Goal: Task Accomplishment & Management: Complete application form

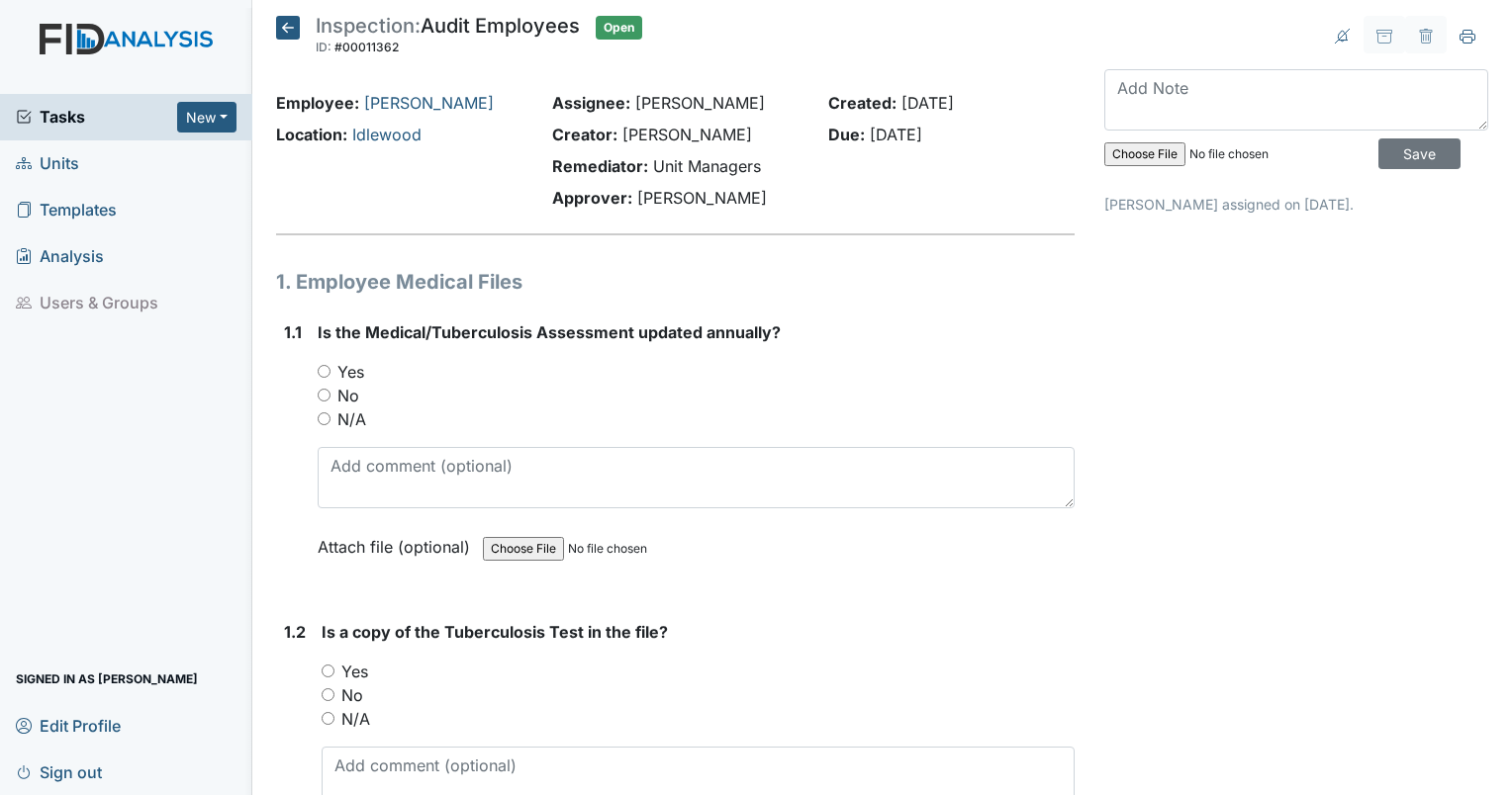
click at [46, 117] on span "Tasks" at bounding box center [97, 117] width 161 height 24
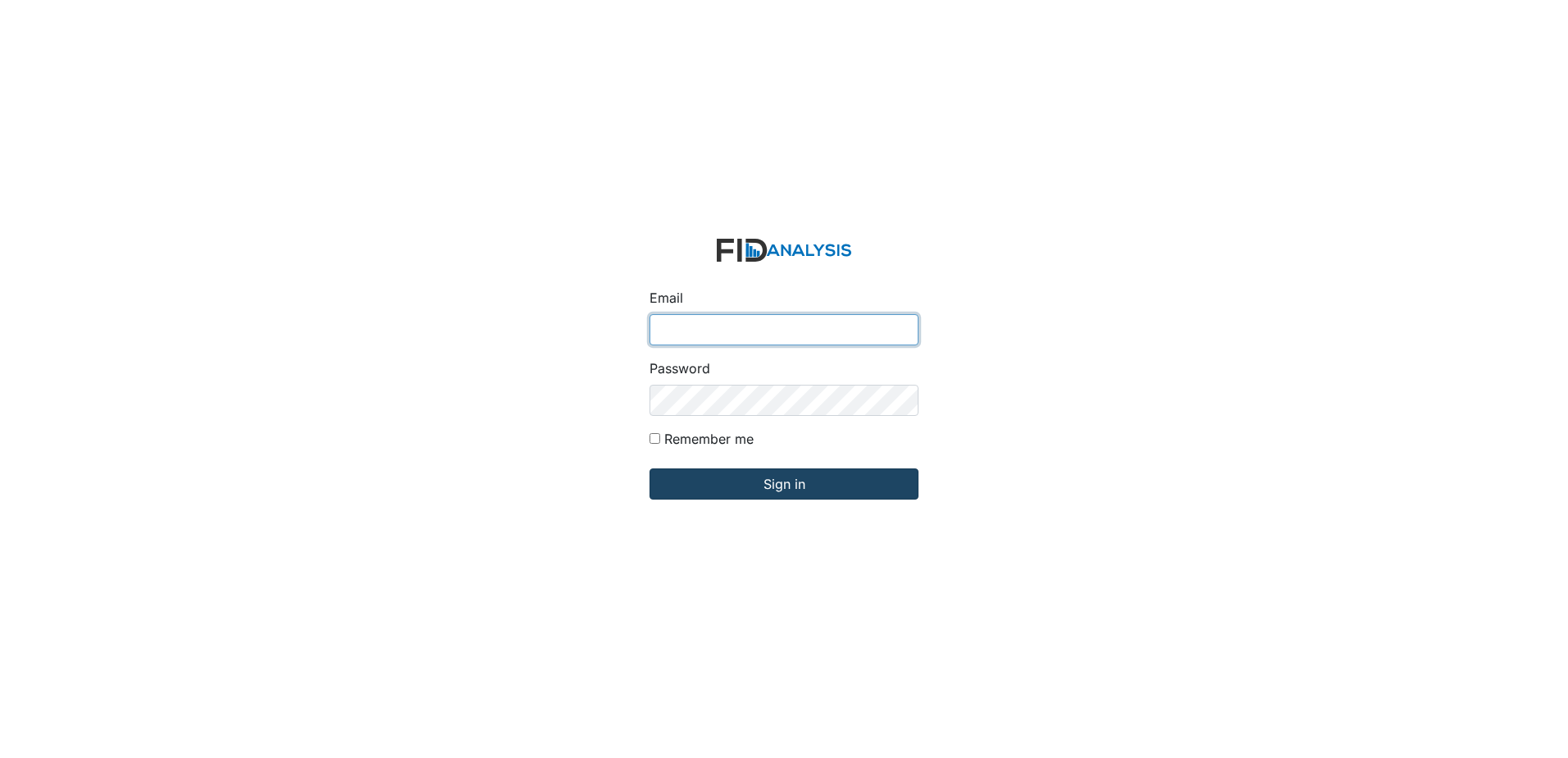
type input "[EMAIL_ADDRESS][DOMAIN_NAME]"
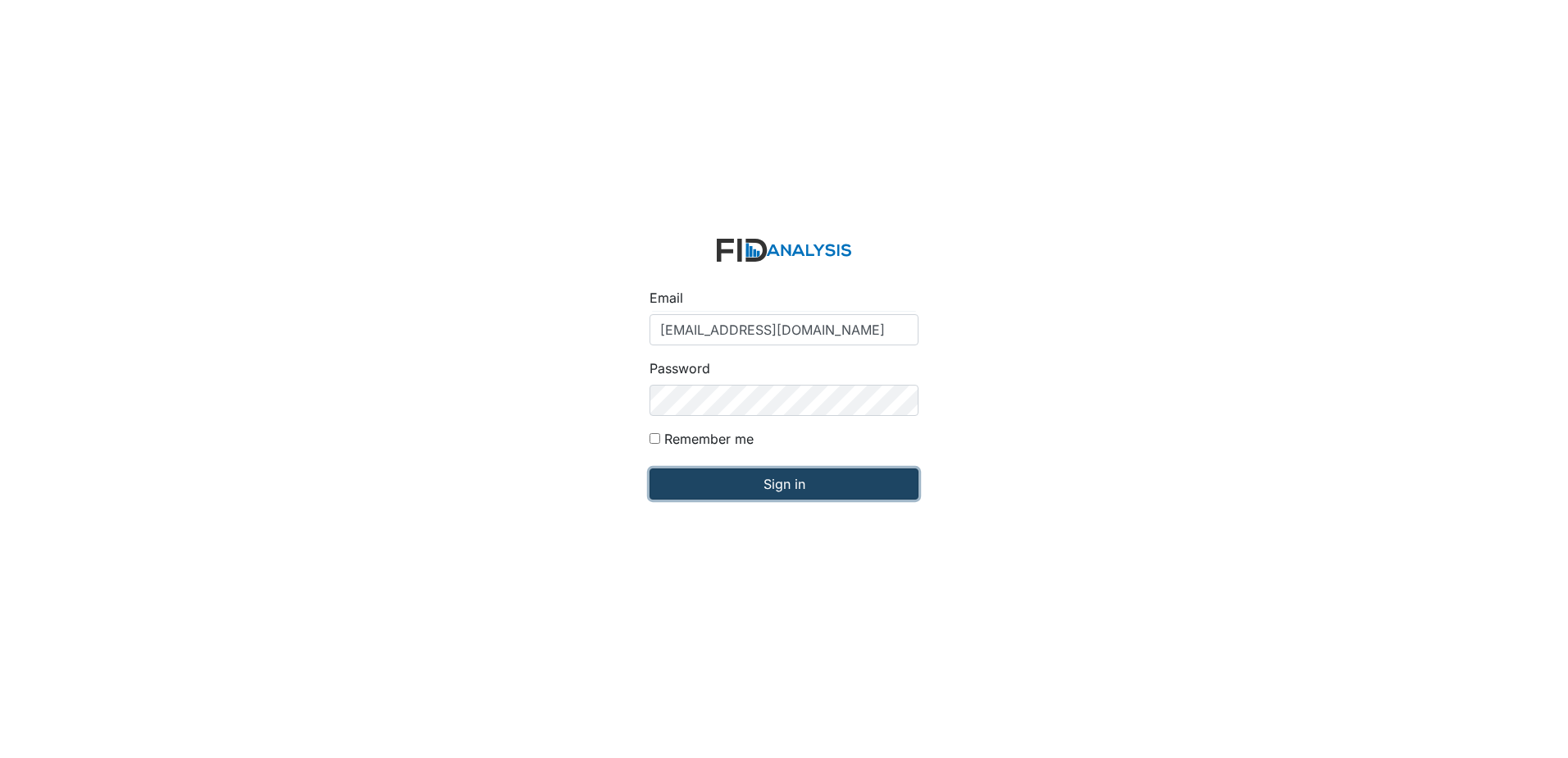
click at [767, 489] on input "Sign in" at bounding box center [784, 484] width 269 height 31
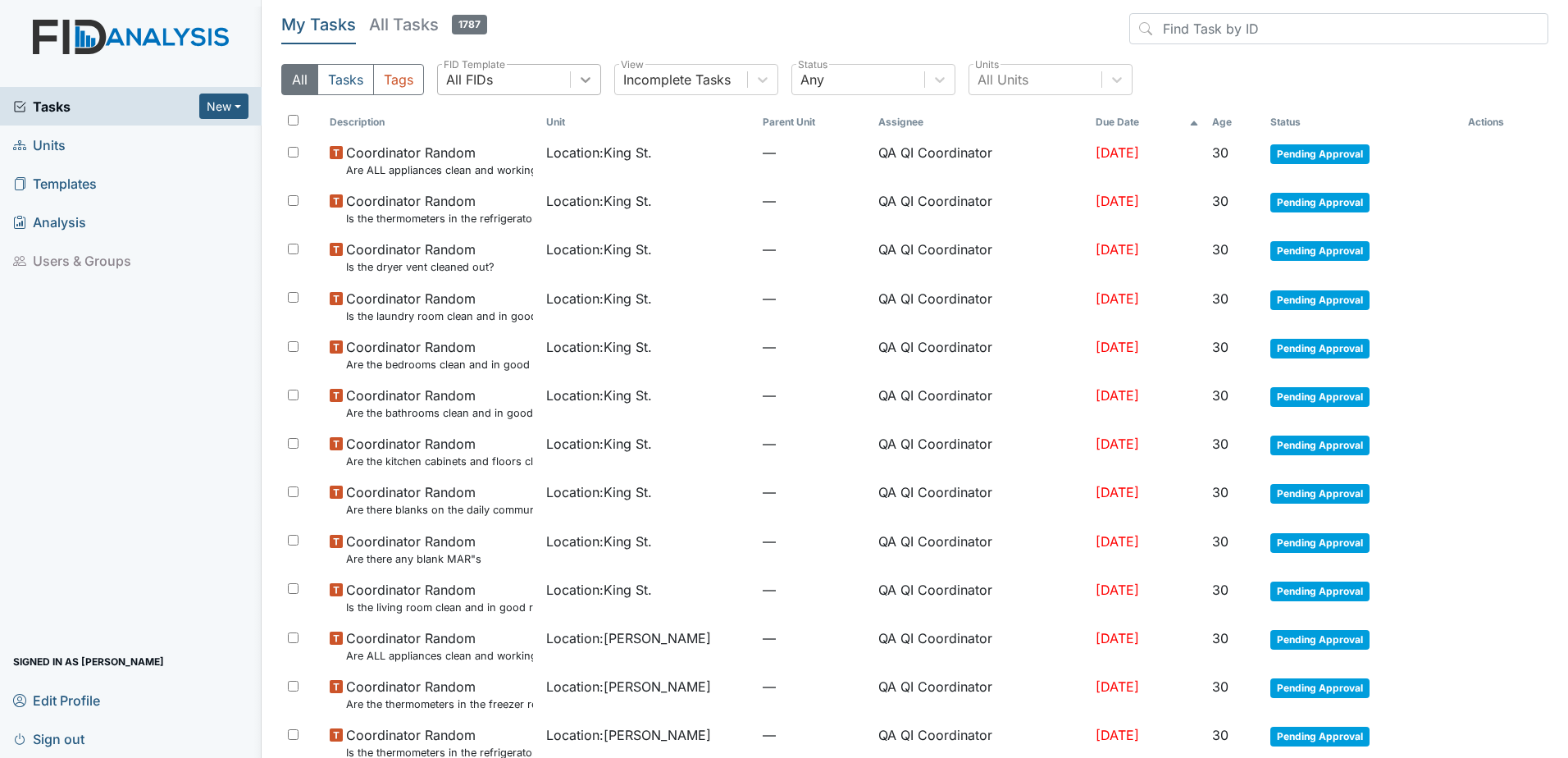
click at [591, 87] on icon at bounding box center [586, 79] width 17 height 17
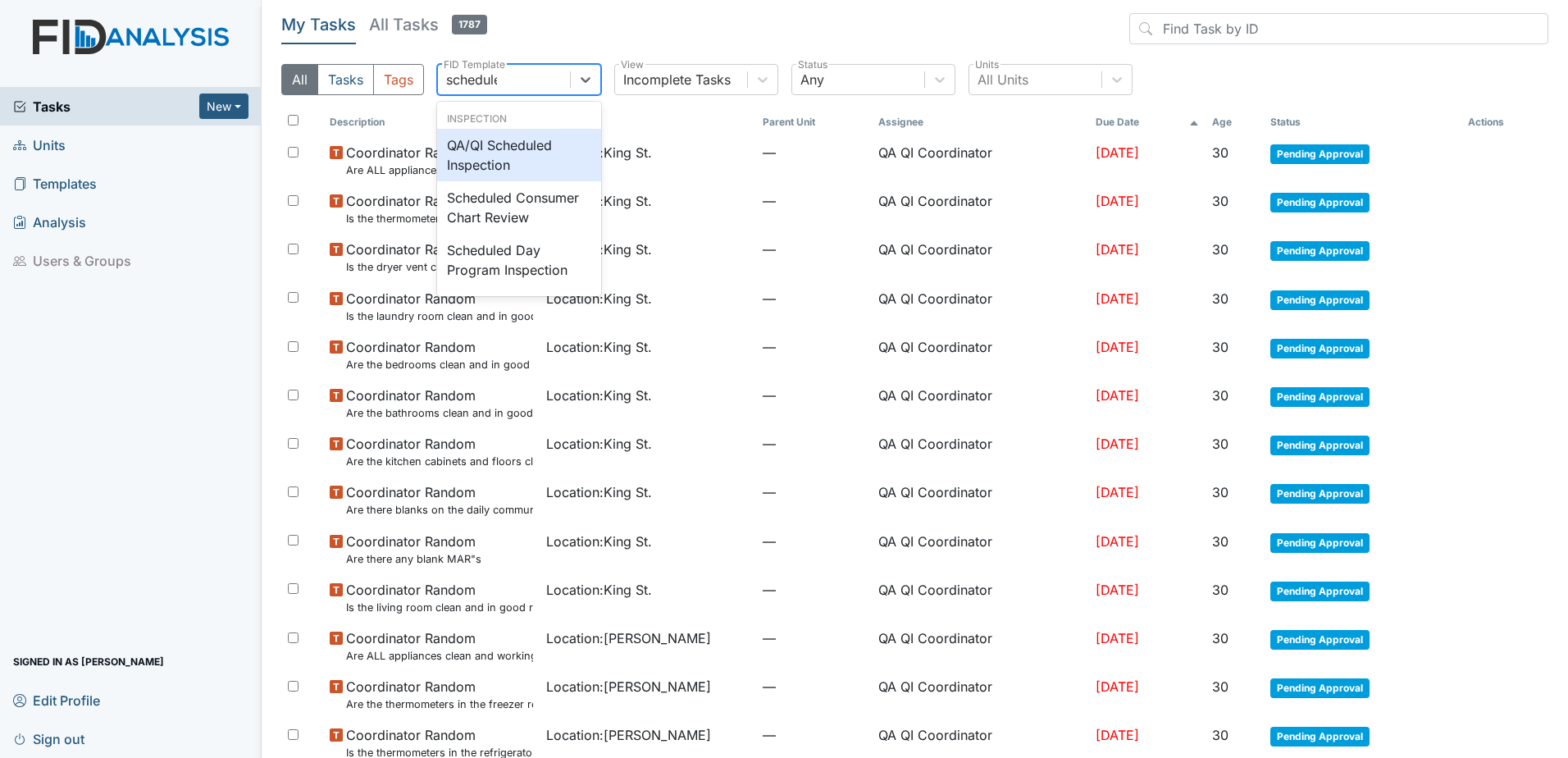
type input "scheduled"
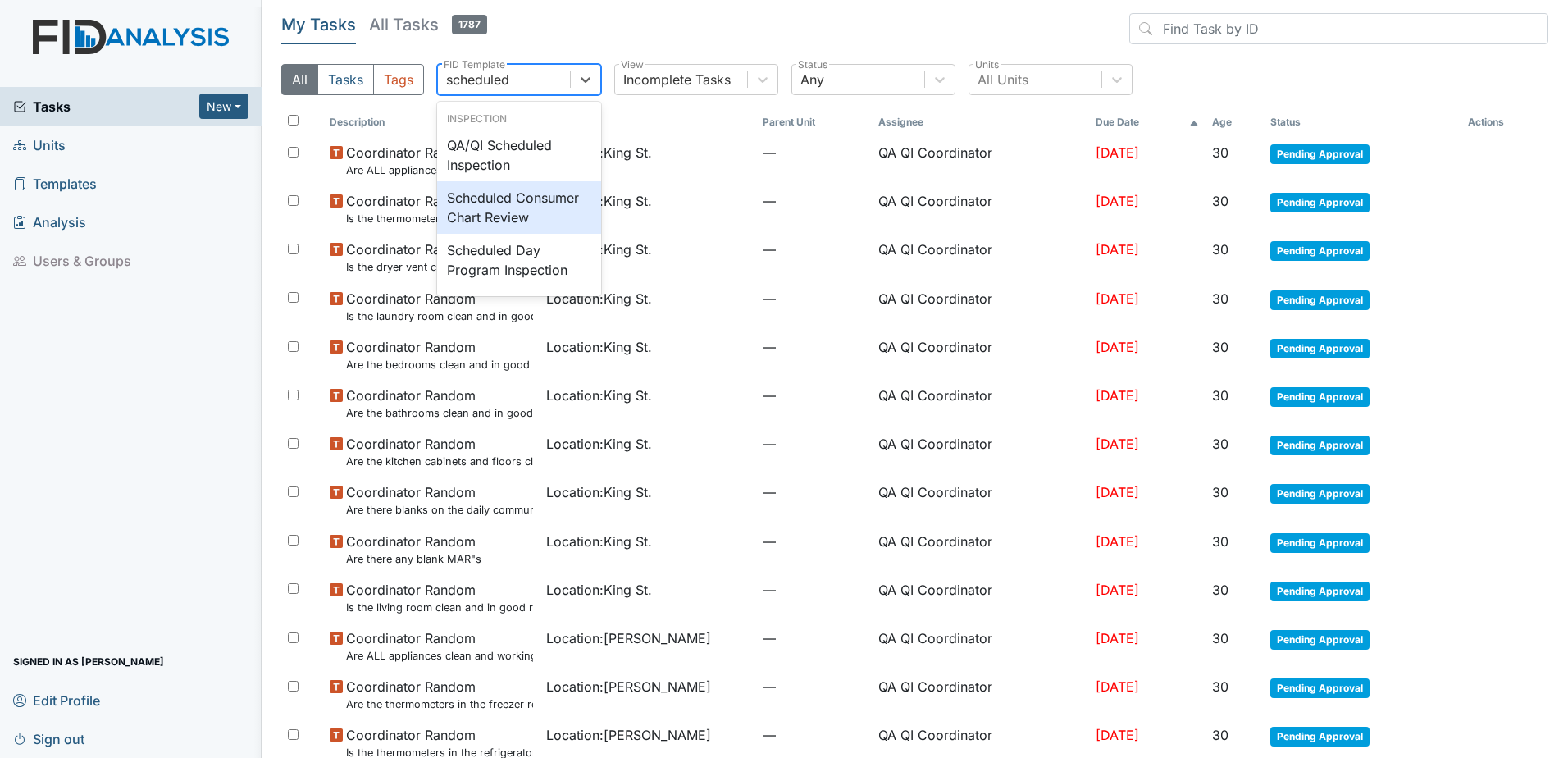
click at [507, 209] on div "Scheduled Consumer Chart Review" at bounding box center [519, 207] width 164 height 53
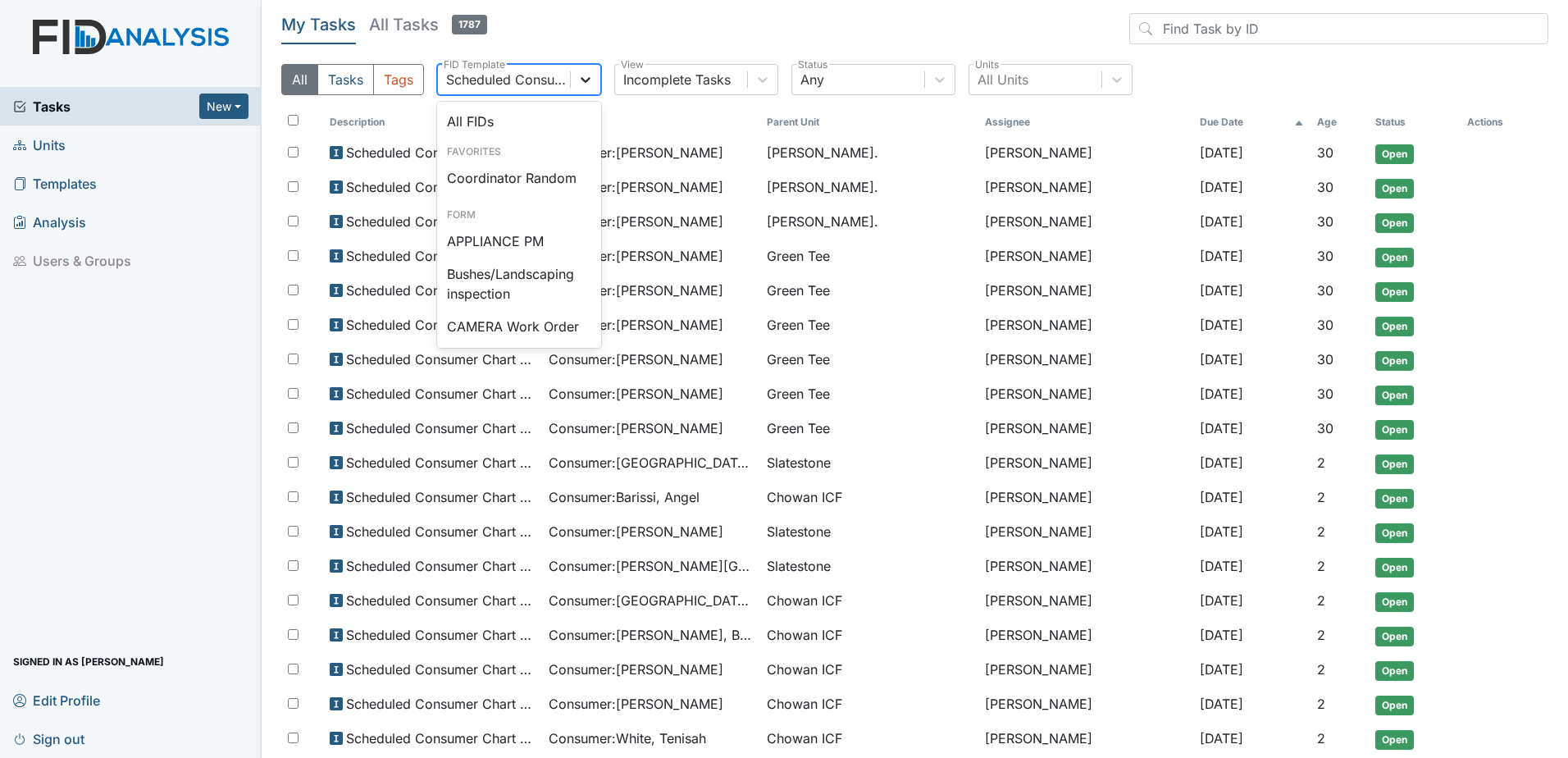
click at [582, 78] on icon at bounding box center [586, 79] width 17 height 17
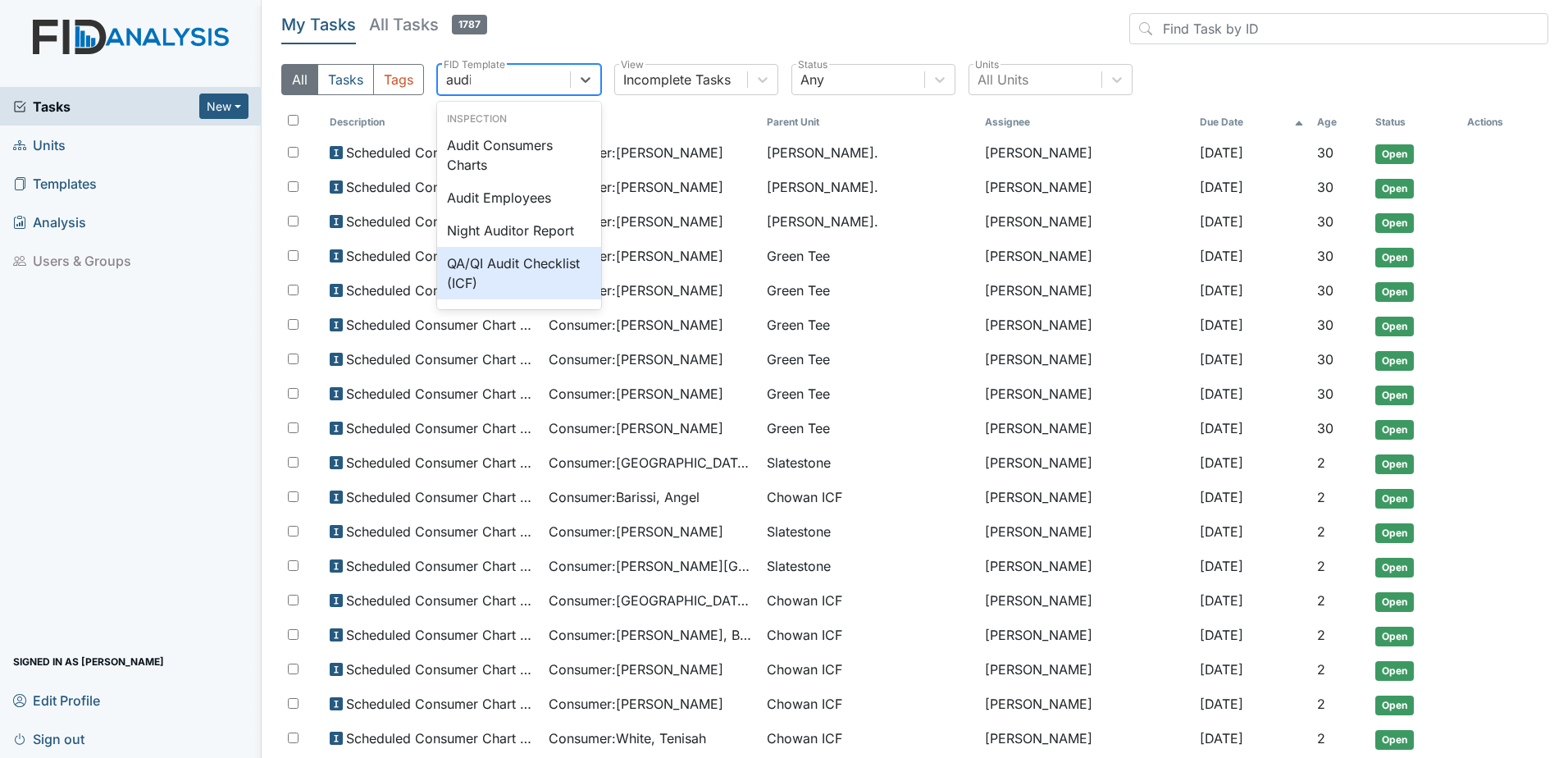
type input "audit"
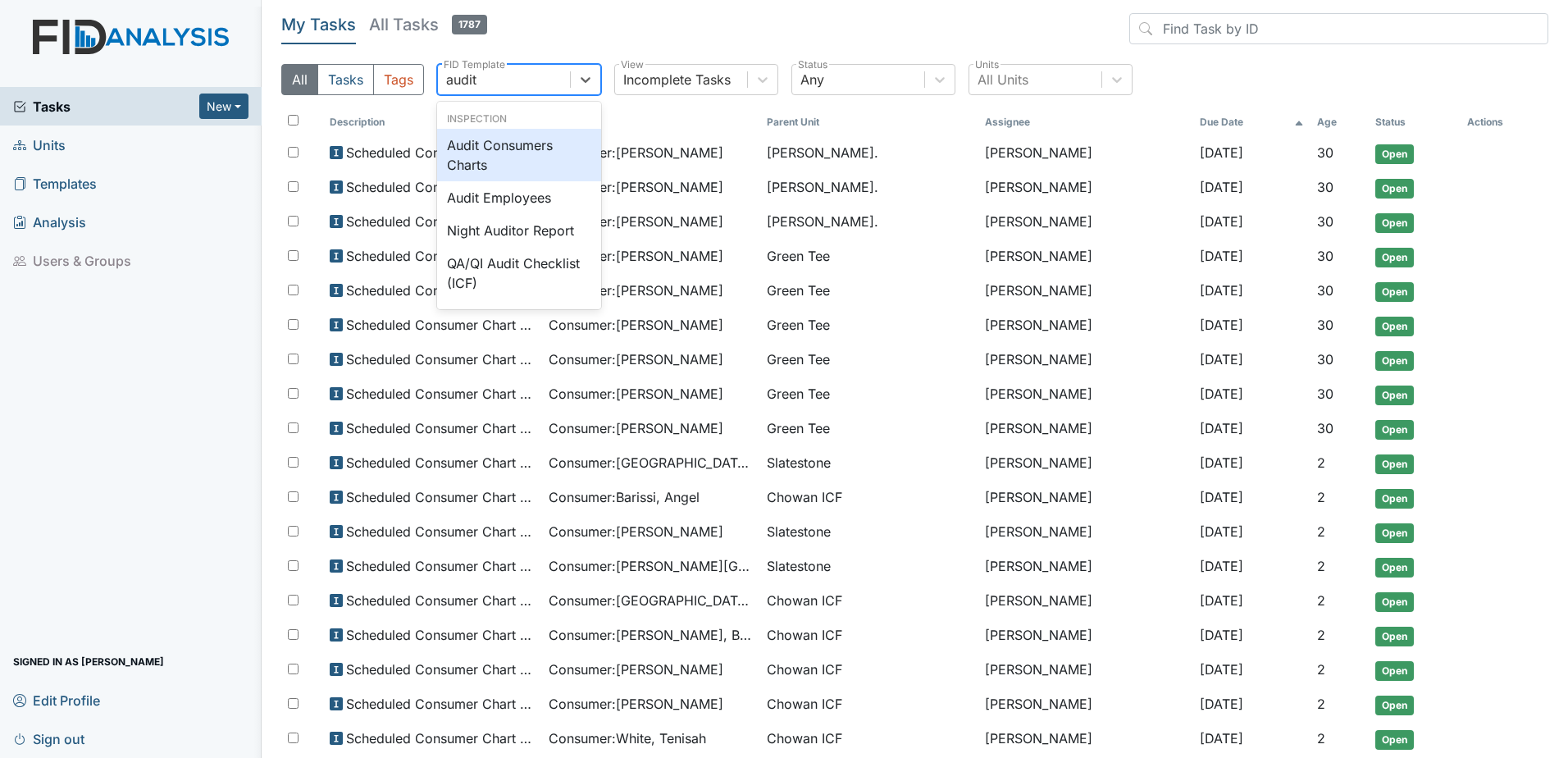
click at [543, 154] on div "Audit Consumers Charts" at bounding box center [519, 155] width 164 height 53
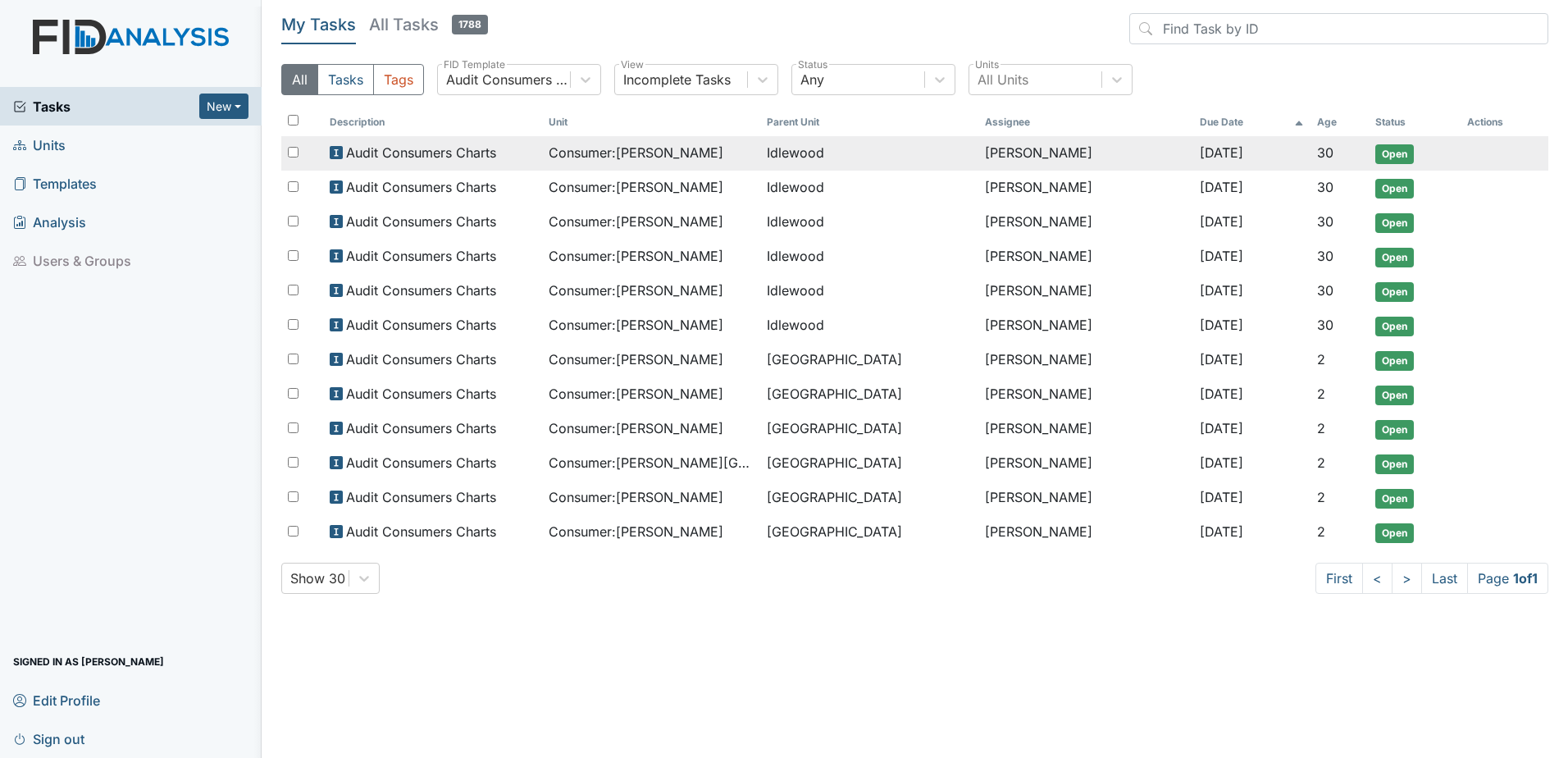
click at [639, 154] on span "Consumer : Parker, Gregory" at bounding box center [635, 153] width 174 height 20
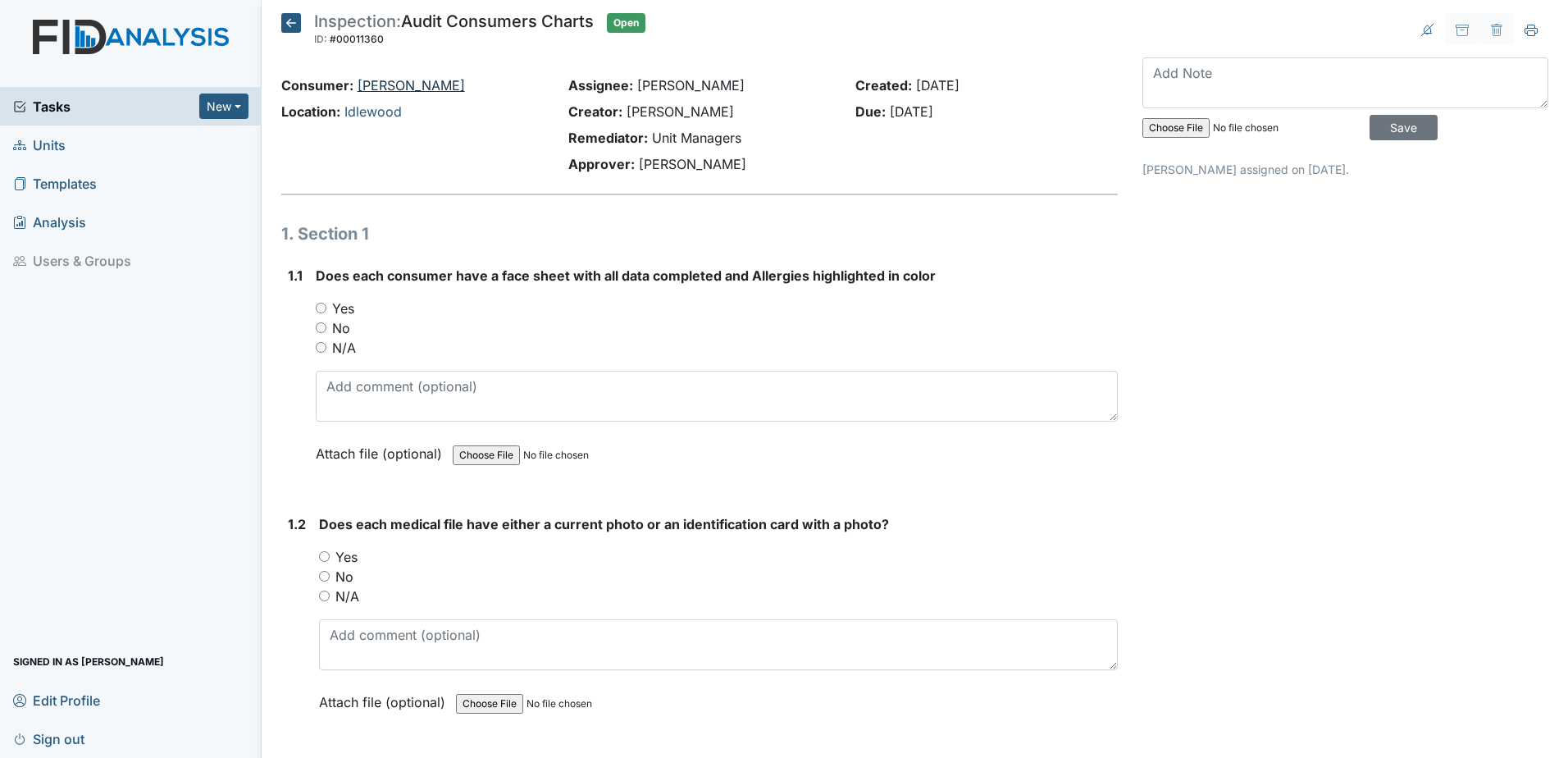
click at [383, 88] on link "[PERSON_NAME]" at bounding box center [411, 85] width 107 height 17
click at [319, 312] on div "Yes" at bounding box center [716, 308] width 802 height 20
drag, startPoint x: 318, startPoint y: 310, endPoint x: 325, endPoint y: 321, distance: 13.0
click at [319, 310] on input "Yes" at bounding box center [321, 307] width 11 height 11
radio input "true"
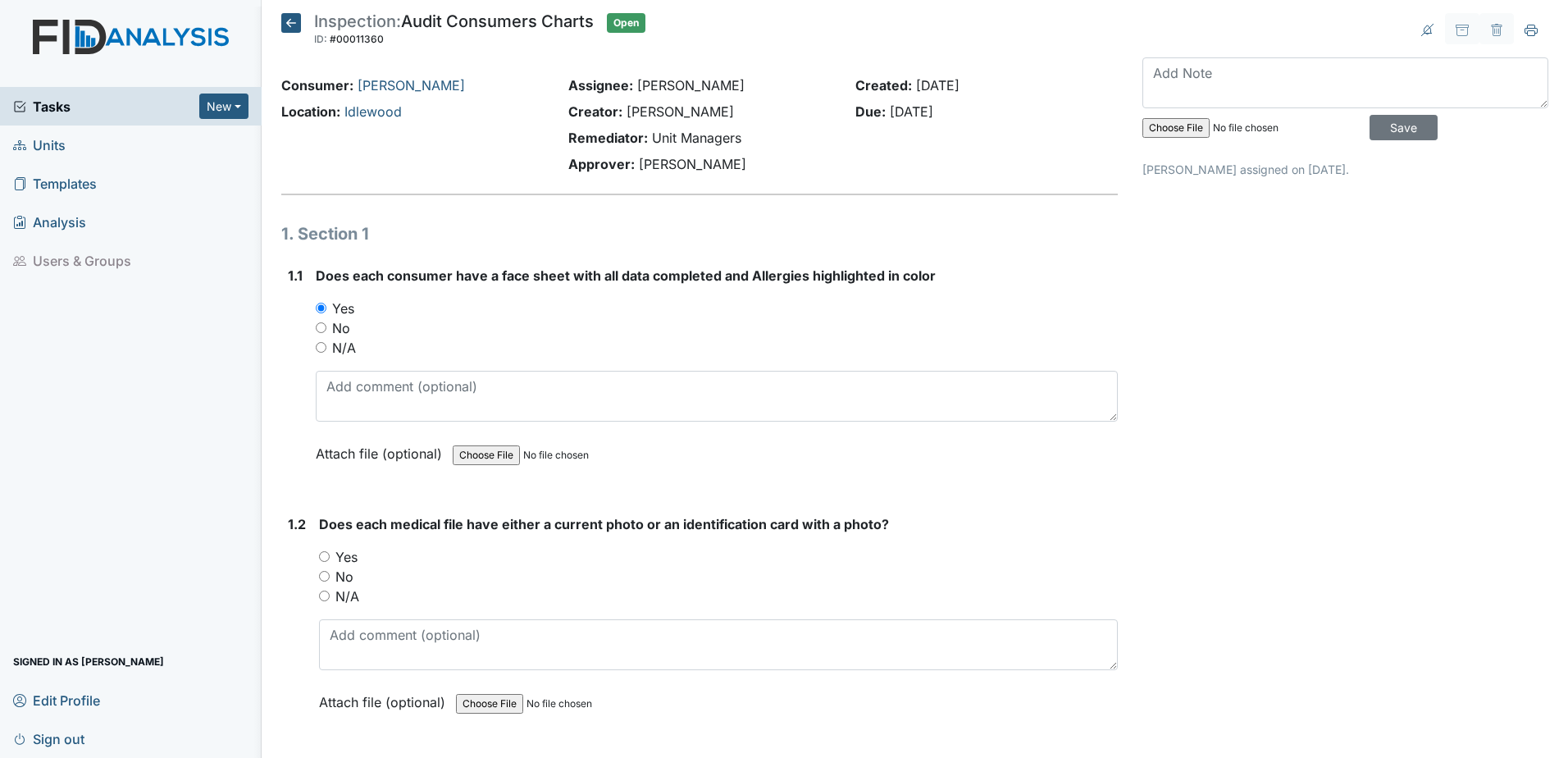
click at [321, 558] on input "Yes" at bounding box center [324, 556] width 11 height 11
radio input "true"
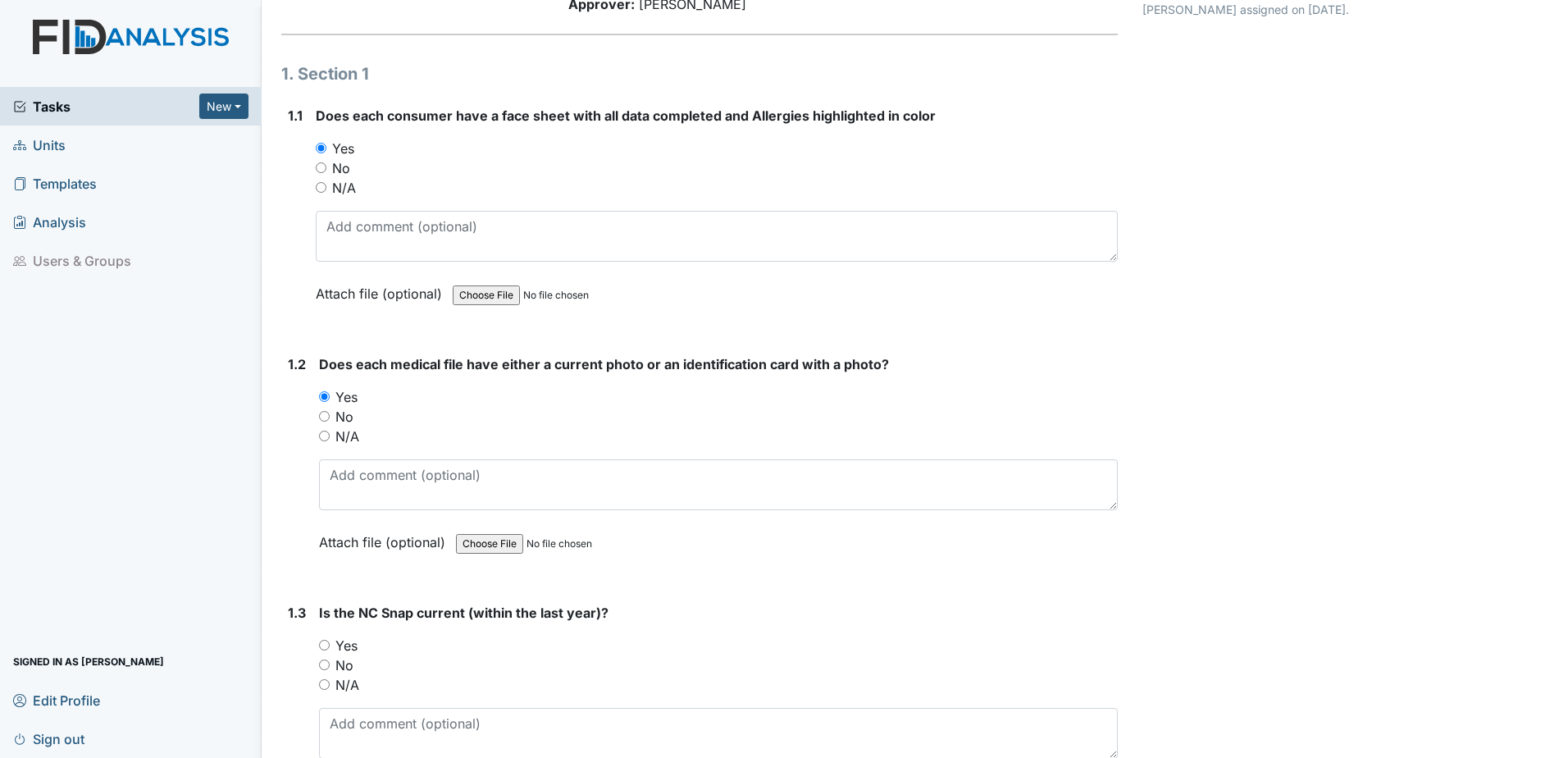
scroll to position [246, 0]
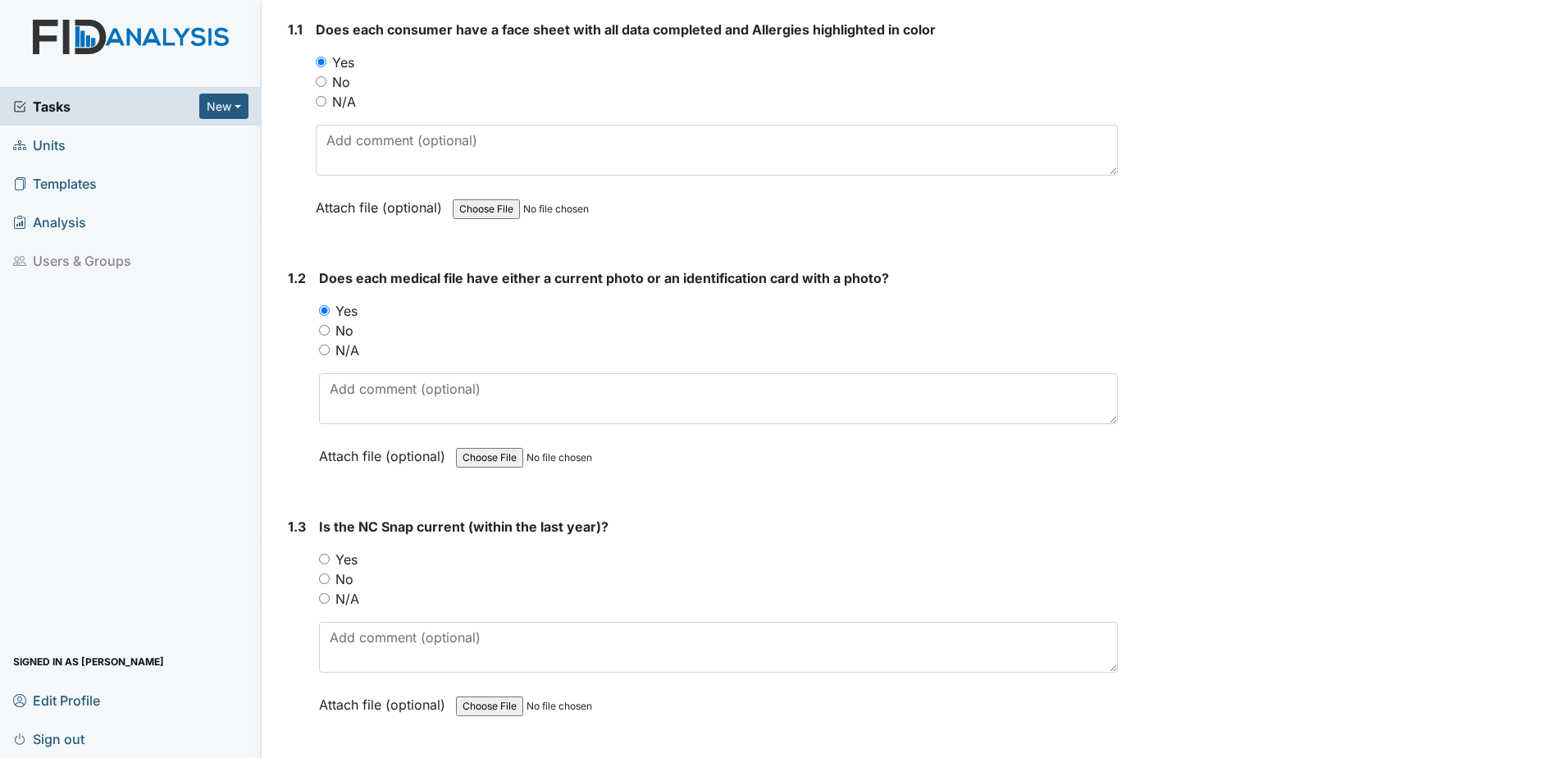
click at [327, 560] on input "Yes" at bounding box center [324, 559] width 11 height 11
radio input "true"
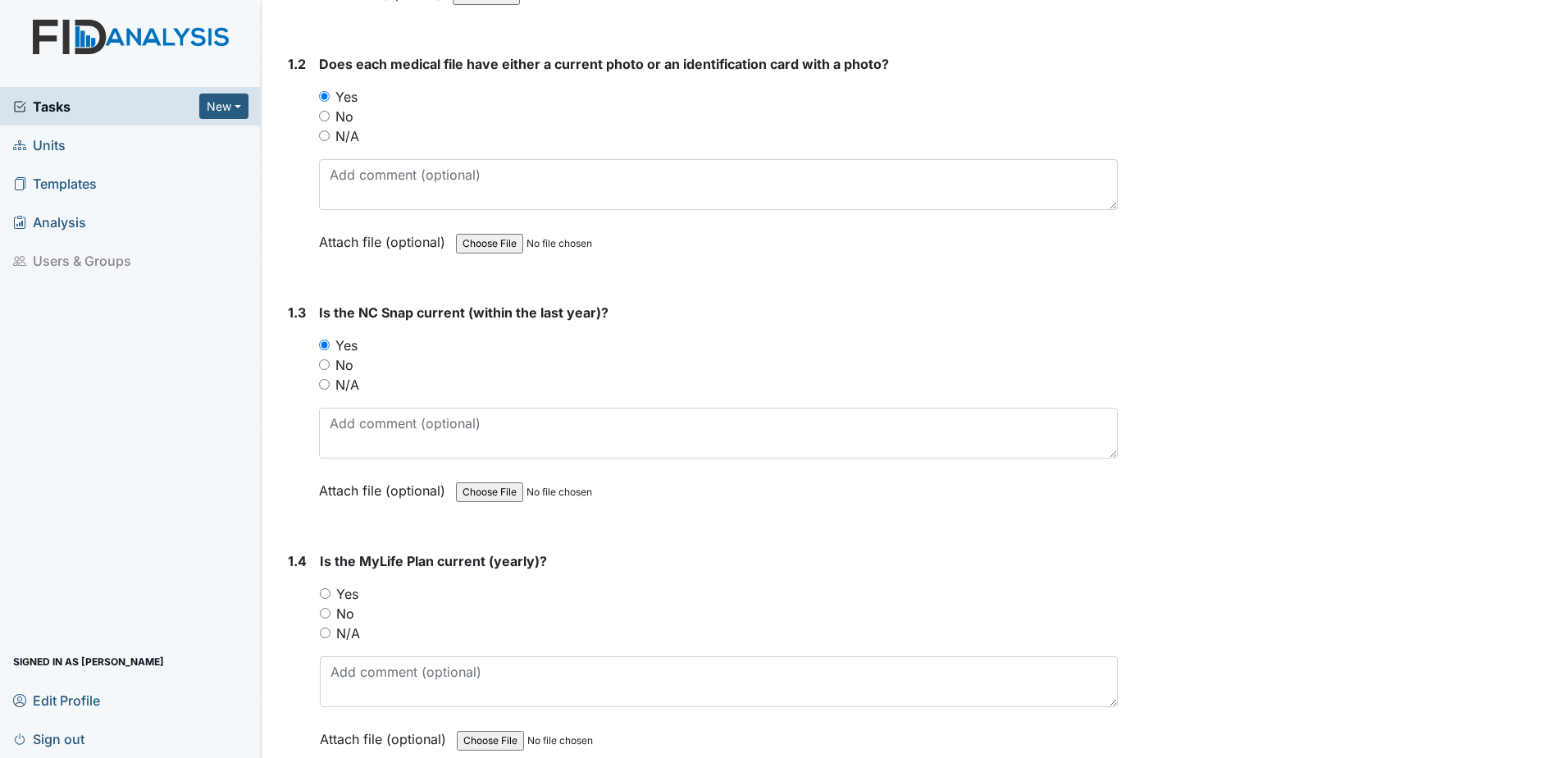
scroll to position [493, 0]
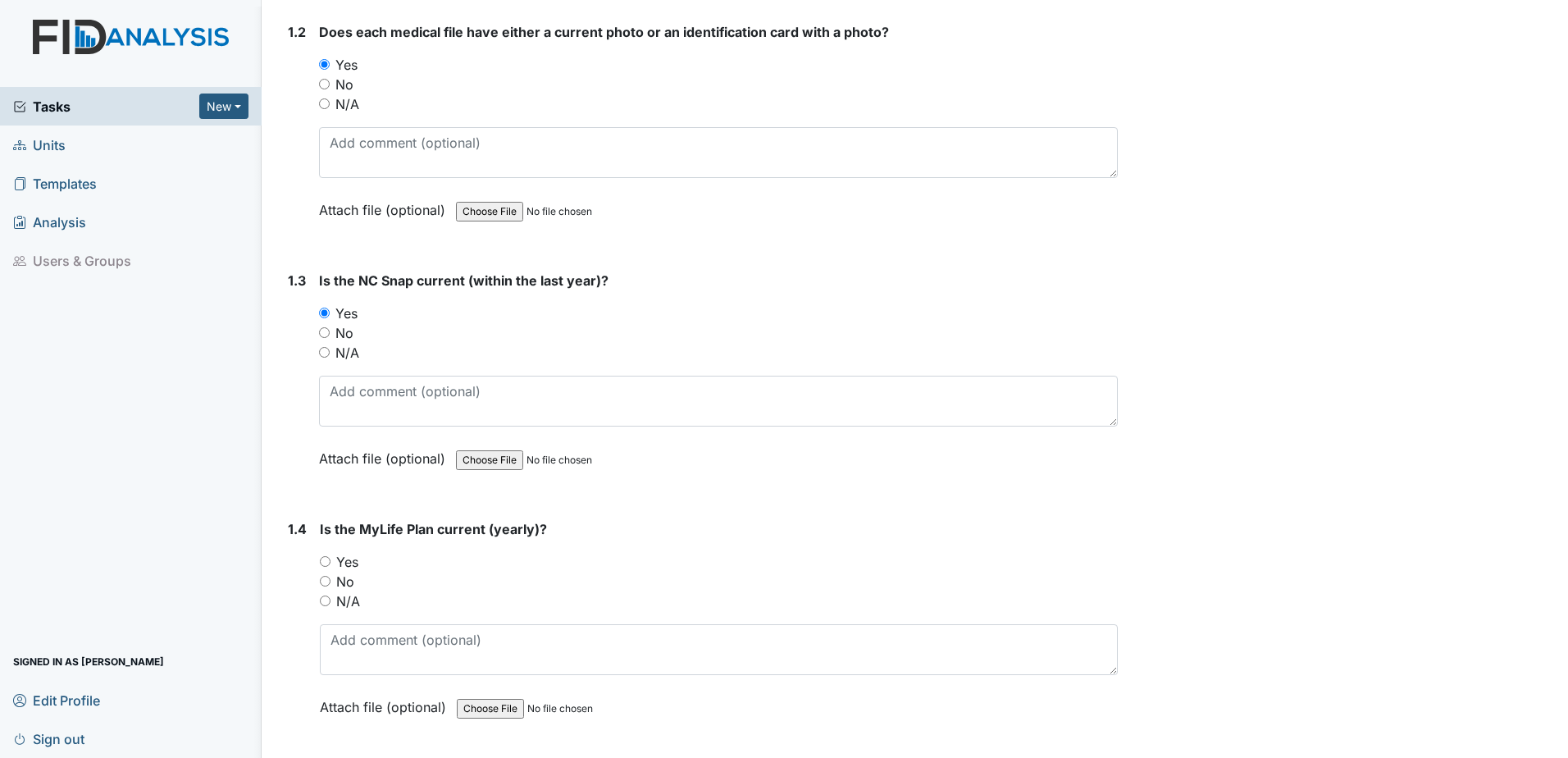
click at [325, 561] on input "Yes" at bounding box center [325, 561] width 11 height 11
radio input "true"
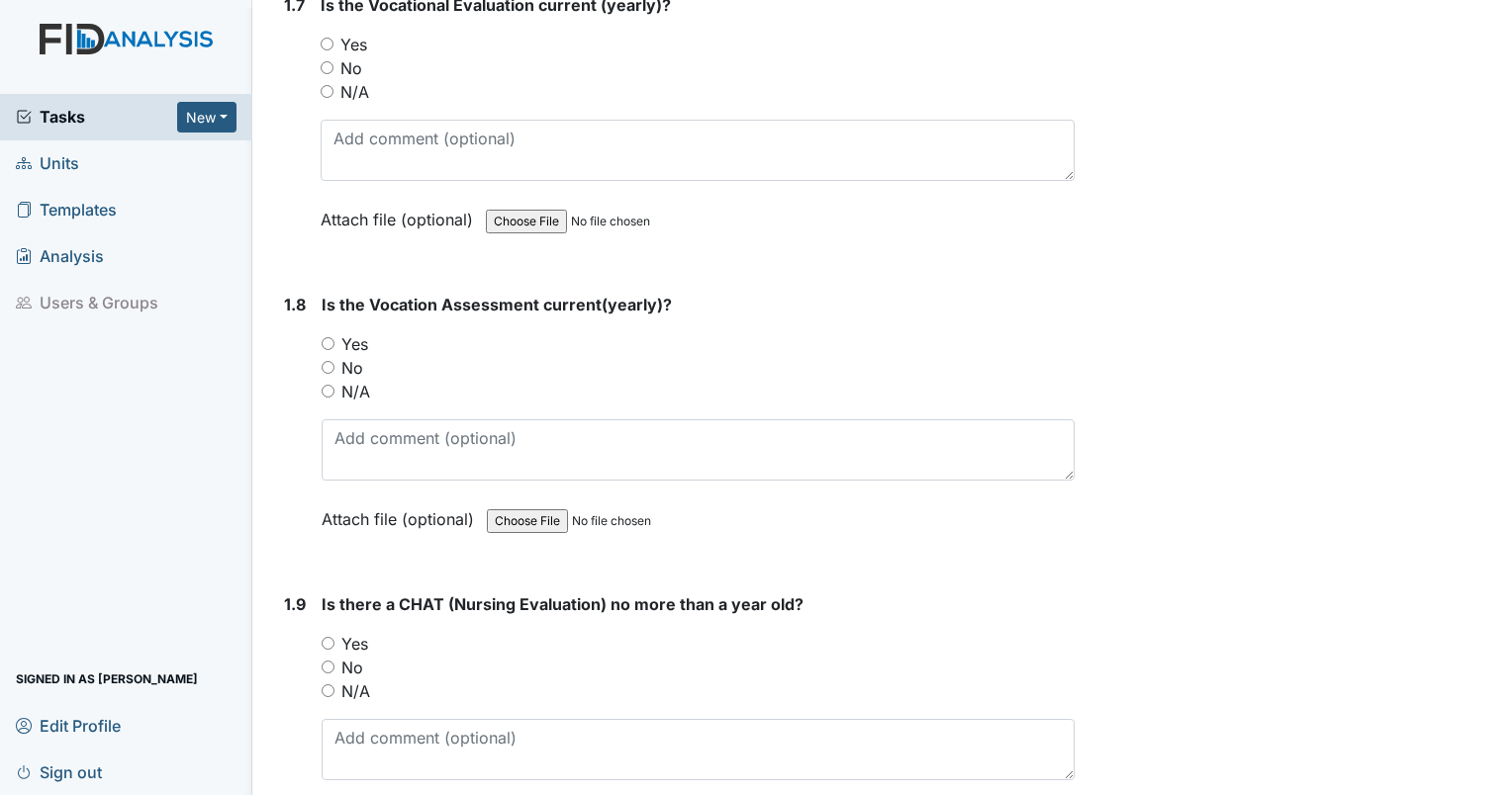
scroll to position [2077, 0]
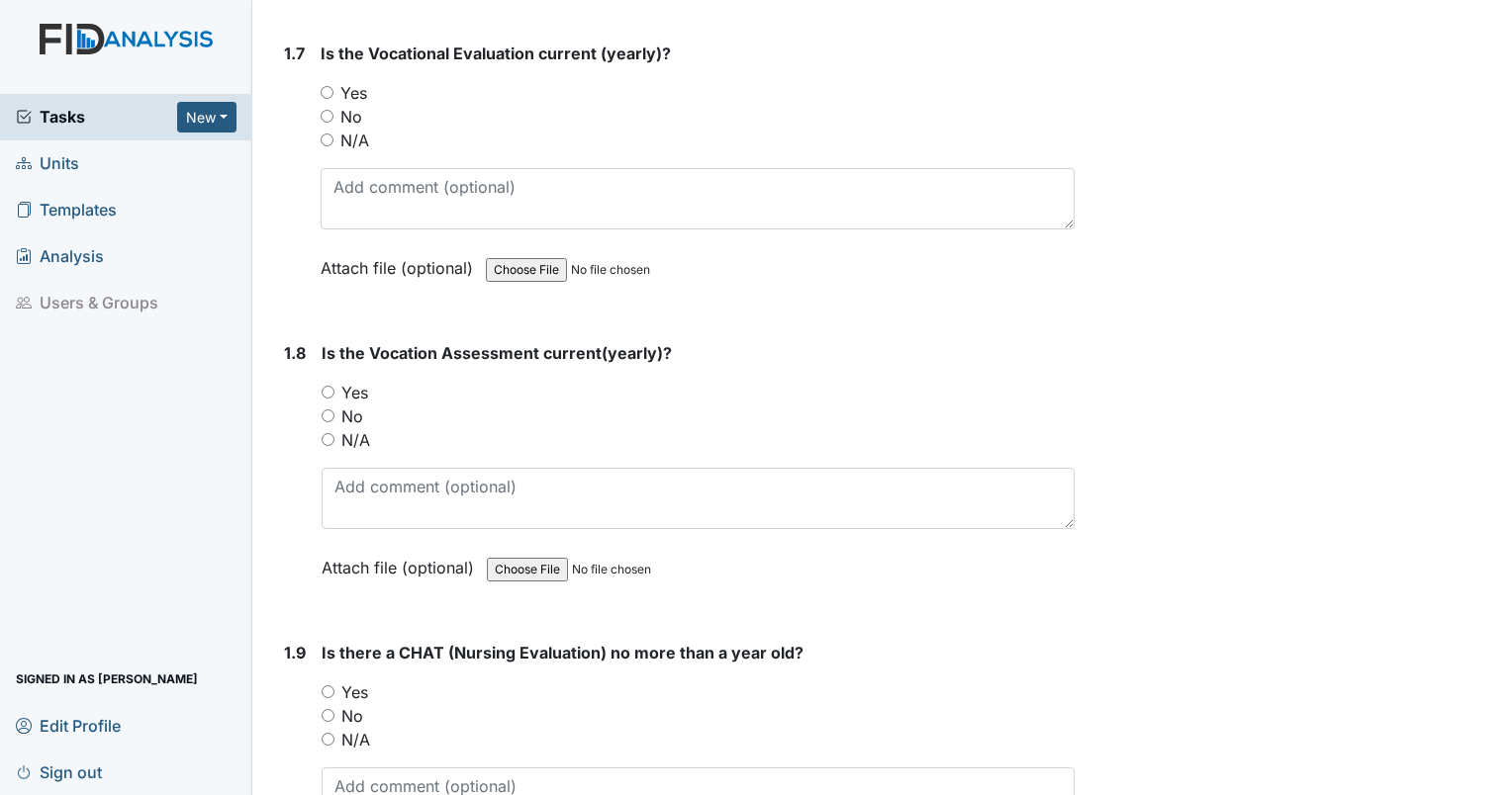
click at [329, 685] on input "Yes" at bounding box center [328, 691] width 13 height 13
radio input "true"
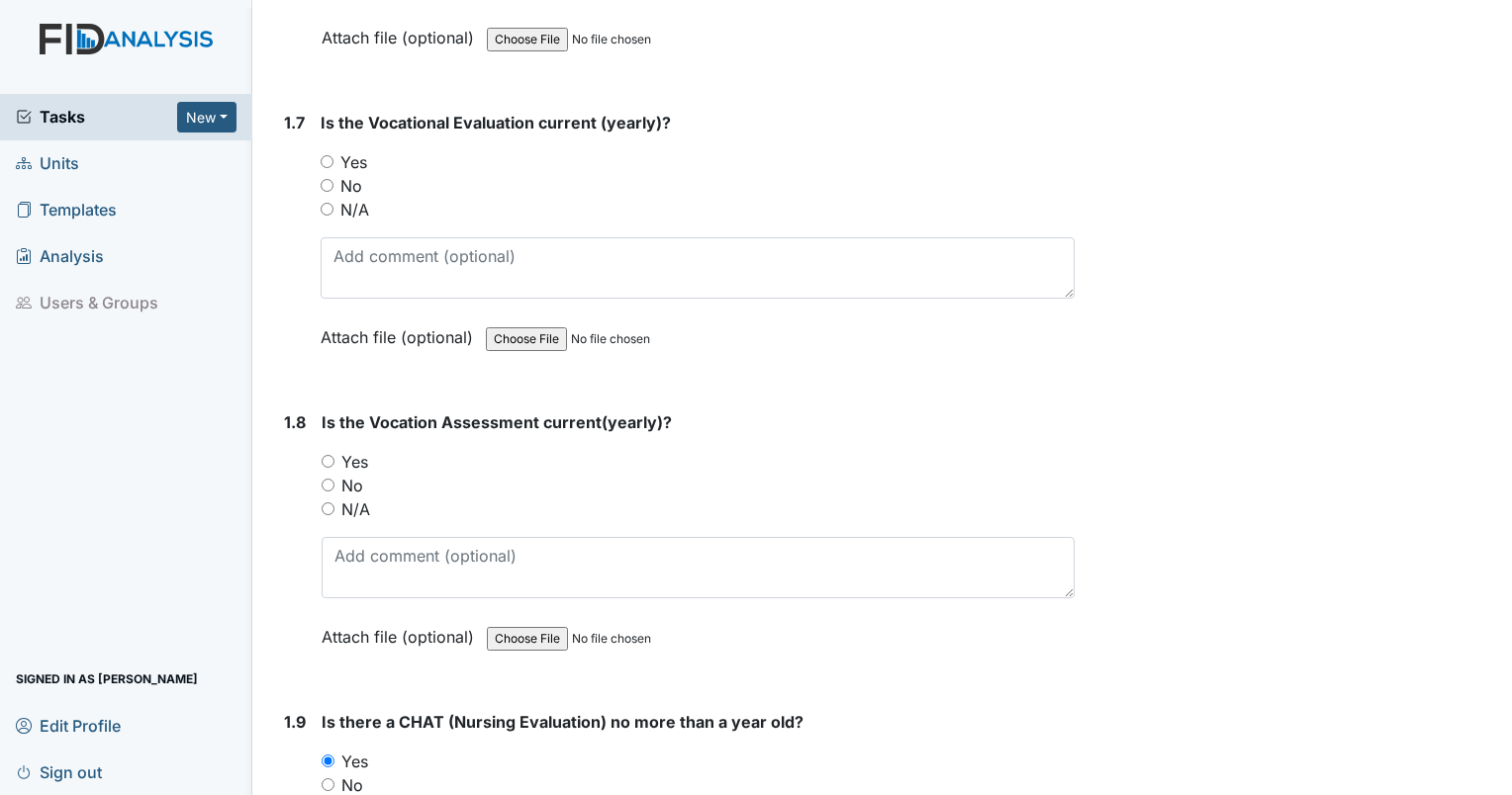
scroll to position [1978, 0]
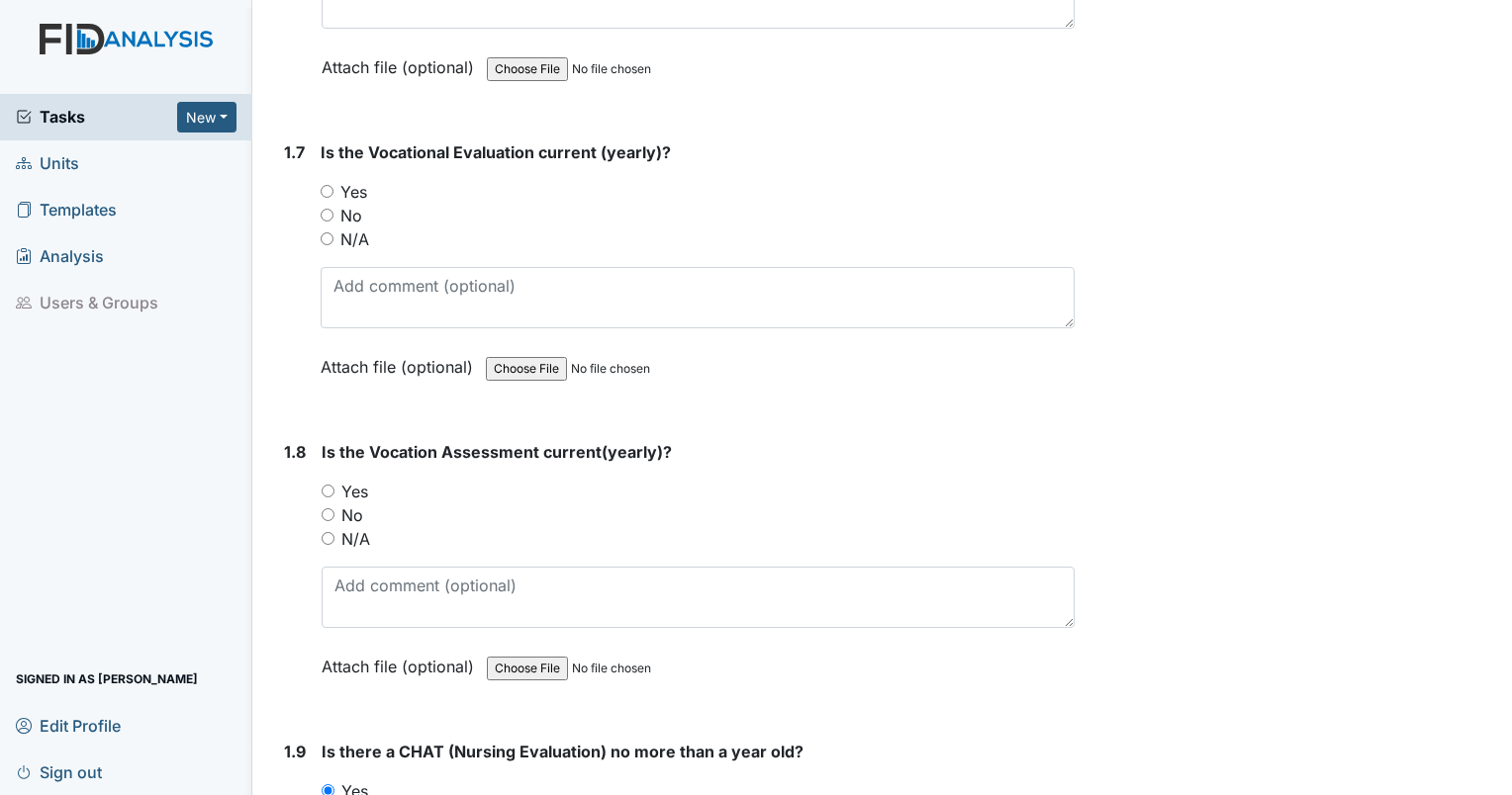
click at [327, 484] on input "Yes" at bounding box center [328, 490] width 13 height 13
radio input "true"
click at [330, 185] on input "Yes" at bounding box center [327, 191] width 13 height 13
radio input "true"
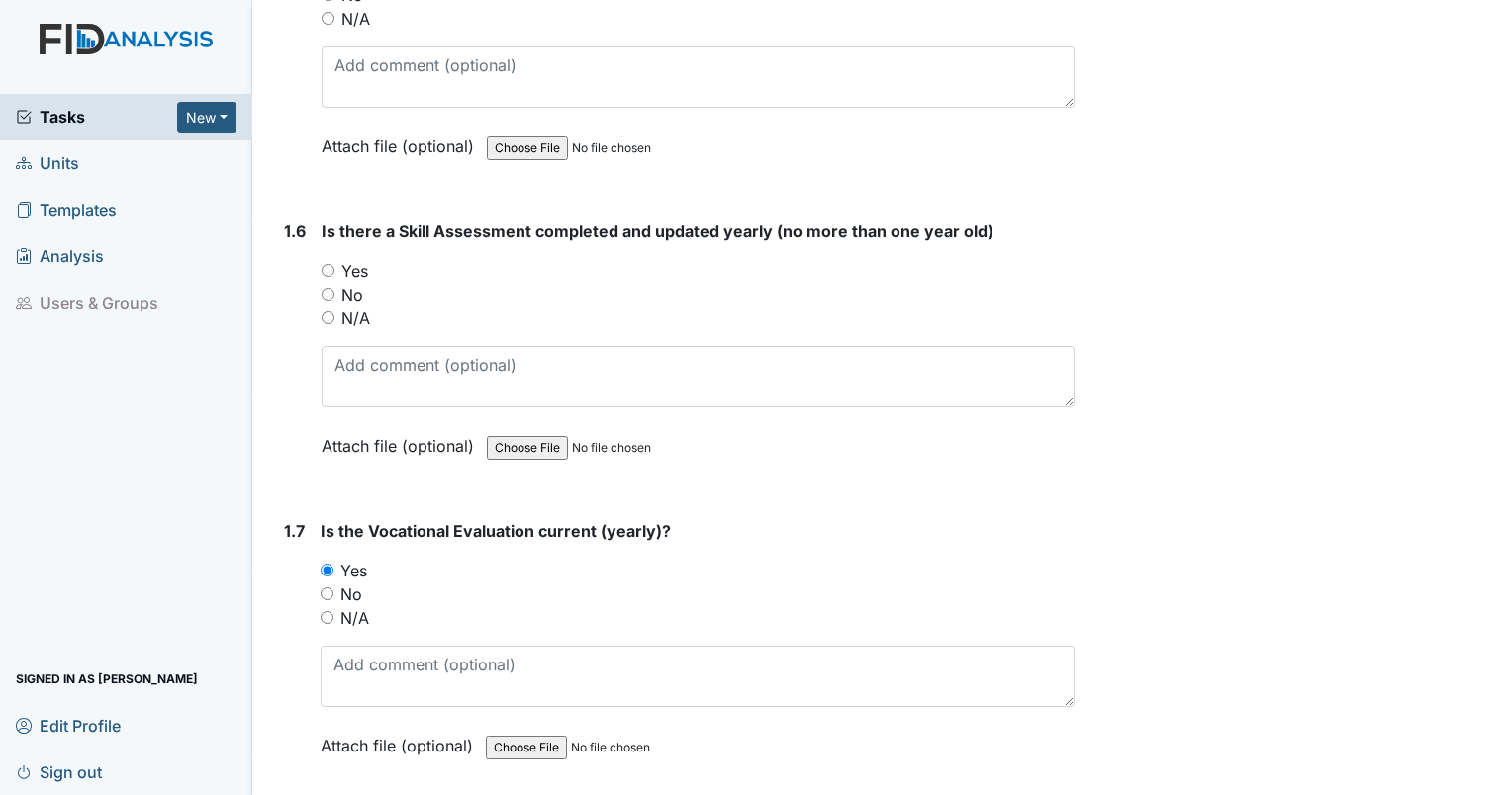
scroll to position [1582, 0]
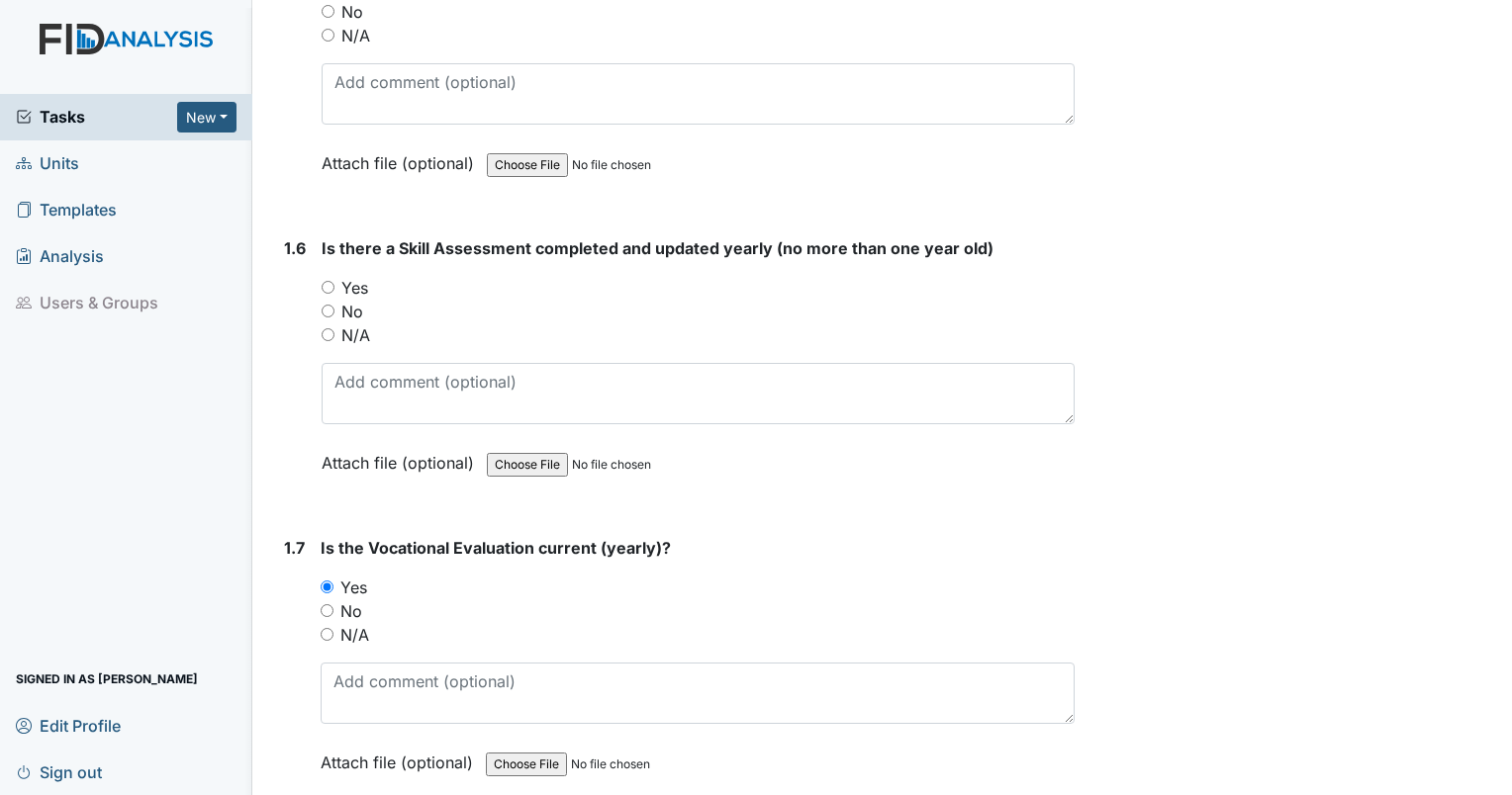
click at [330, 276] on div "Yes" at bounding box center [698, 288] width 753 height 24
click at [328, 281] on input "Yes" at bounding box center [328, 287] width 13 height 13
radio input "true"
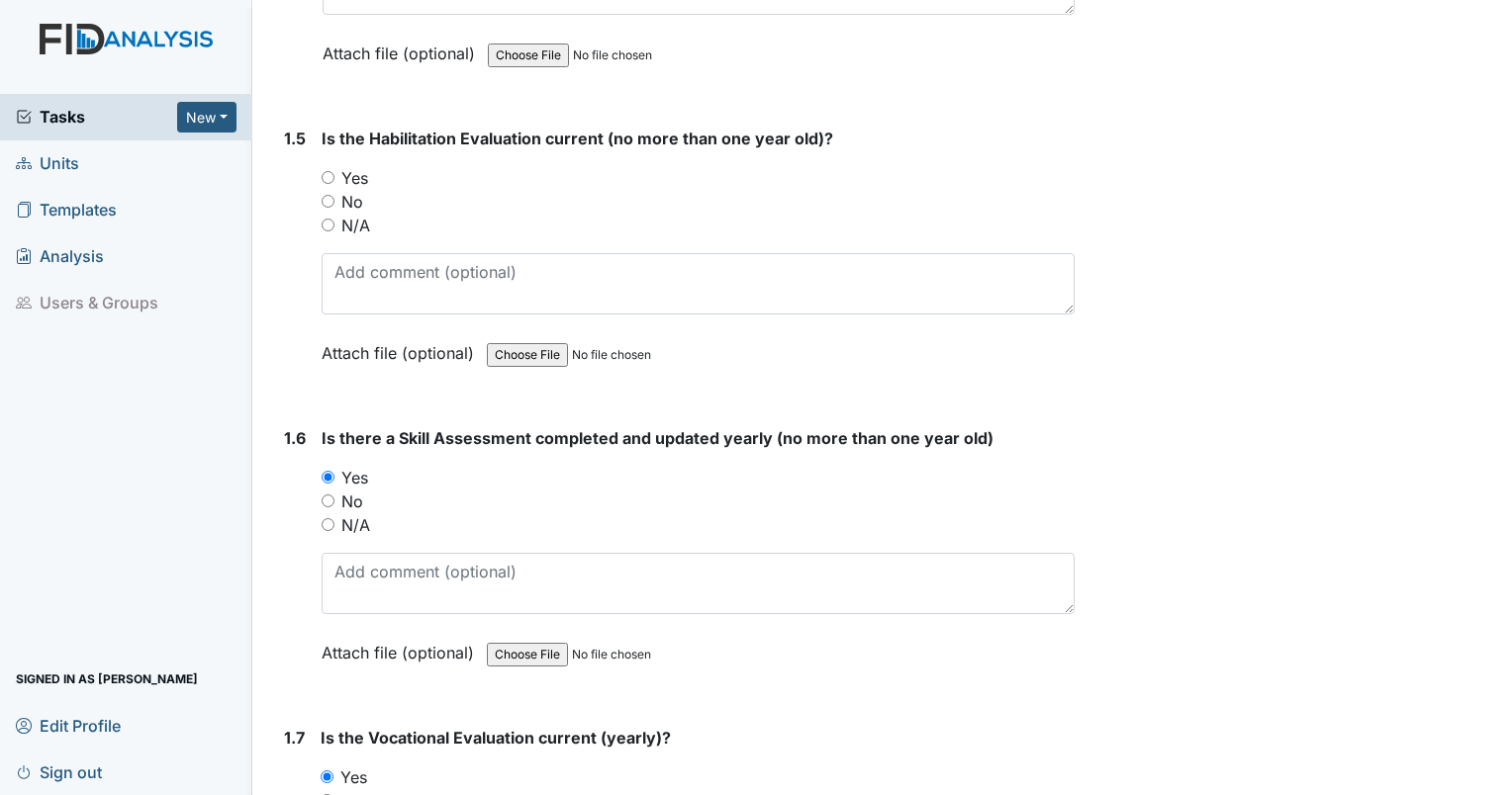
scroll to position [1385, 0]
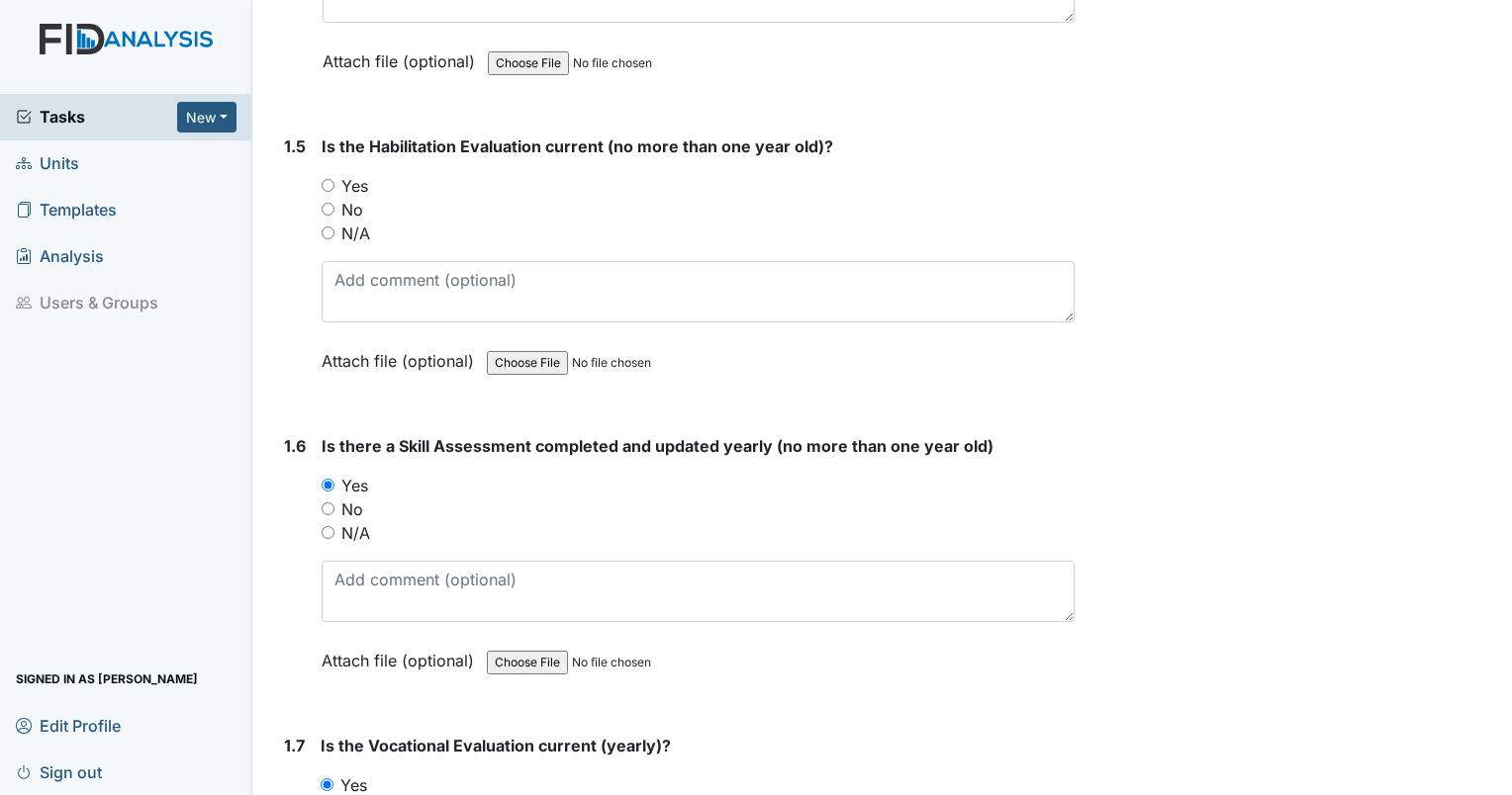
click at [329, 186] on input "Yes" at bounding box center [328, 185] width 13 height 13
radio input "true"
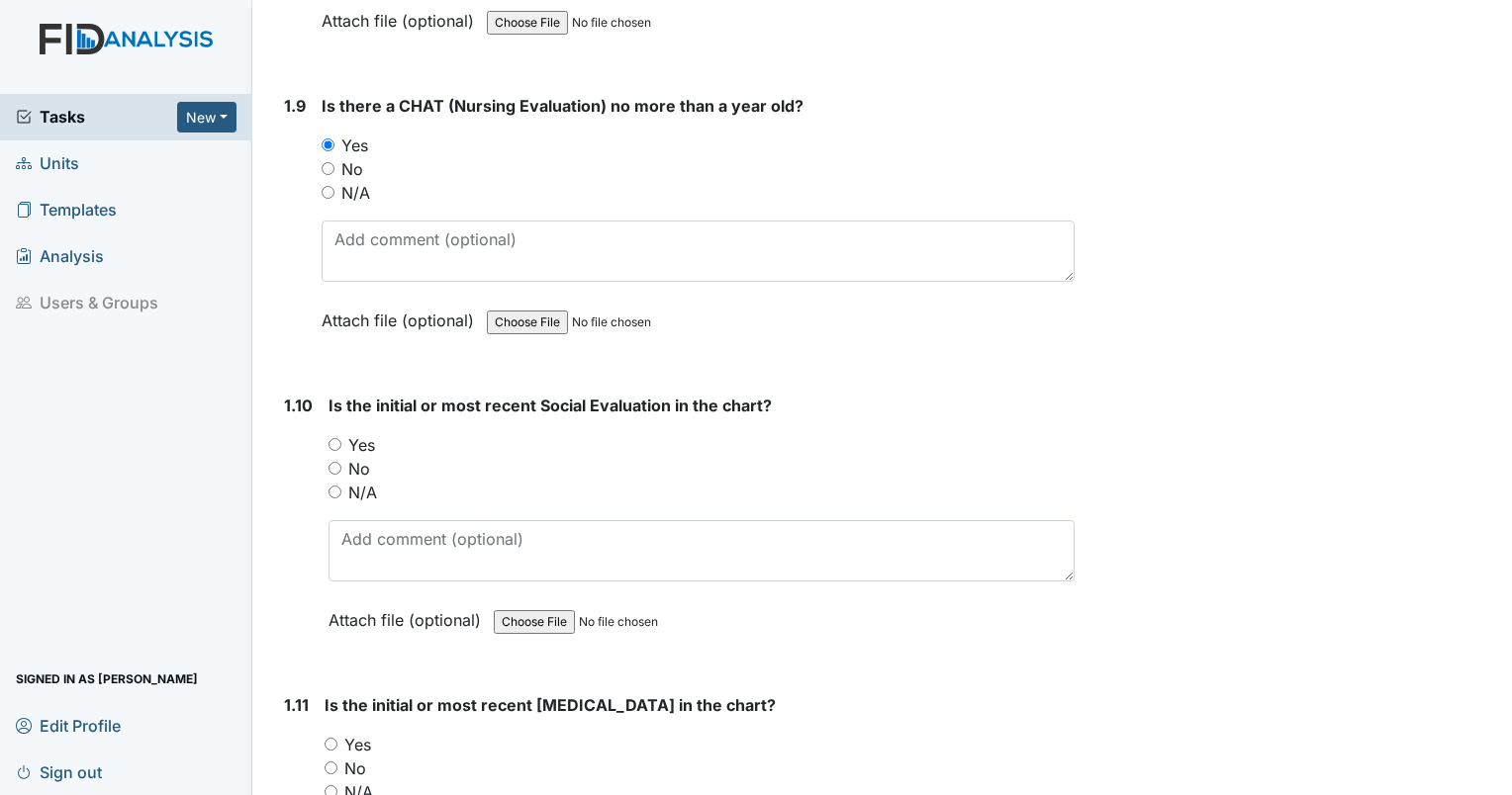
scroll to position [2670, 0]
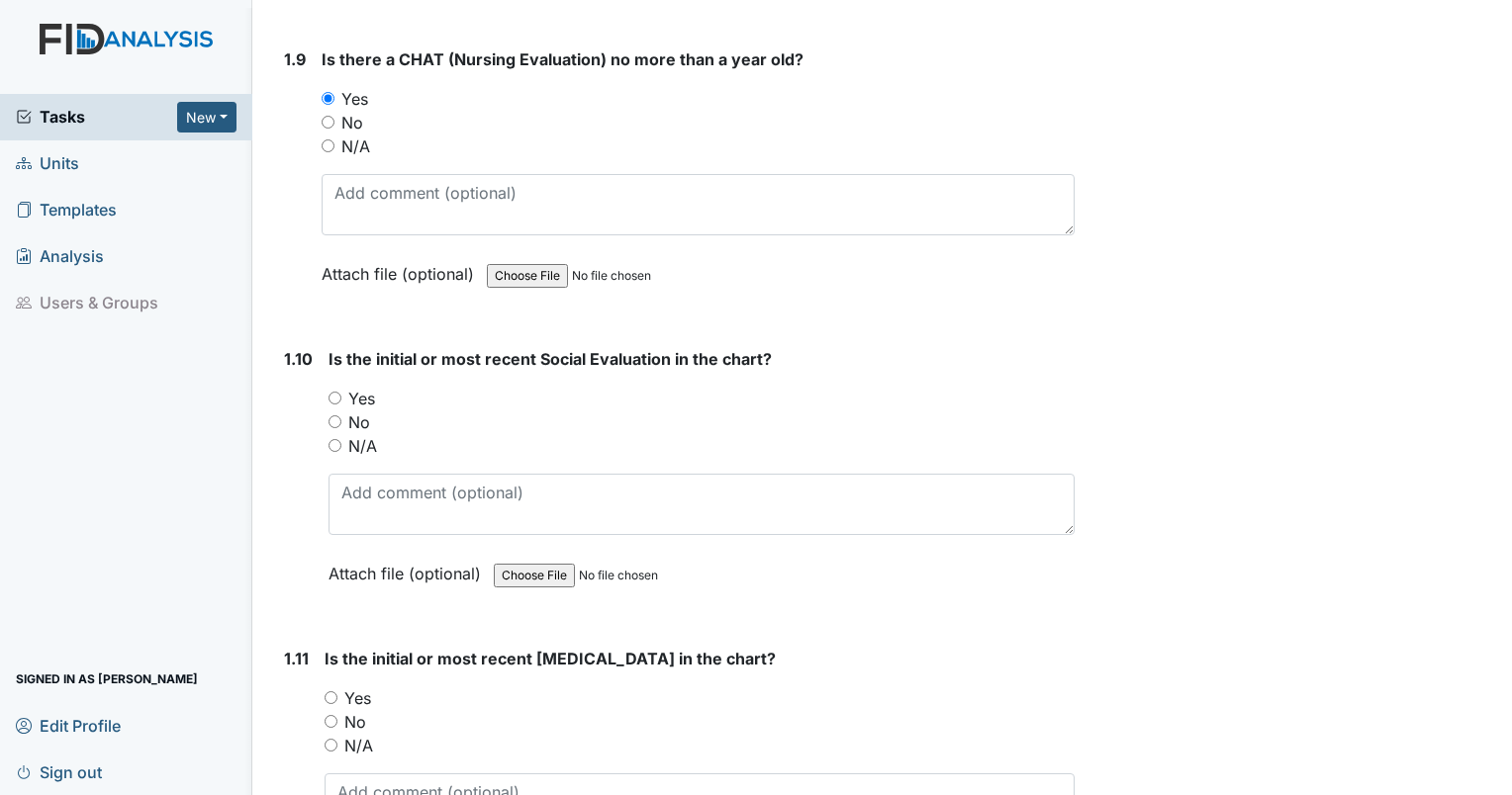
click at [336, 393] on input "Yes" at bounding box center [335, 398] width 13 height 13
radio input "true"
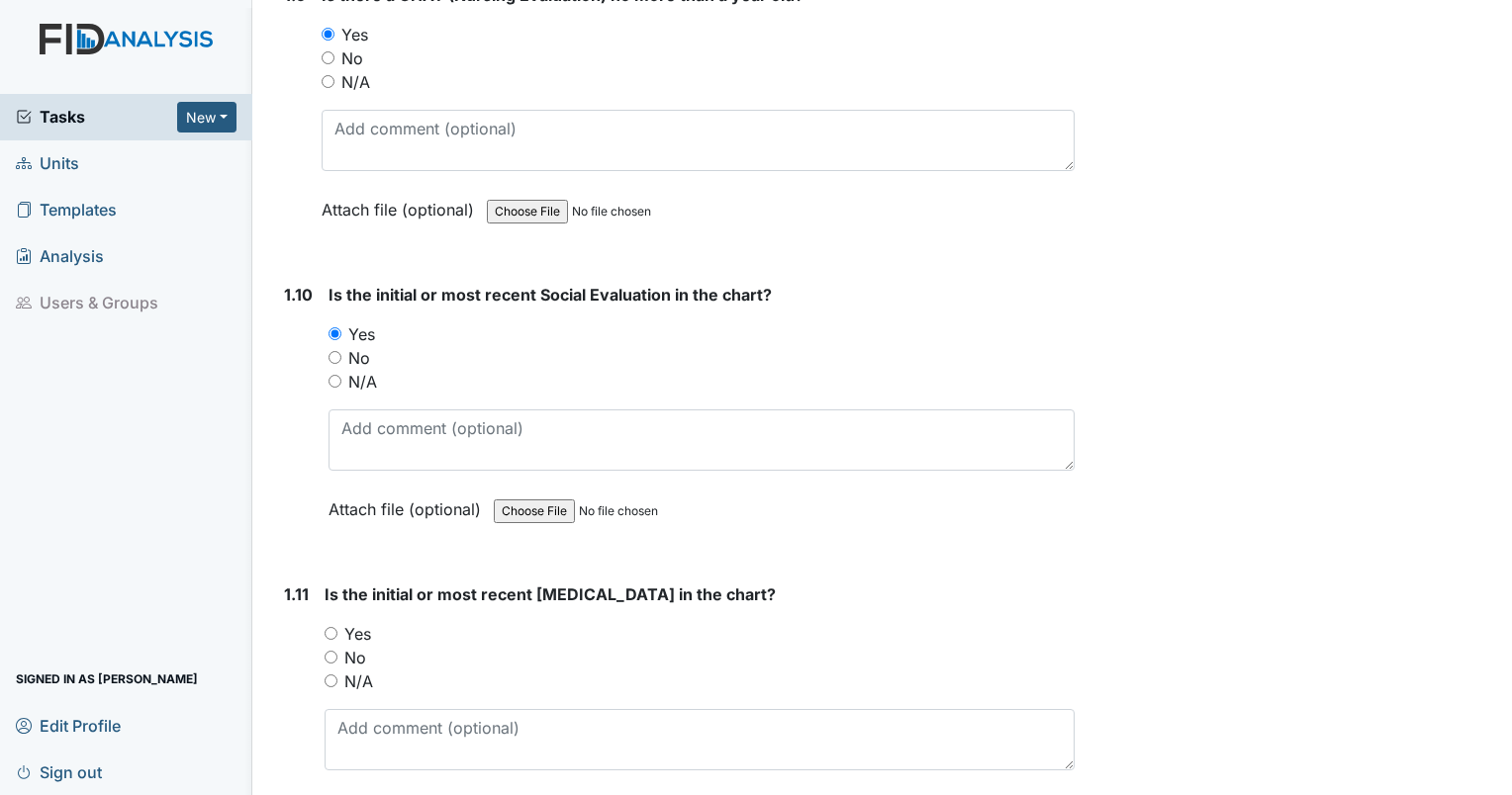
scroll to position [2770, 0]
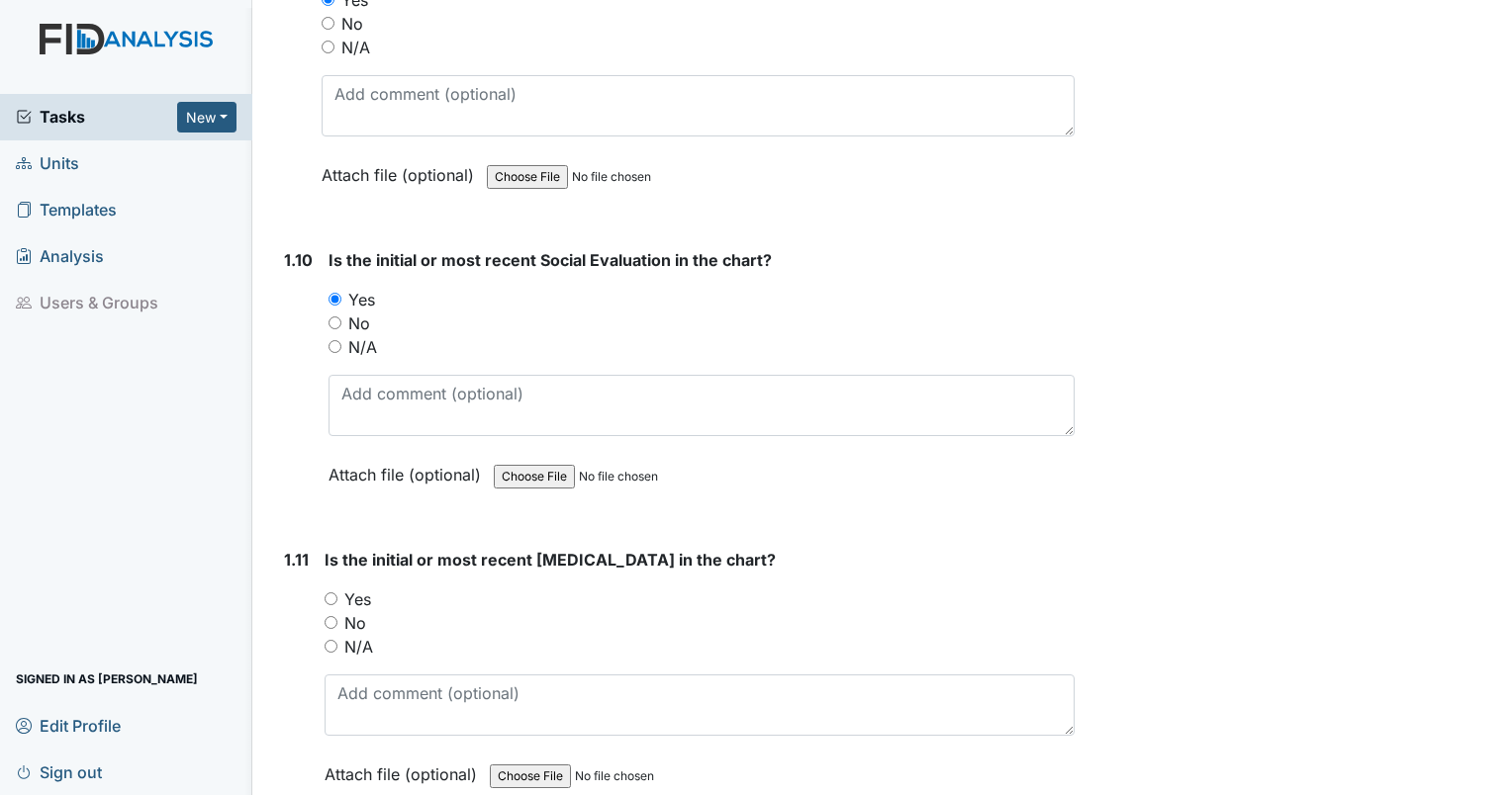
click at [335, 593] on input "Yes" at bounding box center [331, 599] width 13 height 13
radio input "true"
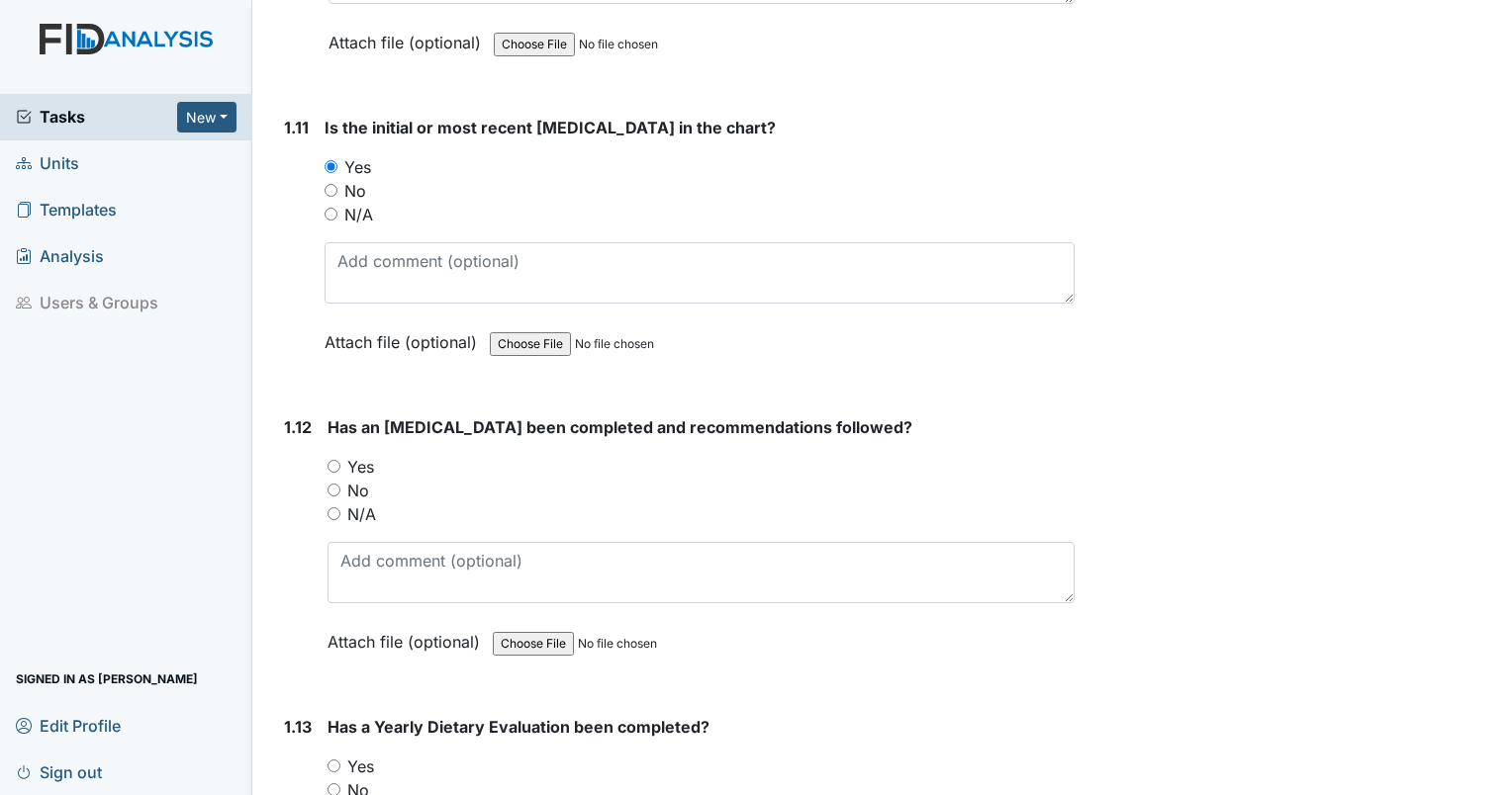
scroll to position [3362, 0]
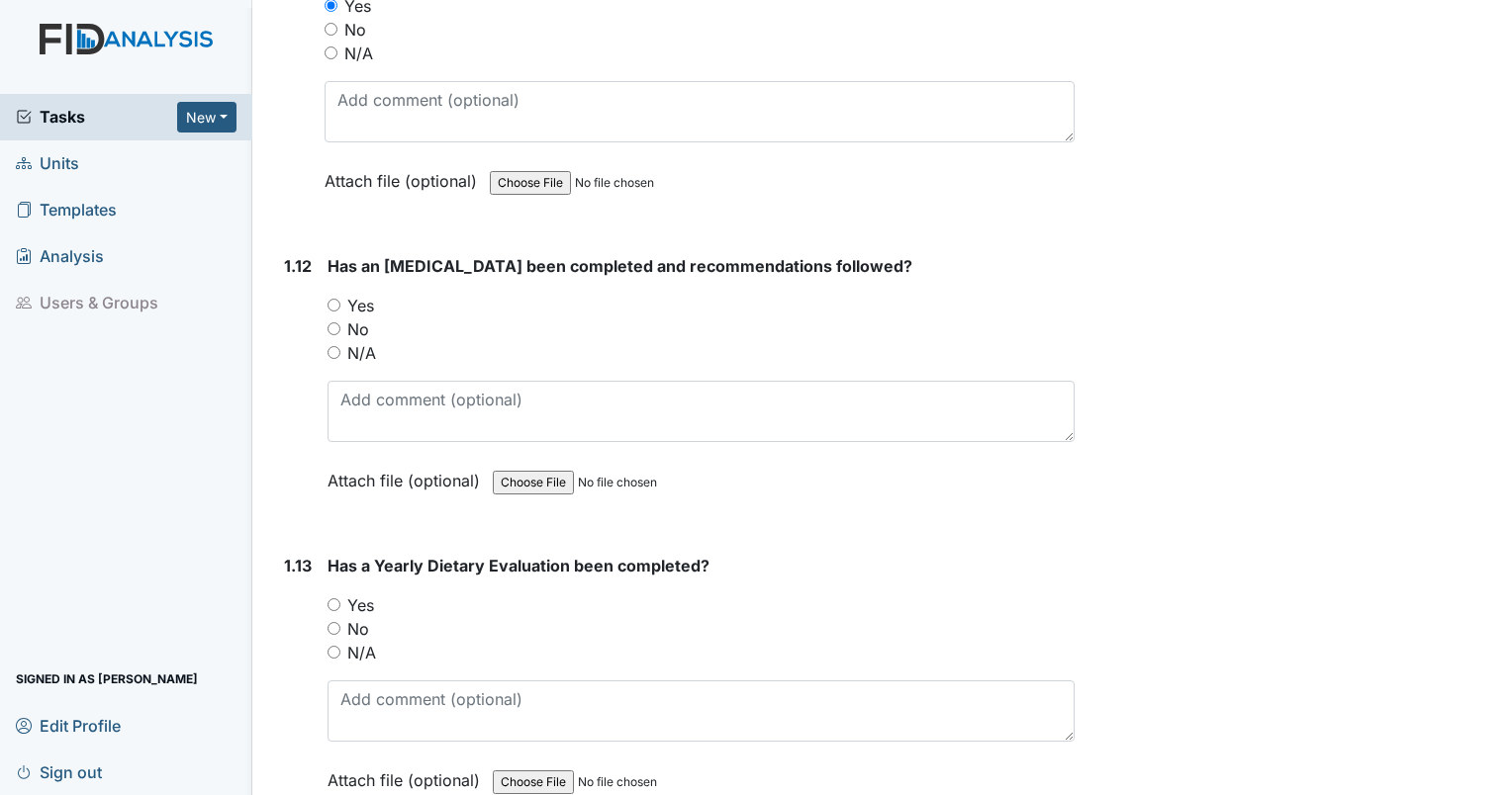
click at [340, 299] on input "Yes" at bounding box center [334, 305] width 13 height 13
radio input "true"
click at [353, 594] on label "Yes" at bounding box center [360, 606] width 27 height 24
click at [341, 599] on input "Yes" at bounding box center [334, 605] width 13 height 13
radio input "true"
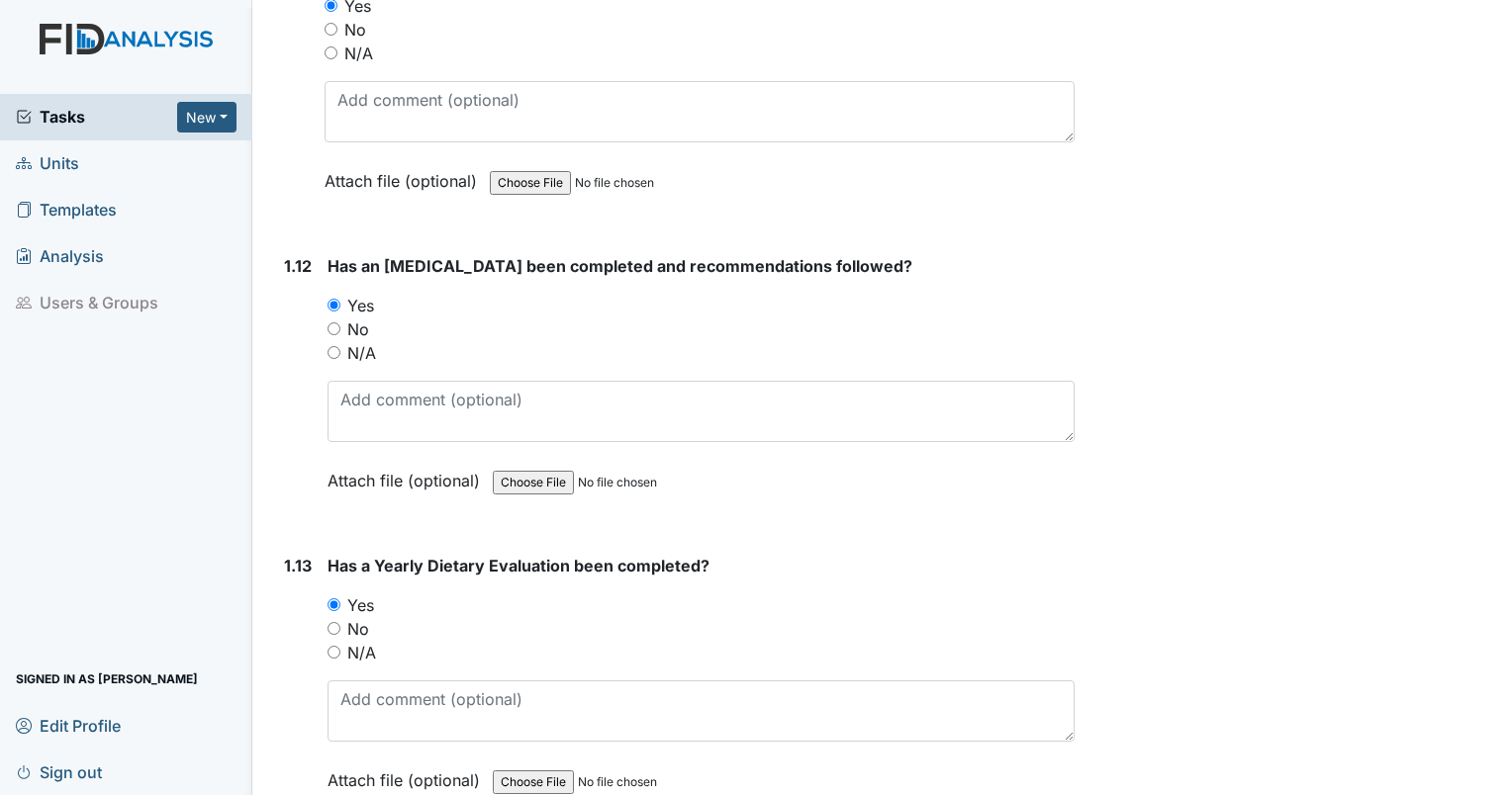
click at [341, 594] on div "Yes" at bounding box center [702, 606] width 748 height 24
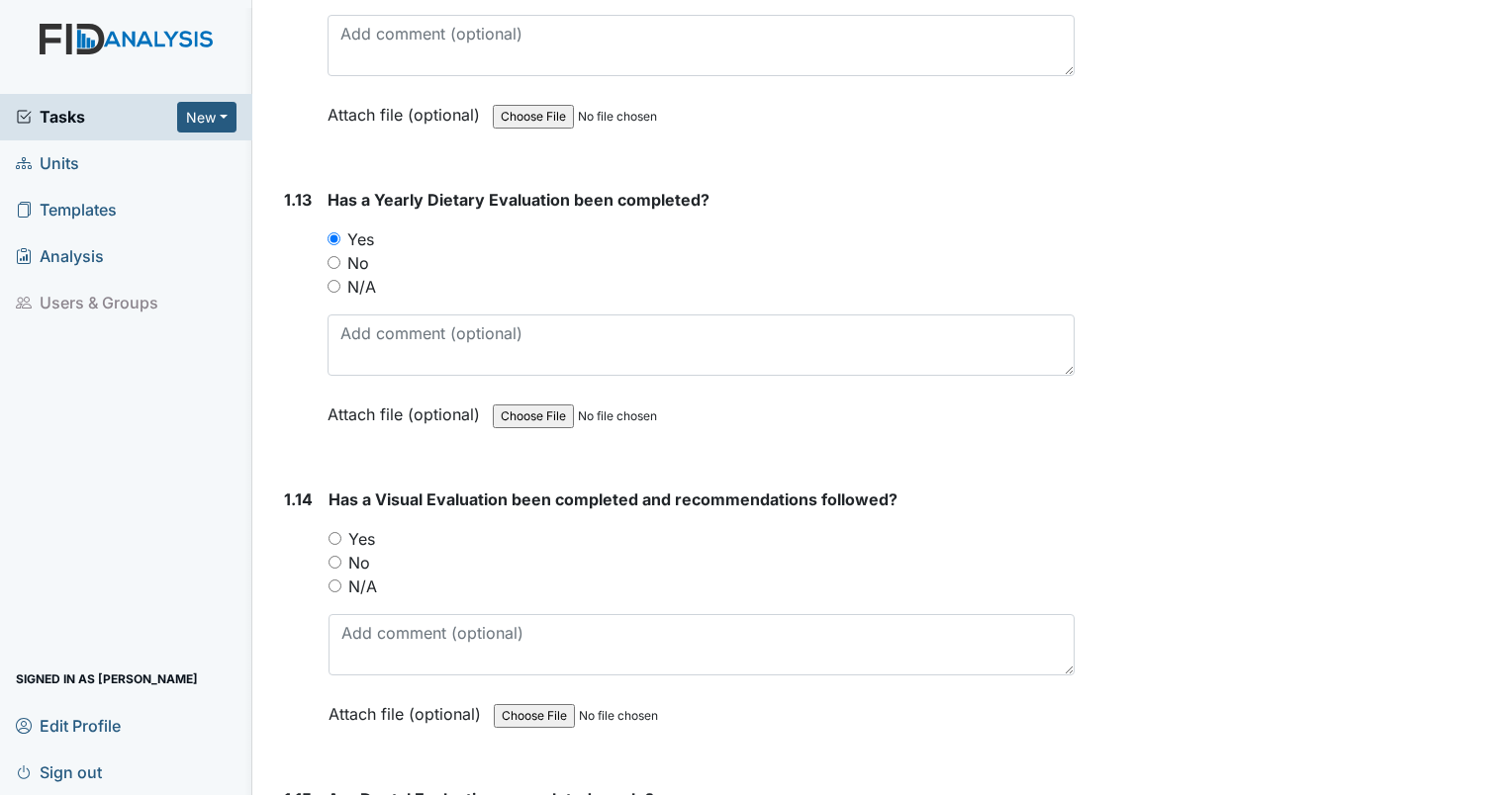
scroll to position [3758, 0]
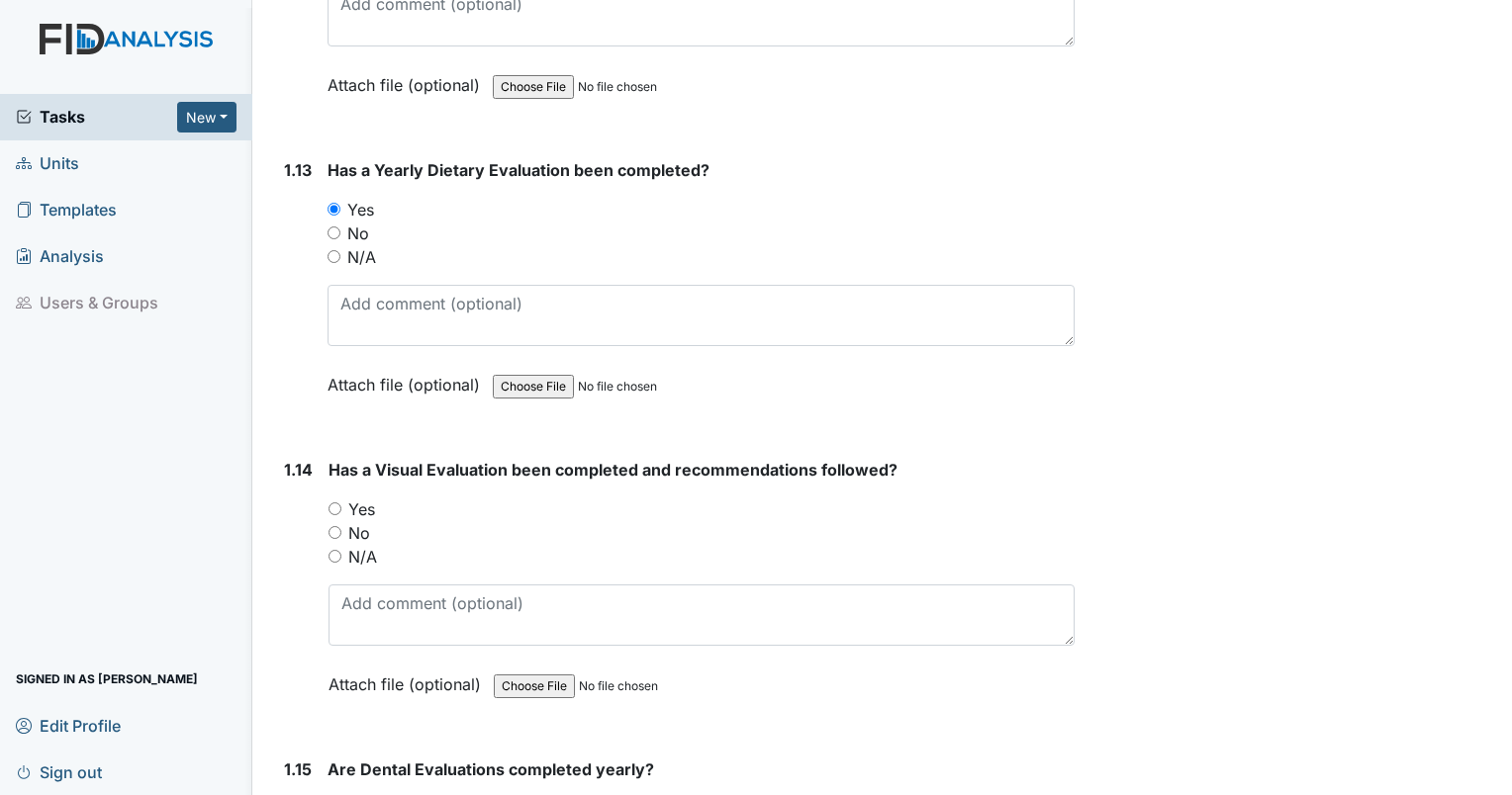
click at [327, 498] on div "1.14 Has a Visual Evaluation been completed and recommendations followed? You m…" at bounding box center [675, 592] width 798 height 268
click at [329, 502] on input "Yes" at bounding box center [335, 508] width 13 height 13
radio input "true"
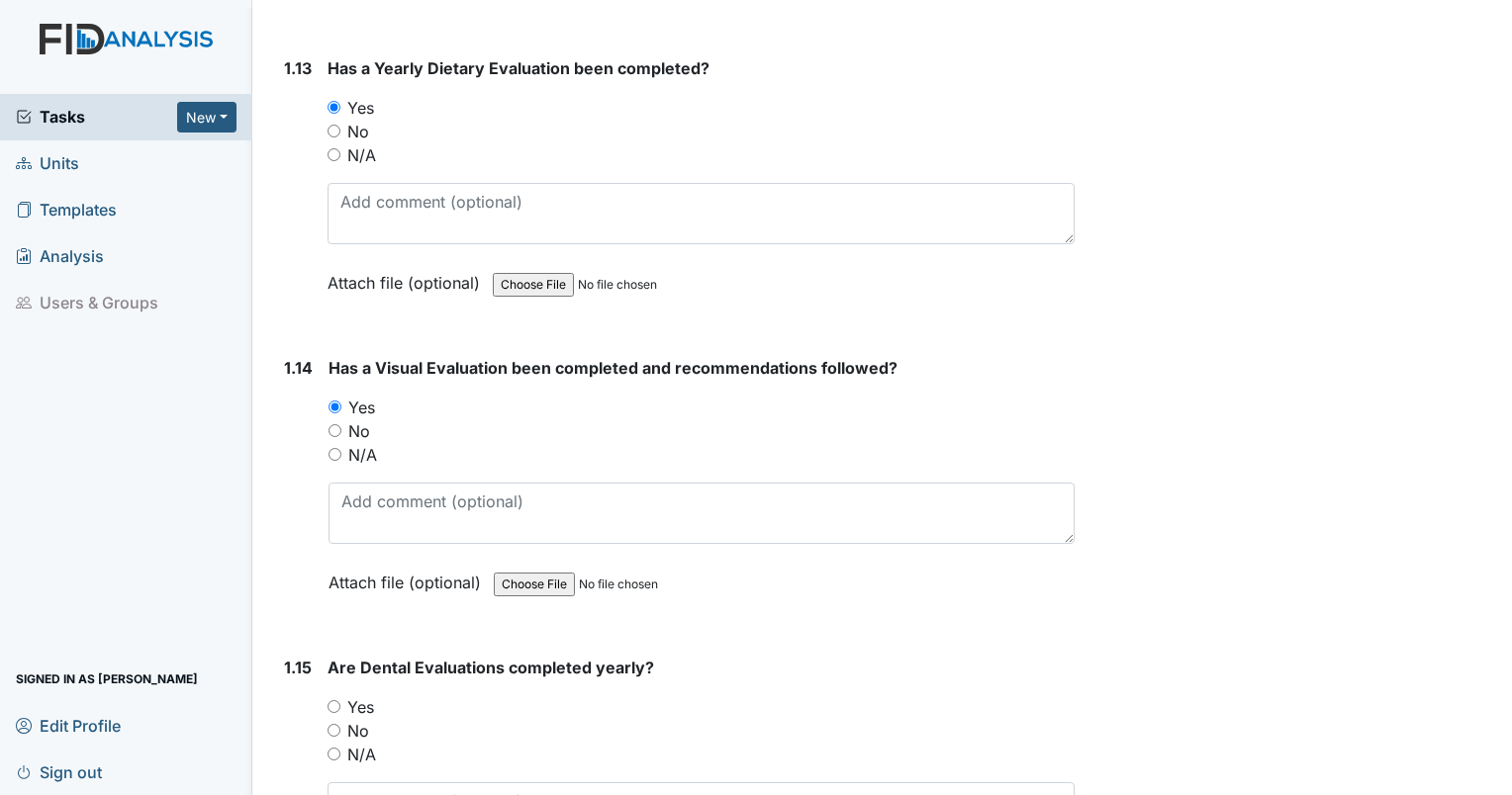
scroll to position [4153, 0]
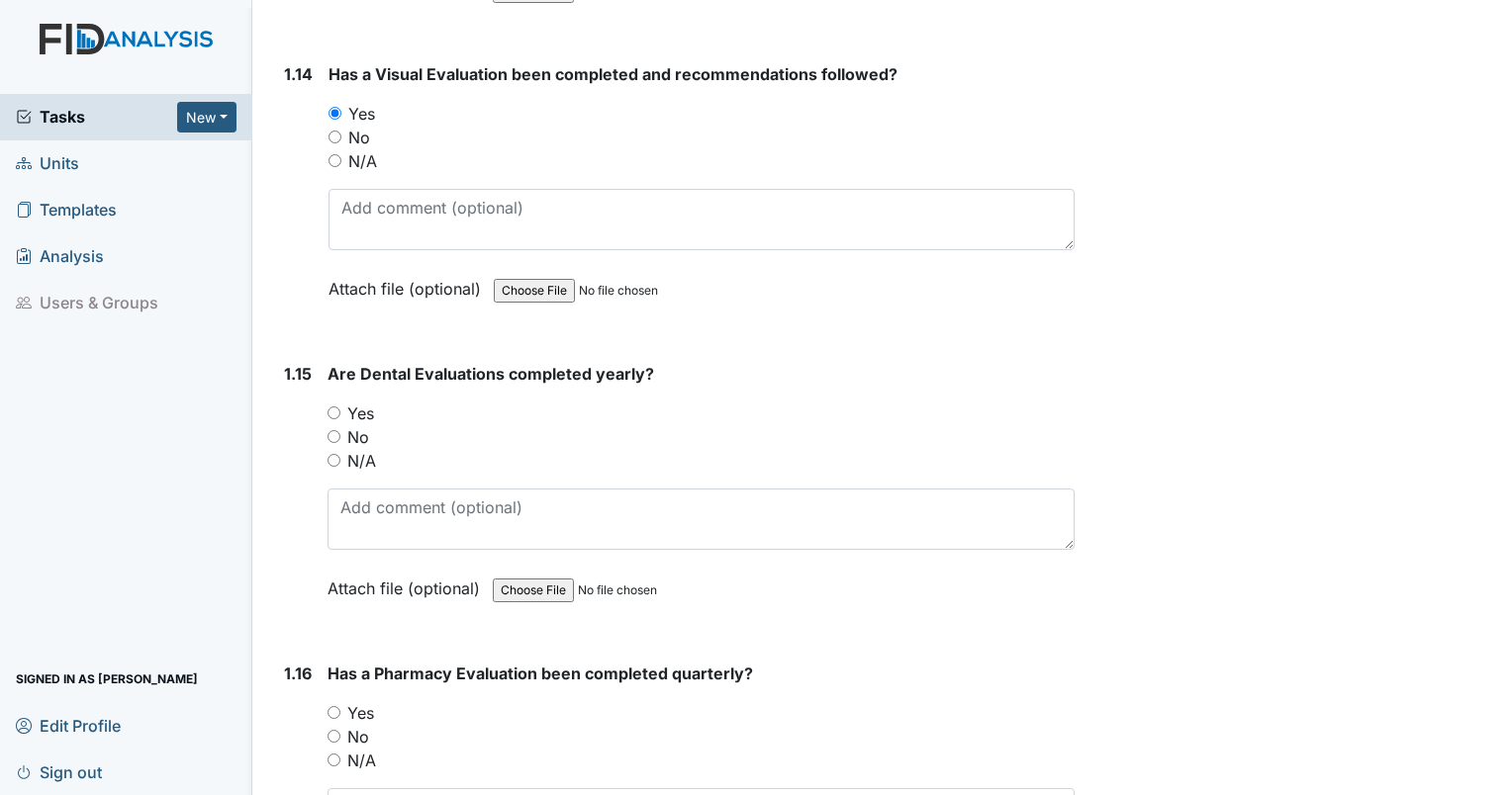
click at [328, 406] on input "Yes" at bounding box center [334, 412] width 13 height 13
radio input "true"
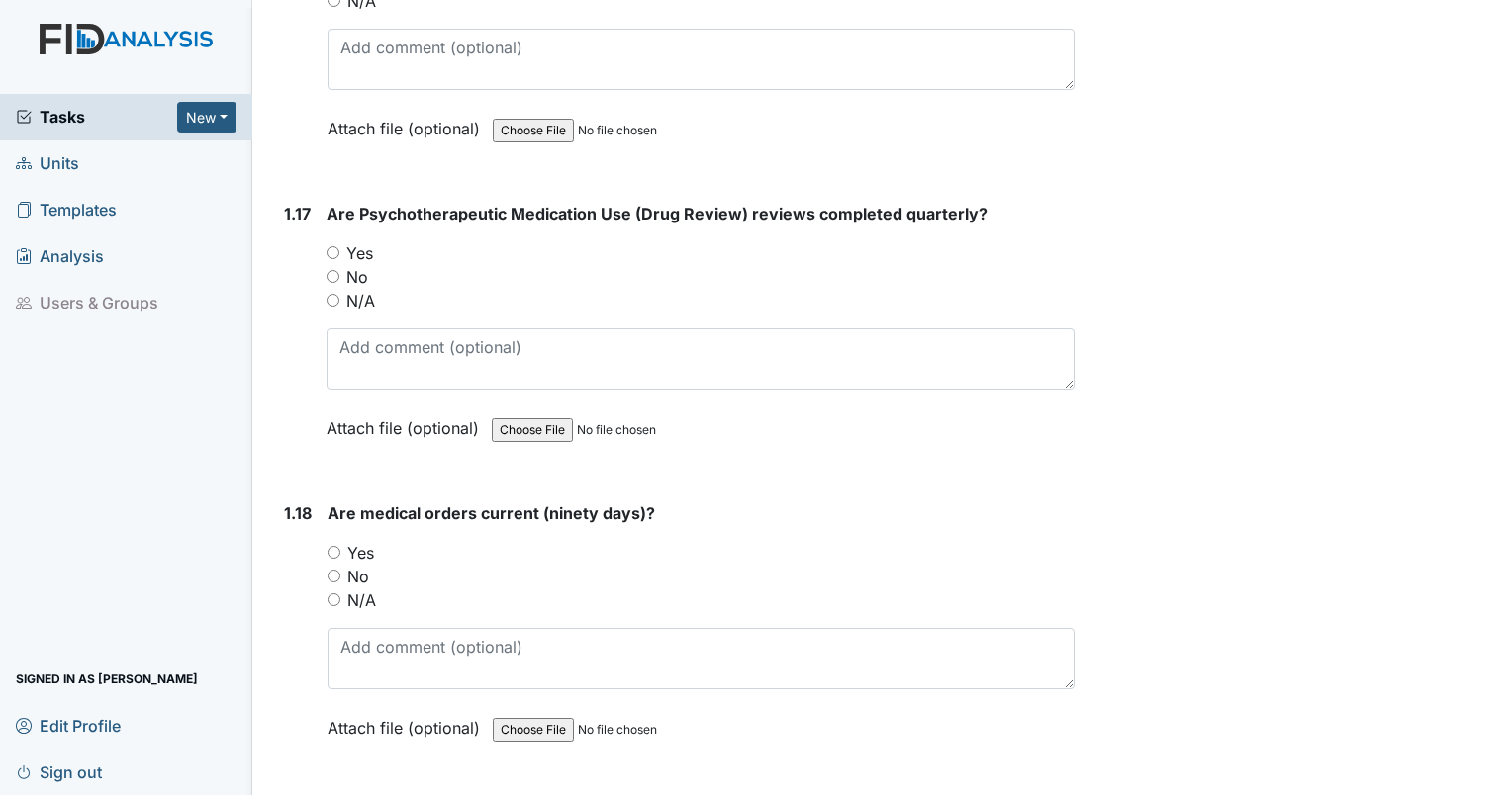
scroll to position [4945, 0]
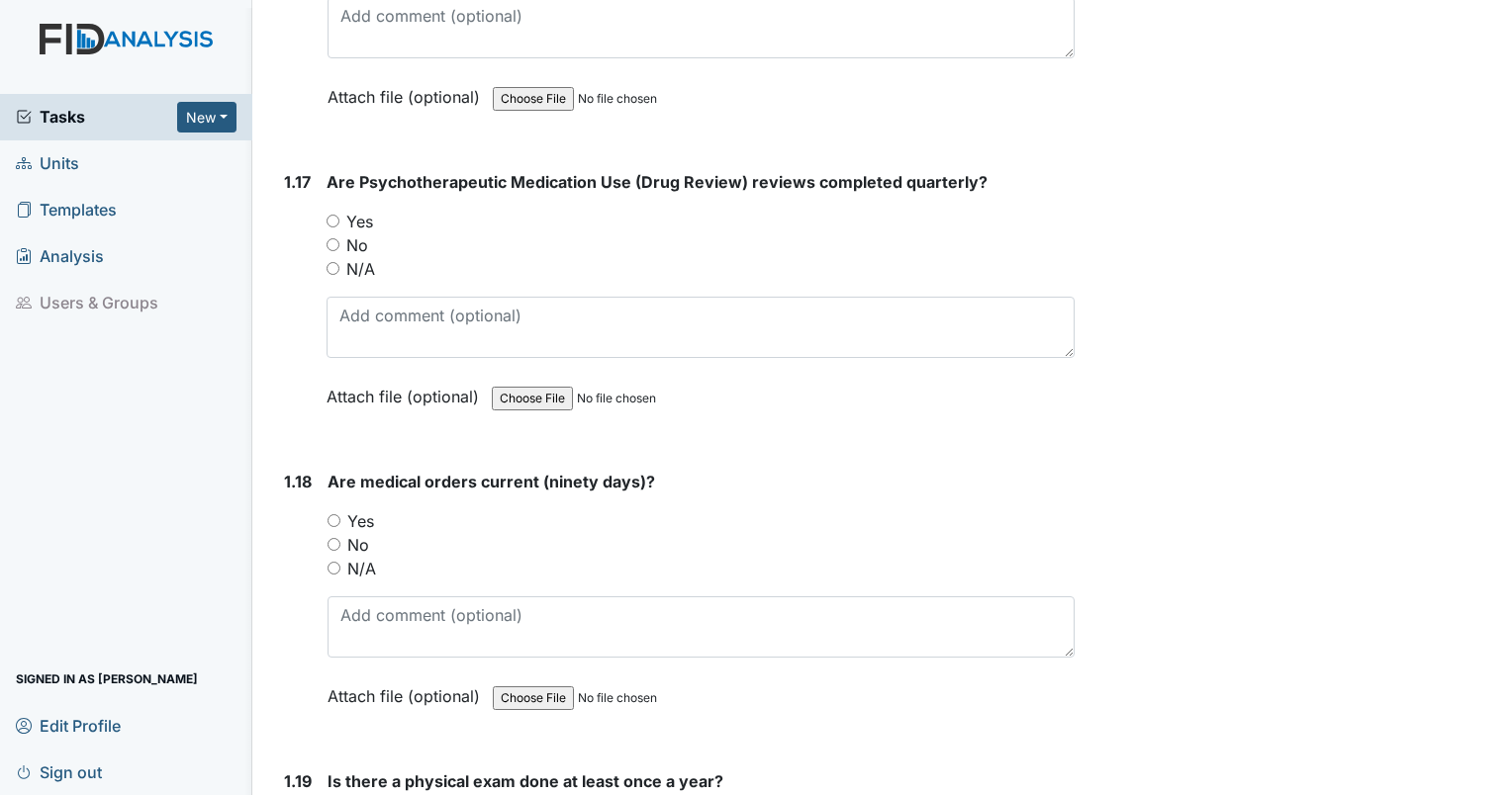
click at [329, 514] on input "Yes" at bounding box center [334, 520] width 13 height 13
radio input "true"
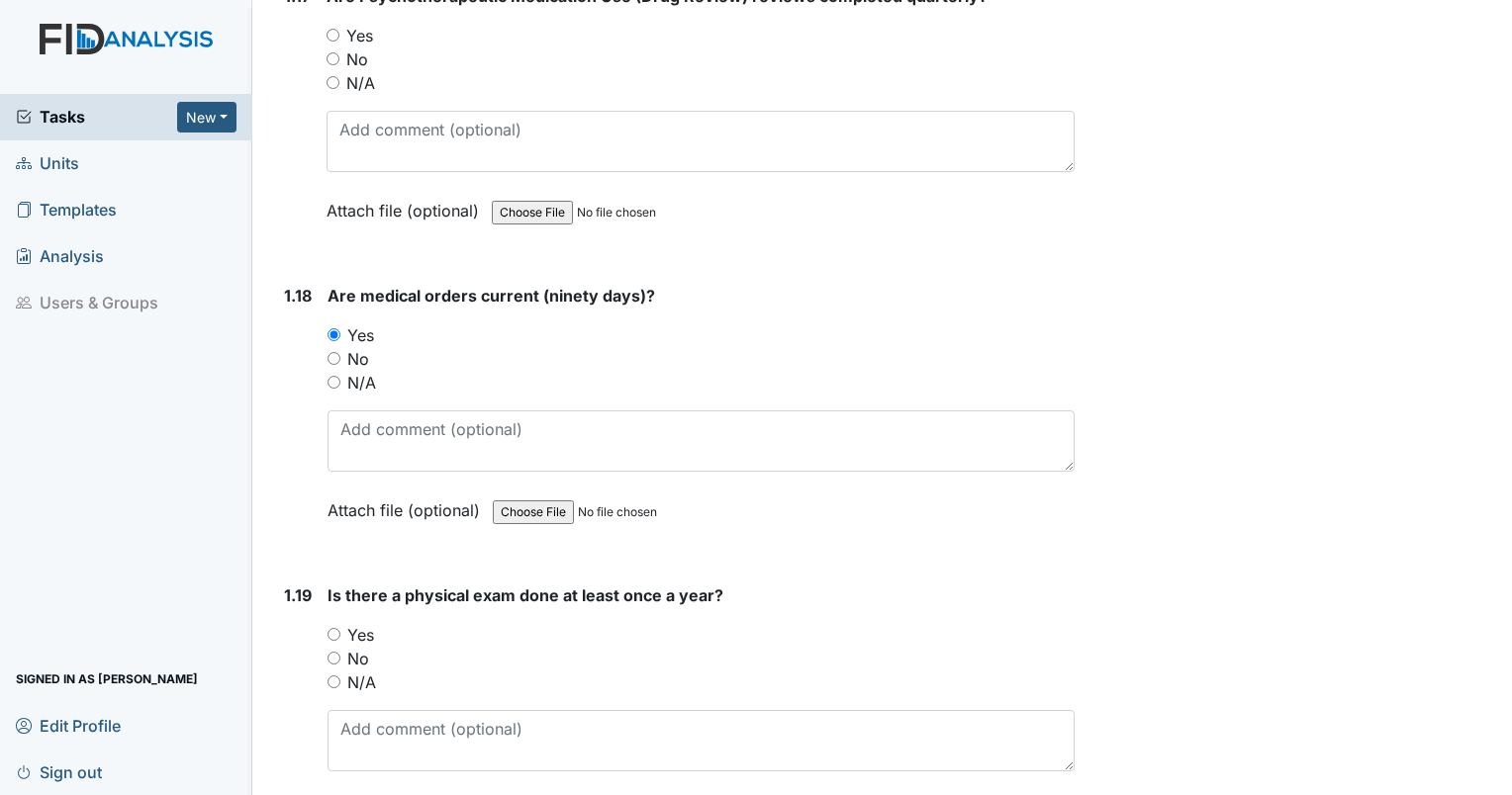
scroll to position [5143, 0]
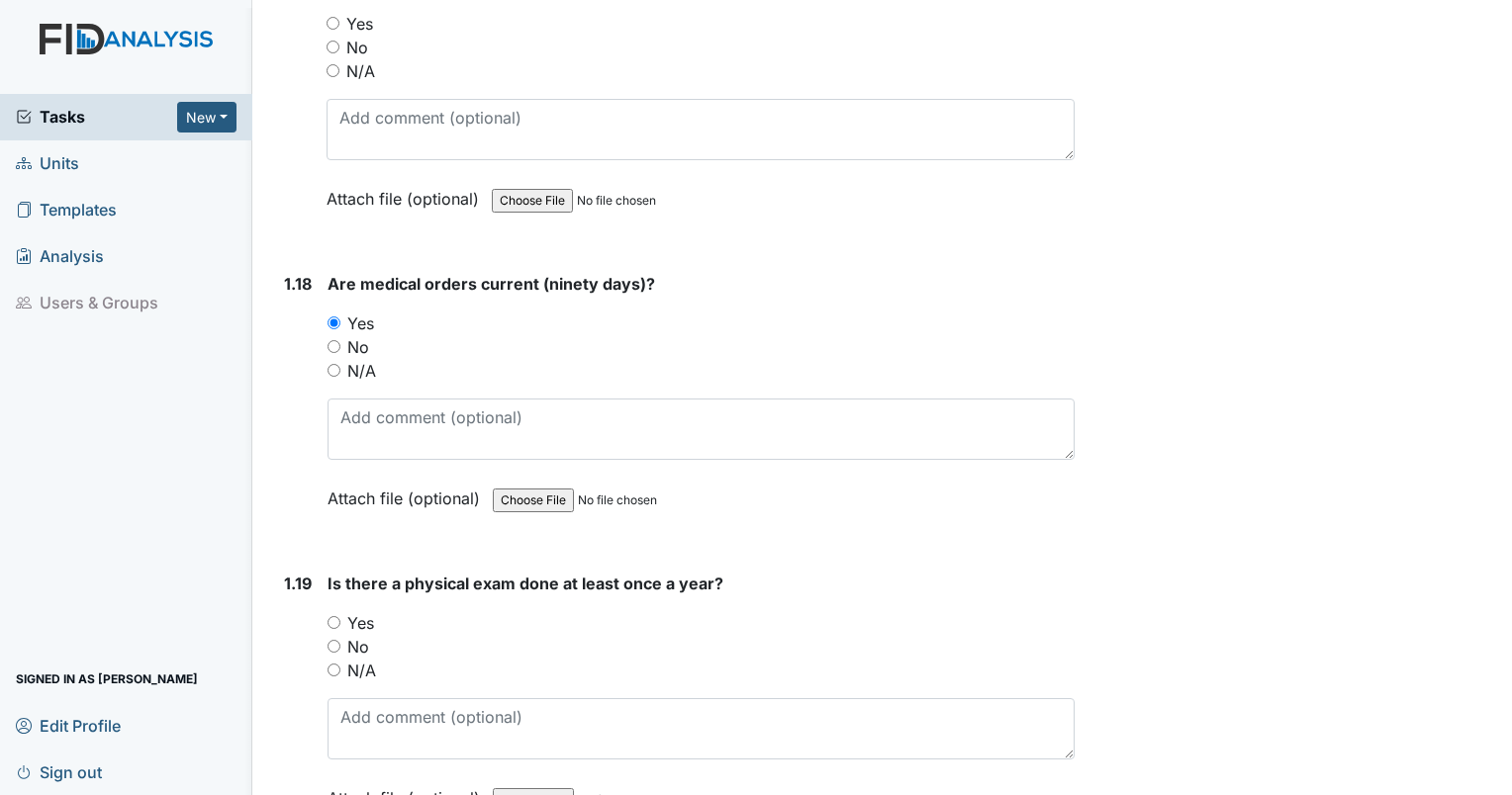
click at [329, 616] on input "Yes" at bounding box center [334, 622] width 13 height 13
radio input "true"
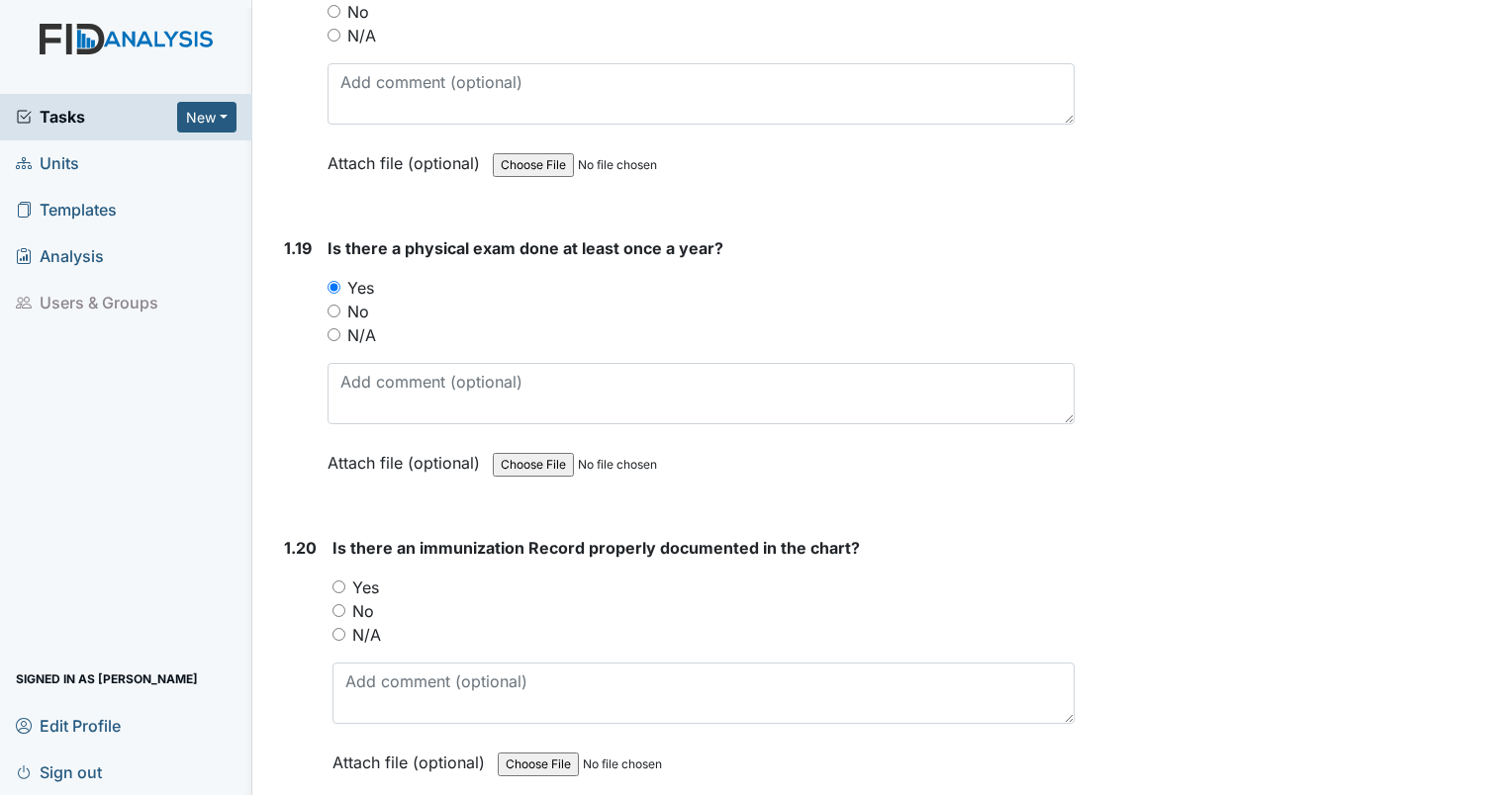
scroll to position [5538, 0]
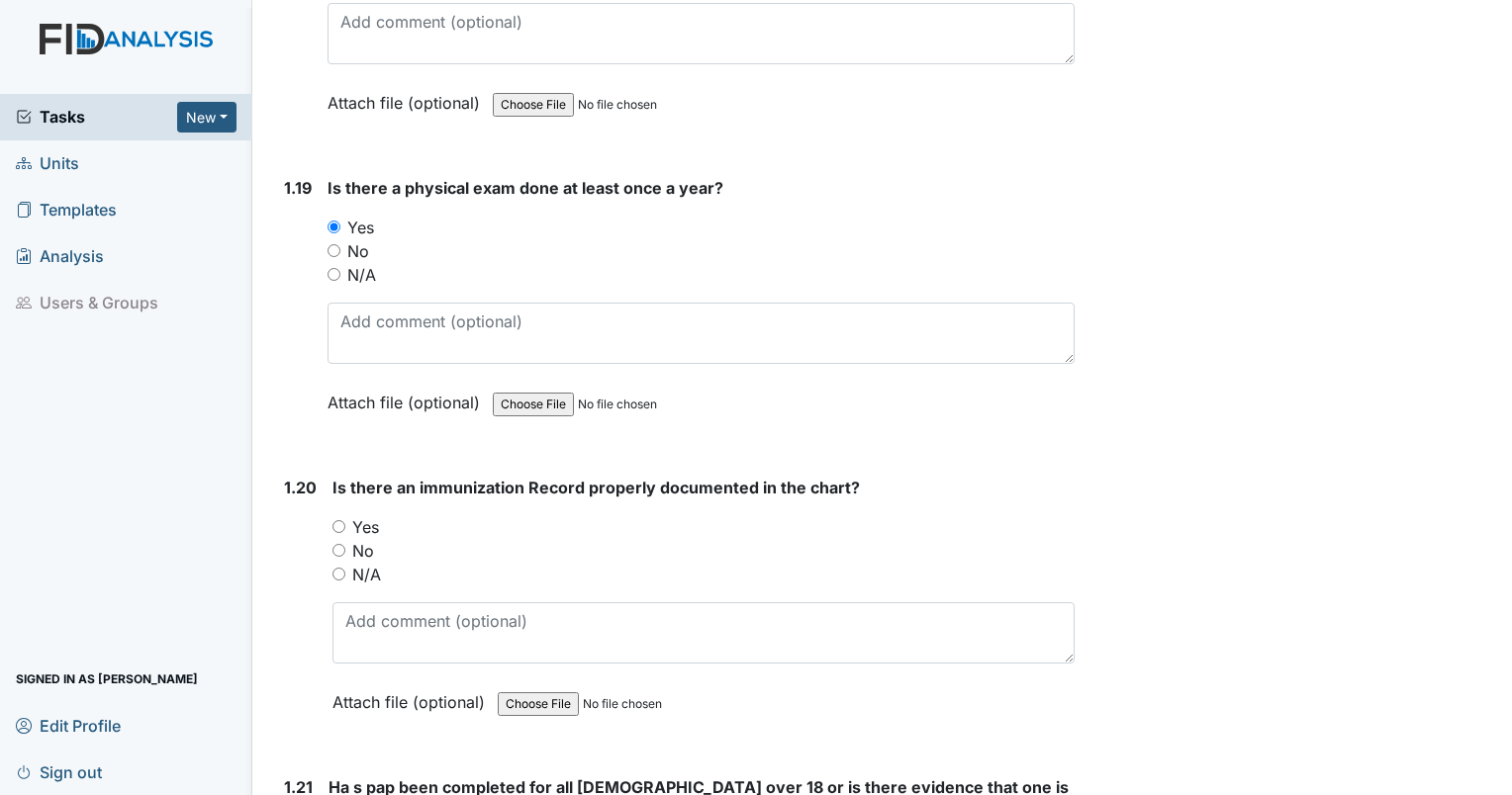
click at [337, 520] on input "Yes" at bounding box center [339, 526] width 13 height 13
radio input "true"
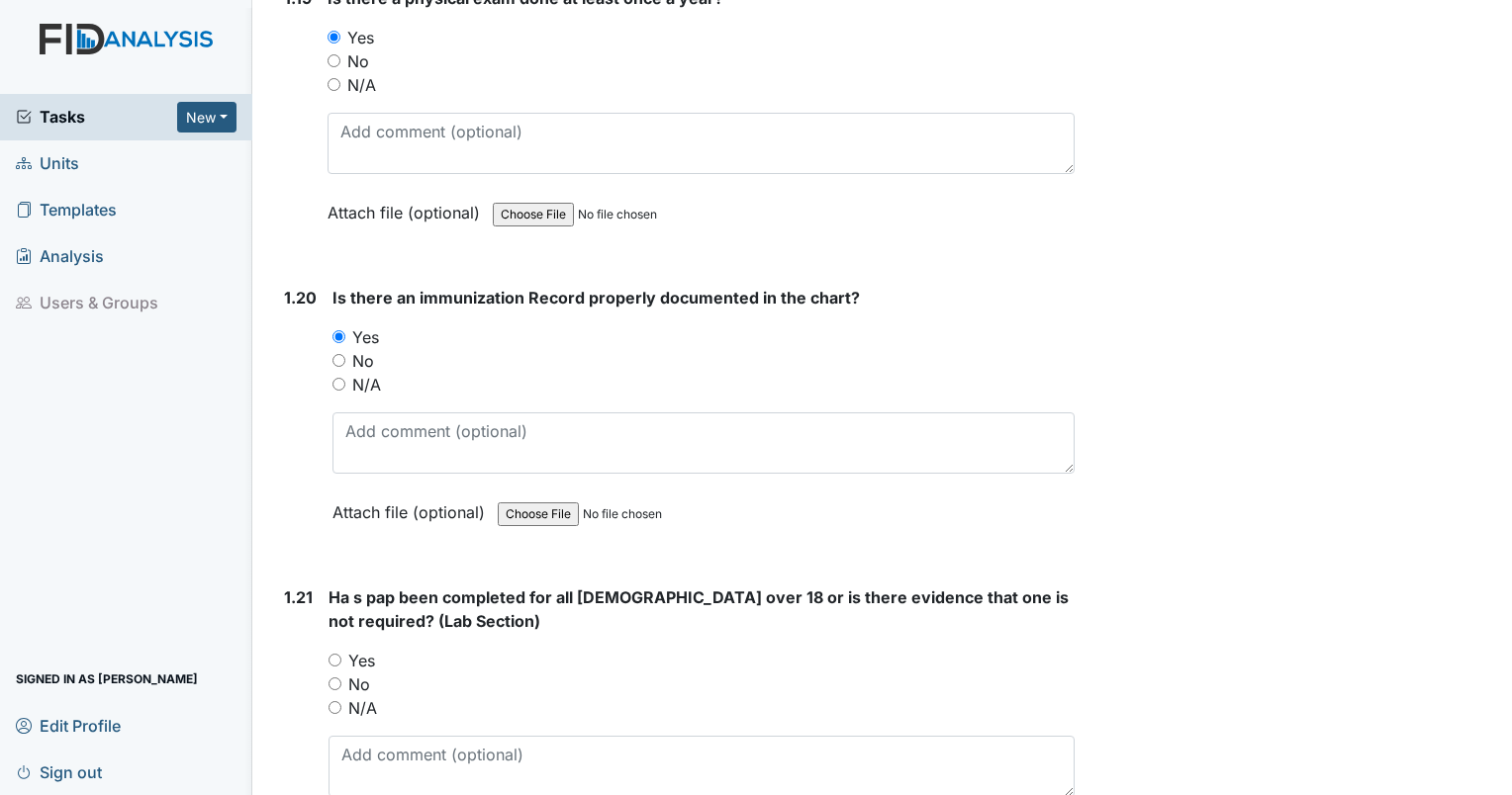
scroll to position [5736, 0]
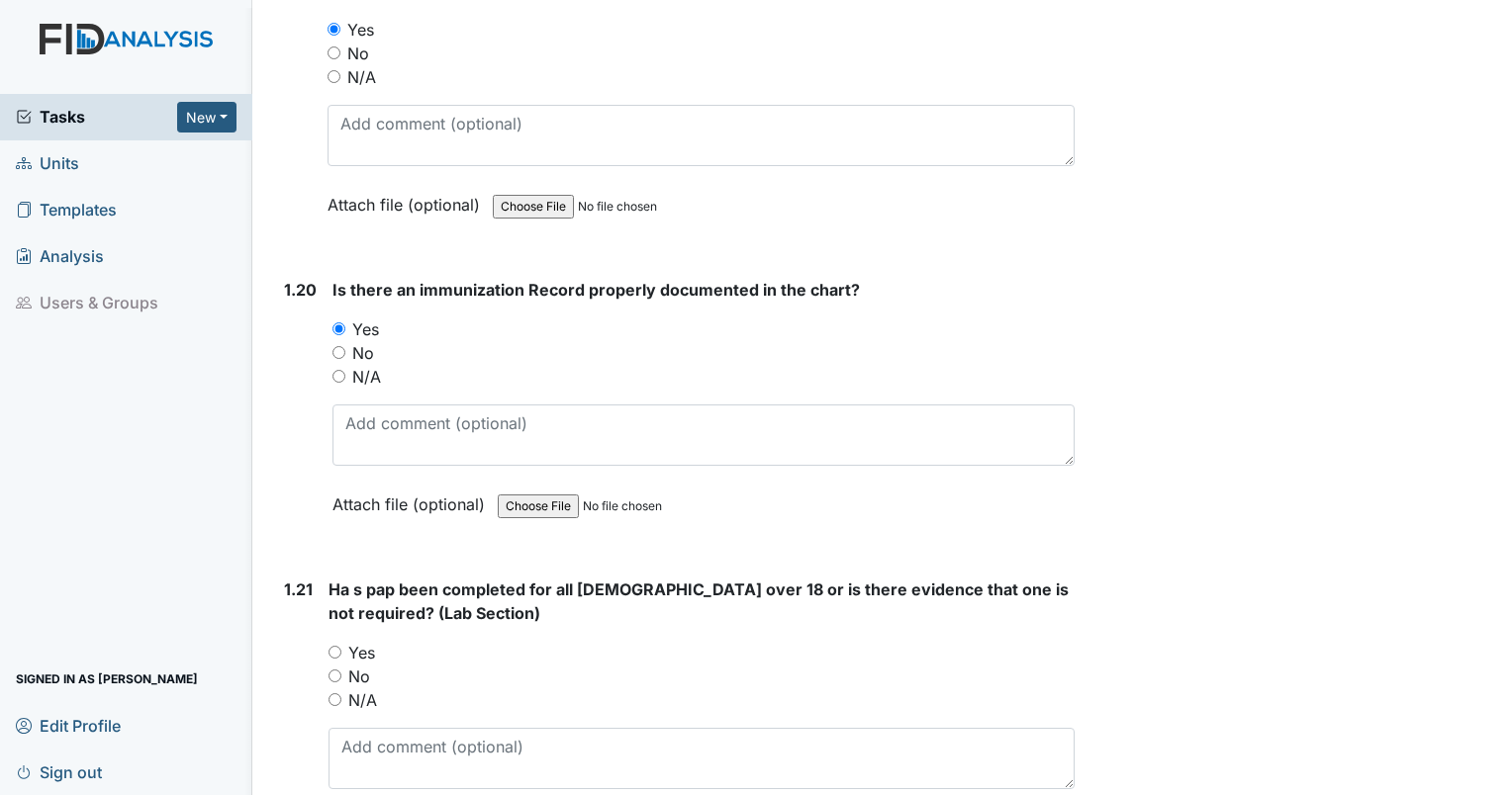
drag, startPoint x: 337, startPoint y: 502, endPoint x: 337, endPoint y: 551, distance: 49.0
drag, startPoint x: 337, startPoint y: 551, endPoint x: 335, endPoint y: 682, distance: 131.0
click at [335, 693] on input "N/A" at bounding box center [335, 699] width 13 height 13
radio input "true"
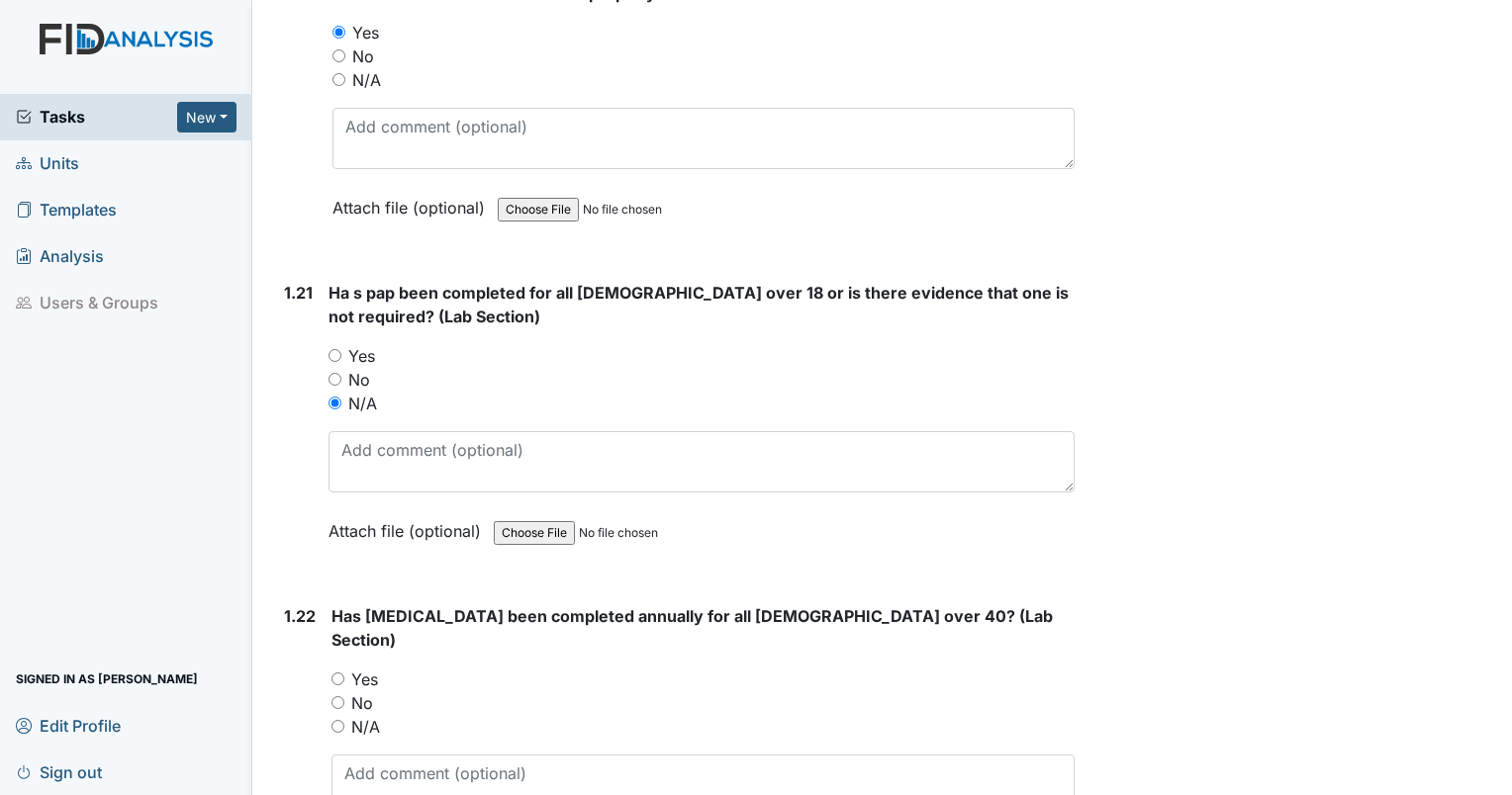
scroll to position [6132, 0]
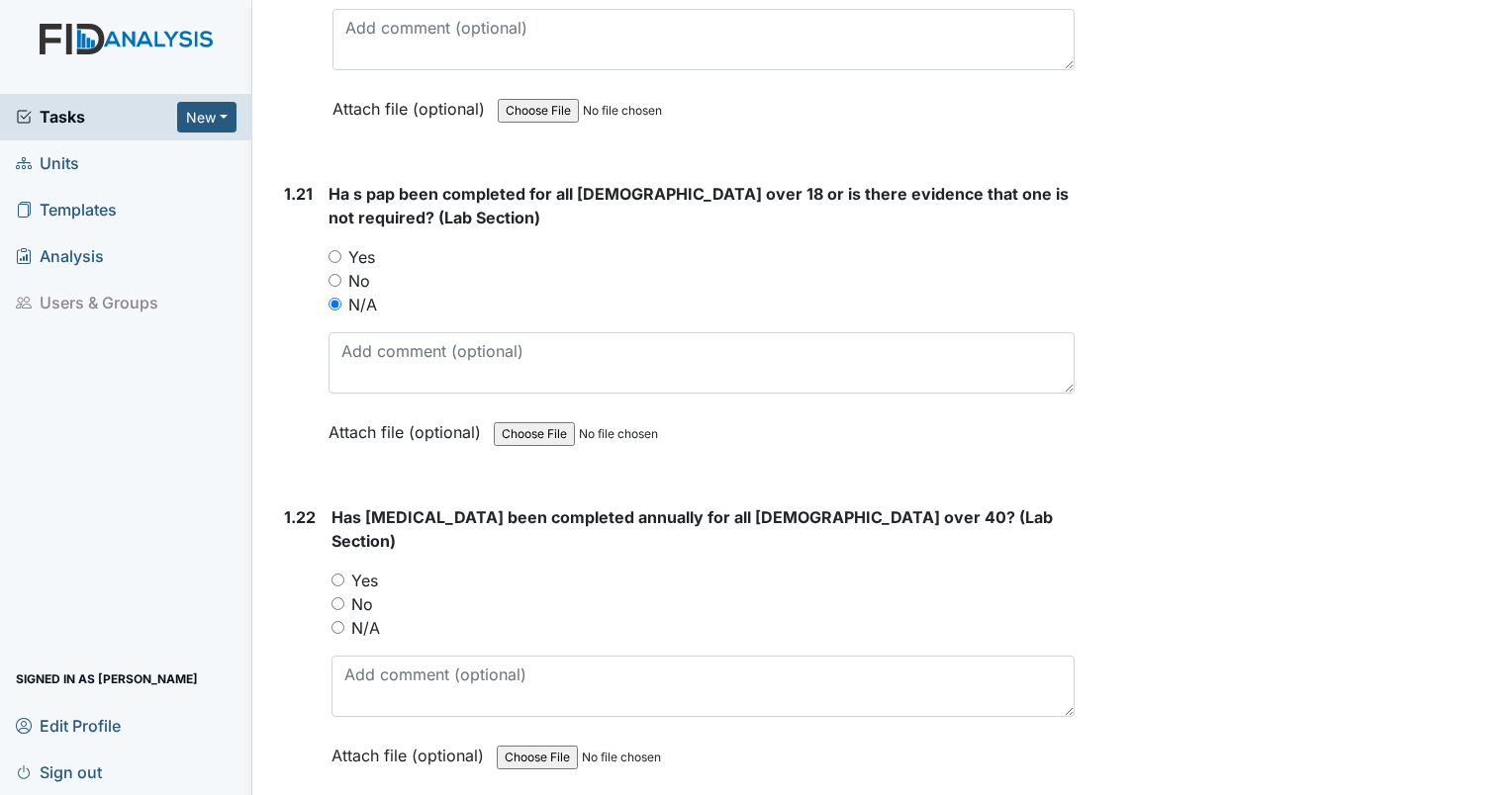
click at [335, 621] on input "N/A" at bounding box center [338, 627] width 13 height 13
radio input "true"
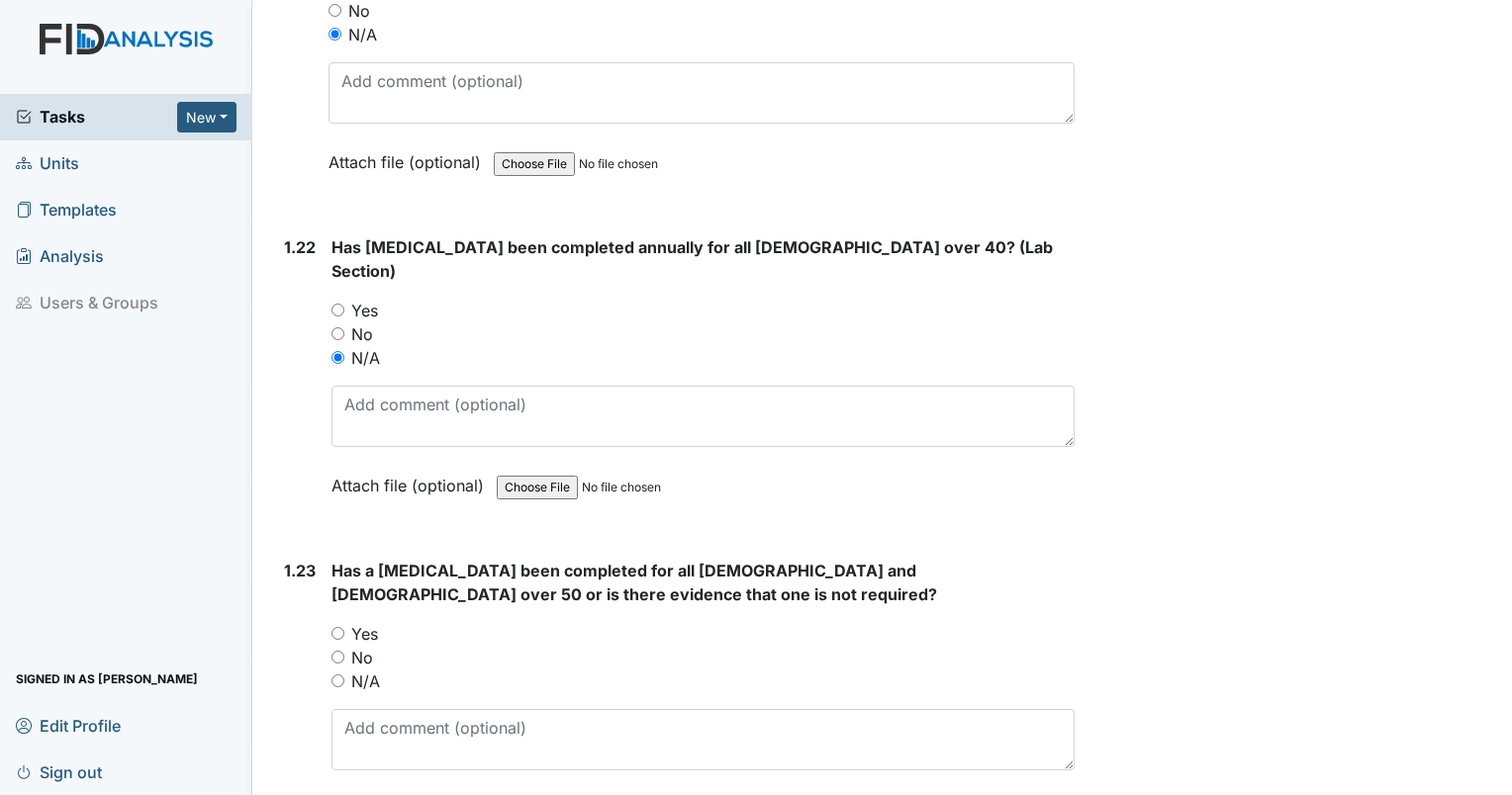
scroll to position [6429, 0]
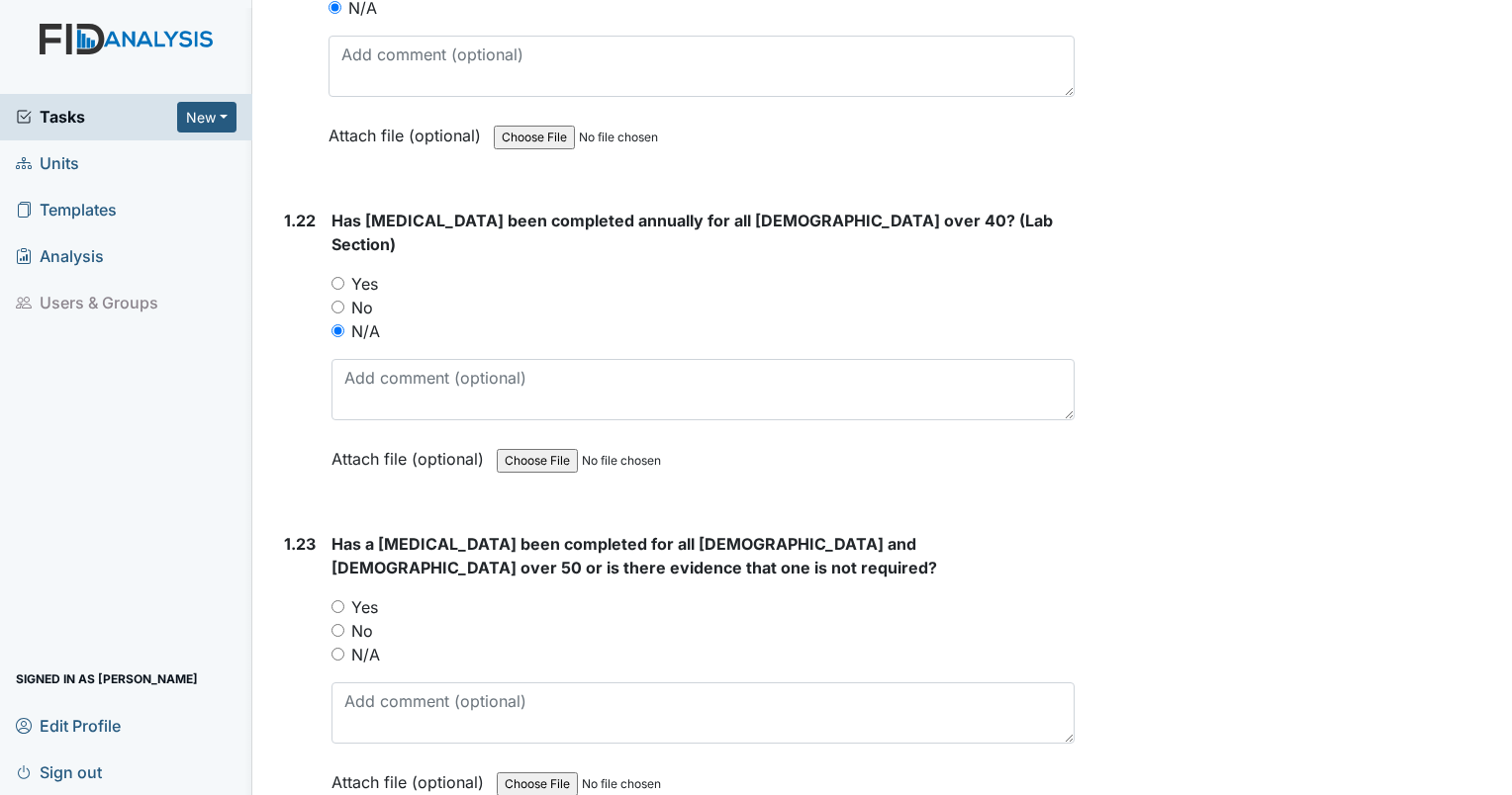
click at [337, 643] on div "N/A" at bounding box center [704, 655] width 744 height 24
click at [337, 648] on input "N/A" at bounding box center [338, 654] width 13 height 13
radio input "true"
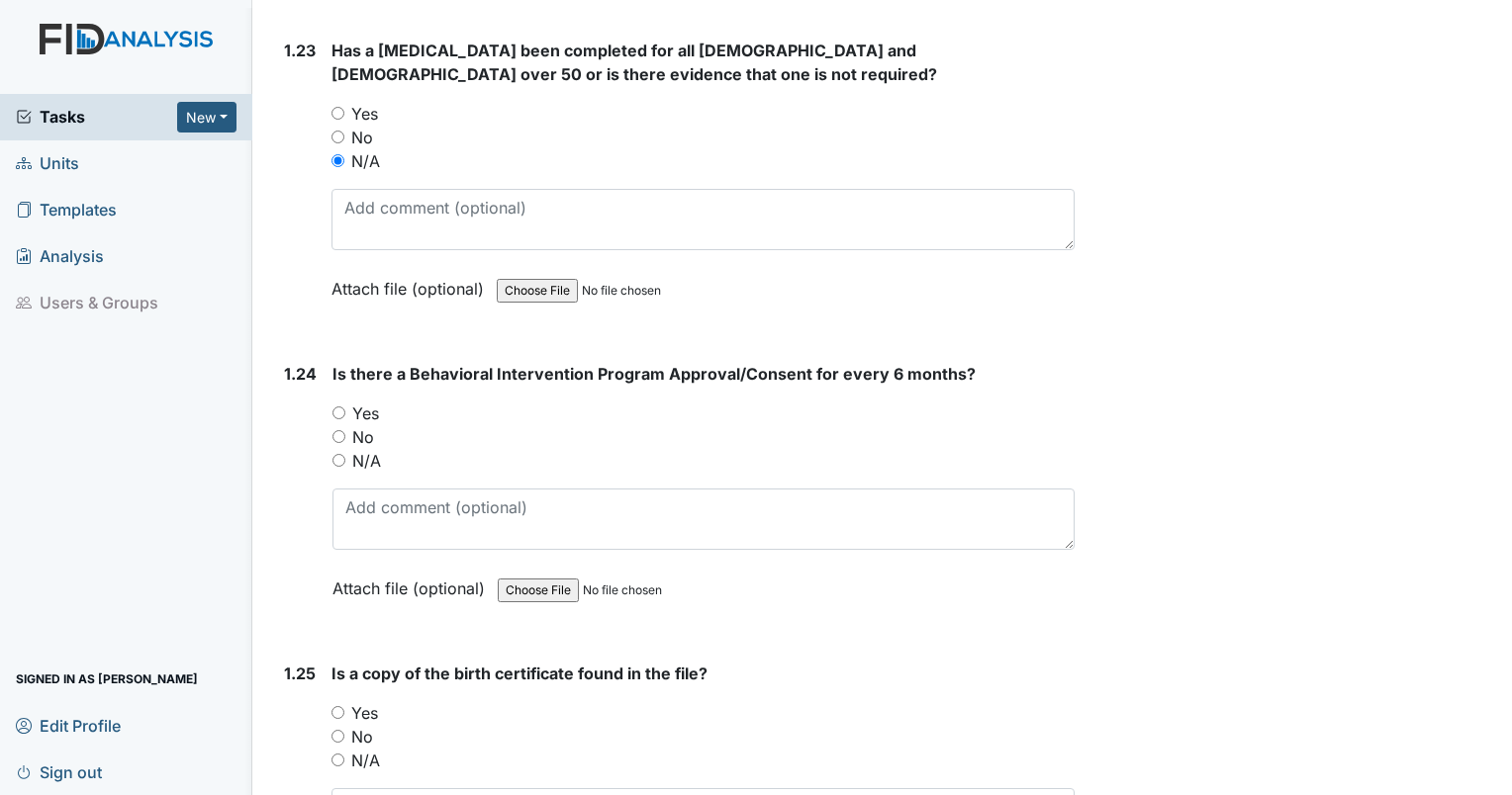
scroll to position [7022, 0]
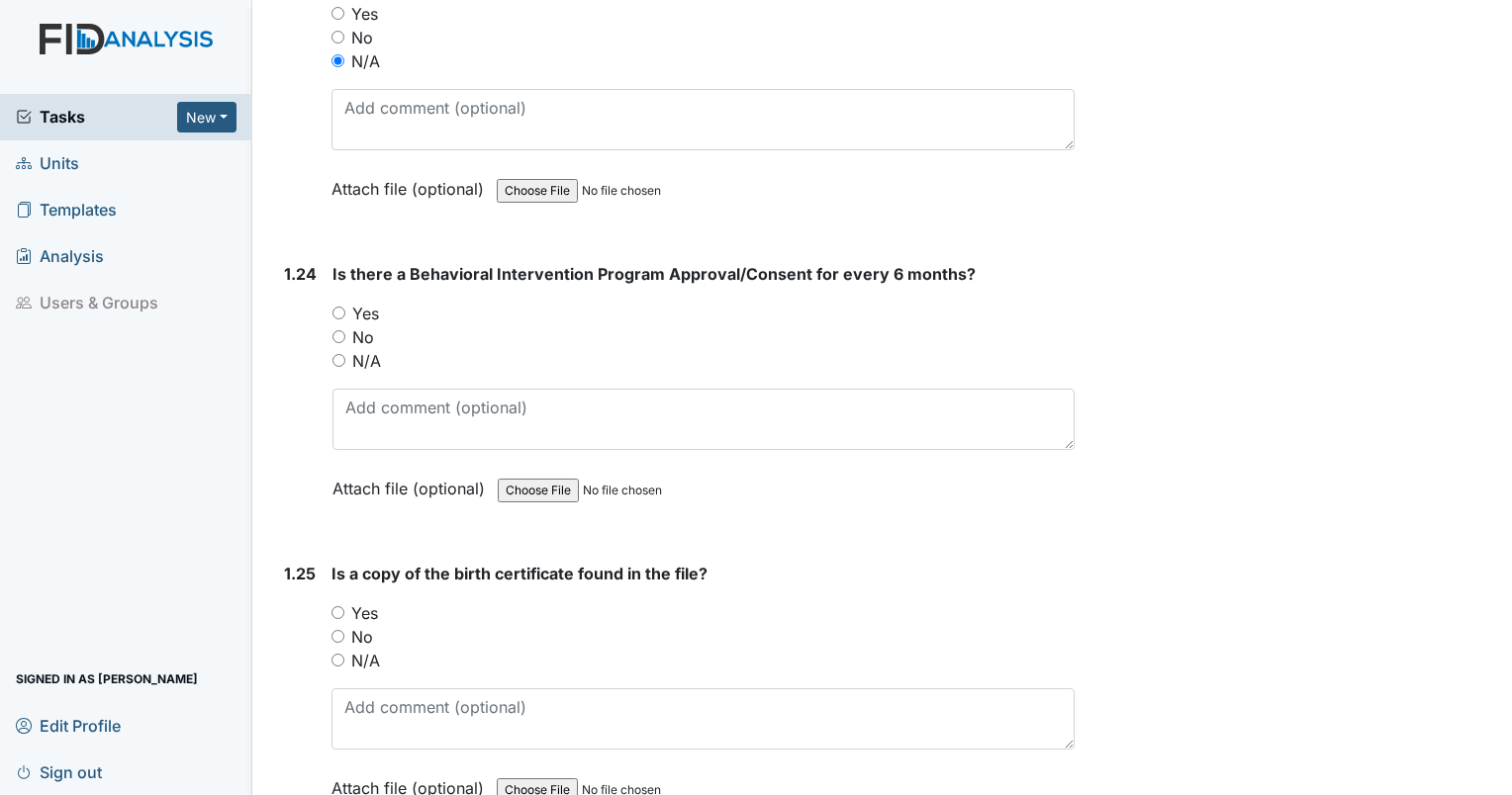
click at [349, 602] on div "Yes" at bounding box center [704, 614] width 744 height 24
click at [341, 607] on input "Yes" at bounding box center [338, 613] width 13 height 13
radio input "true"
click at [346, 326] on div "No" at bounding box center [704, 338] width 743 height 24
click at [337, 331] on input "No" at bounding box center [339, 337] width 13 height 13
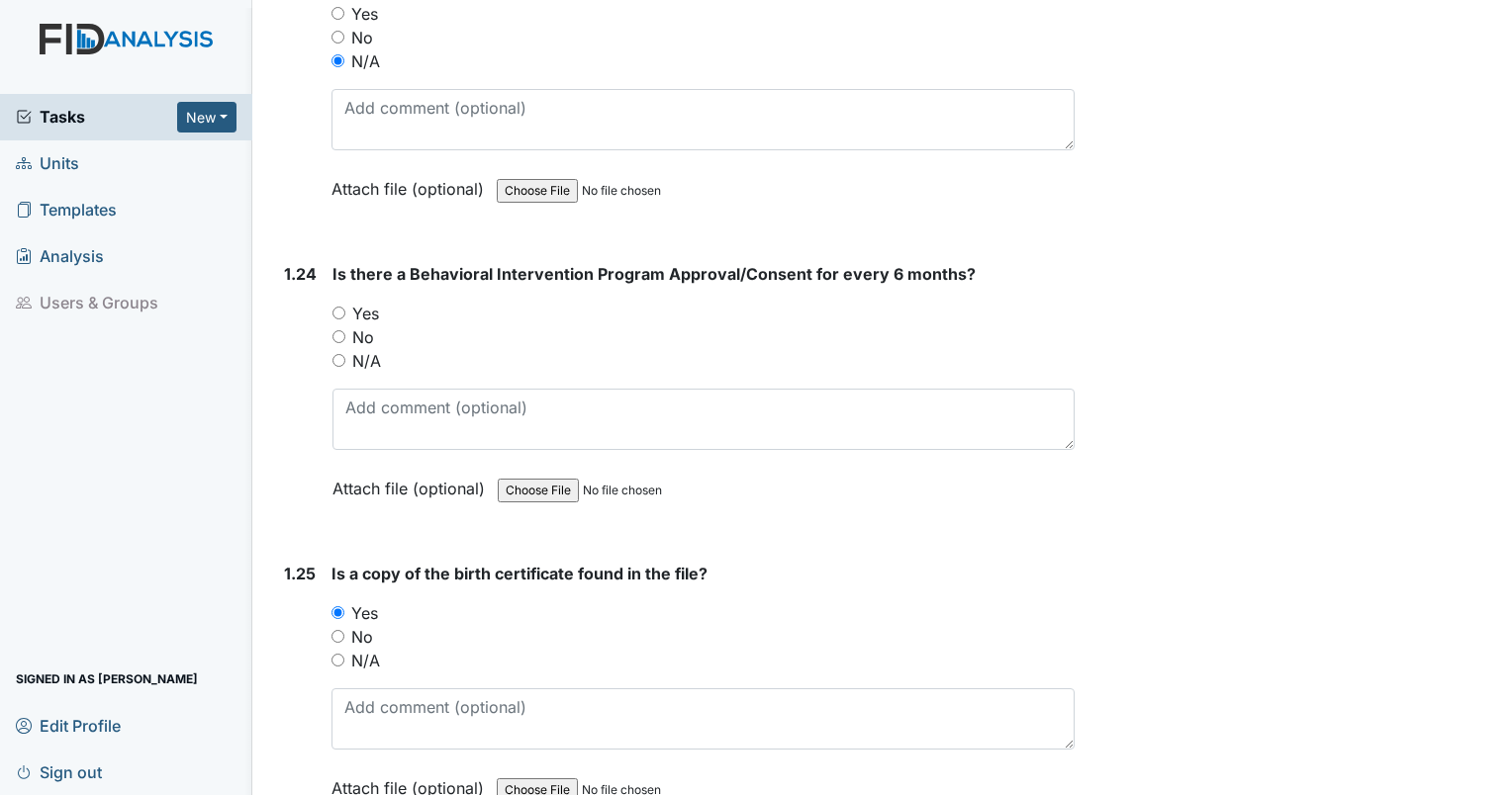
radio input "true"
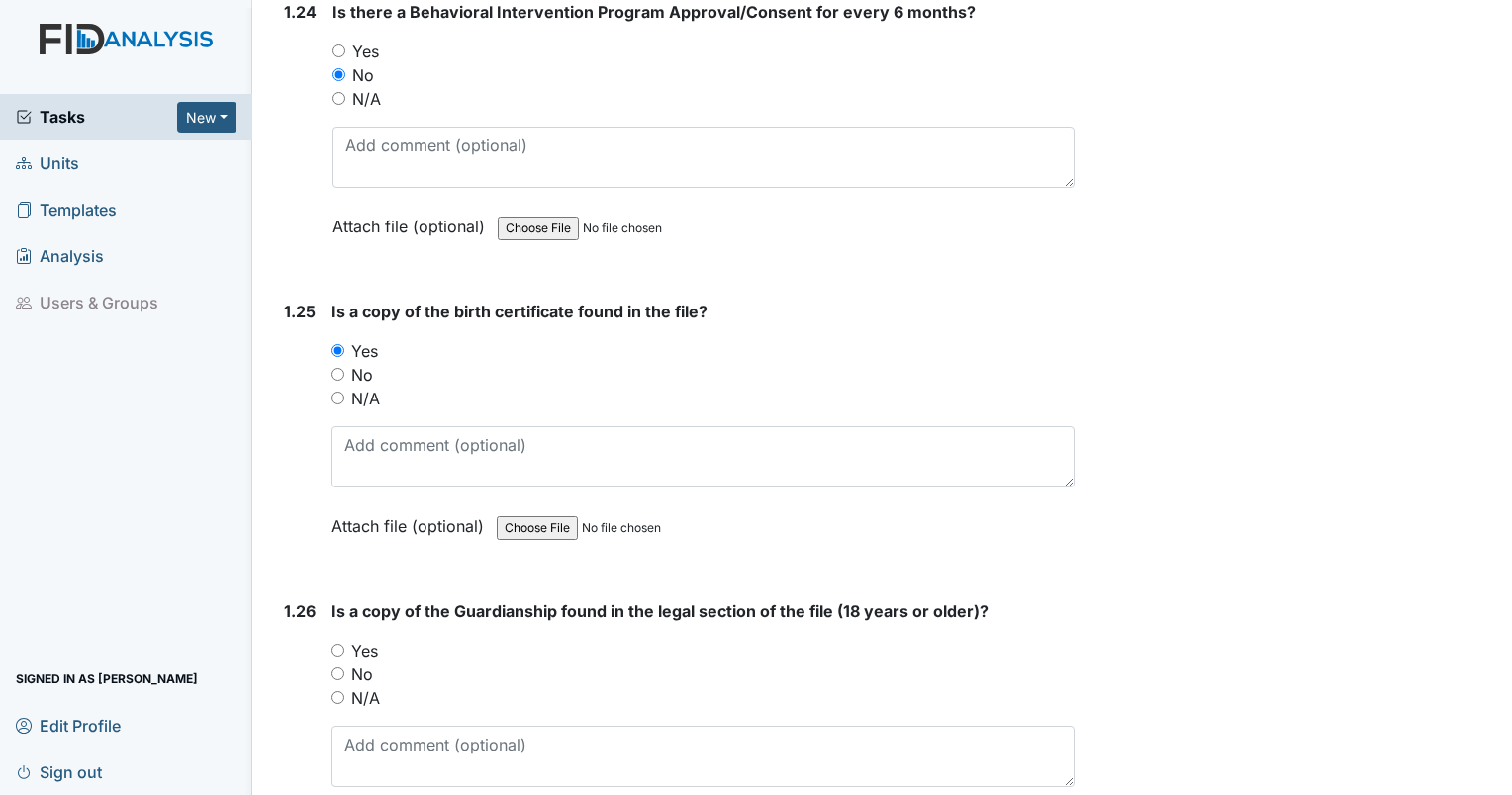
scroll to position [7318, 0]
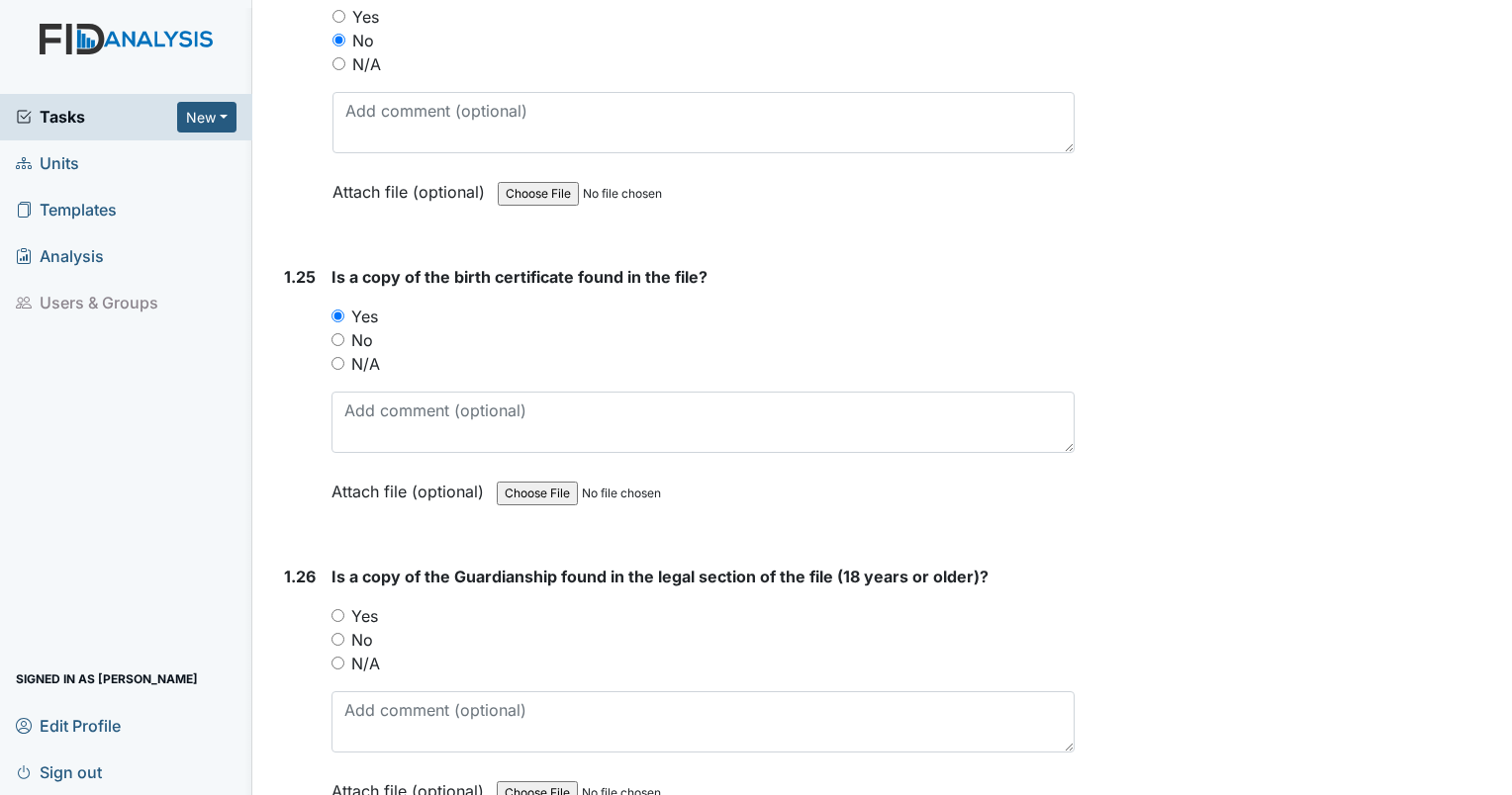
click at [322, 565] on div "1.26 Is a copy of the Guardianship found in the legal section of the file (18 y…" at bounding box center [675, 698] width 798 height 268
click at [333, 610] on input "Yes" at bounding box center [338, 616] width 13 height 13
radio input "true"
drag, startPoint x: 336, startPoint y: 561, endPoint x: 367, endPoint y: 568, distance: 31.8
click at [337, 610] on input "Yes" at bounding box center [338, 616] width 13 height 13
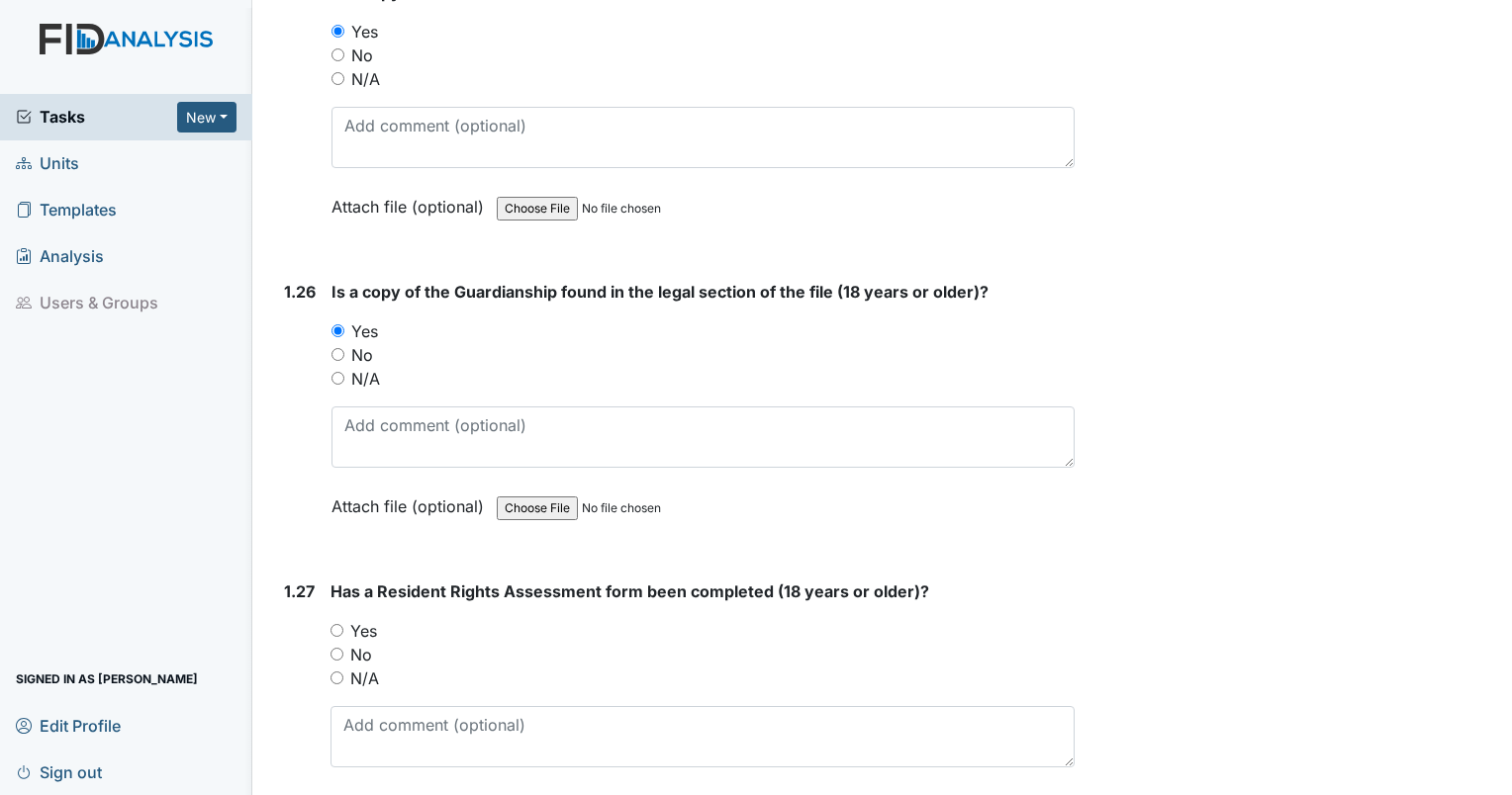
scroll to position [7615, 0]
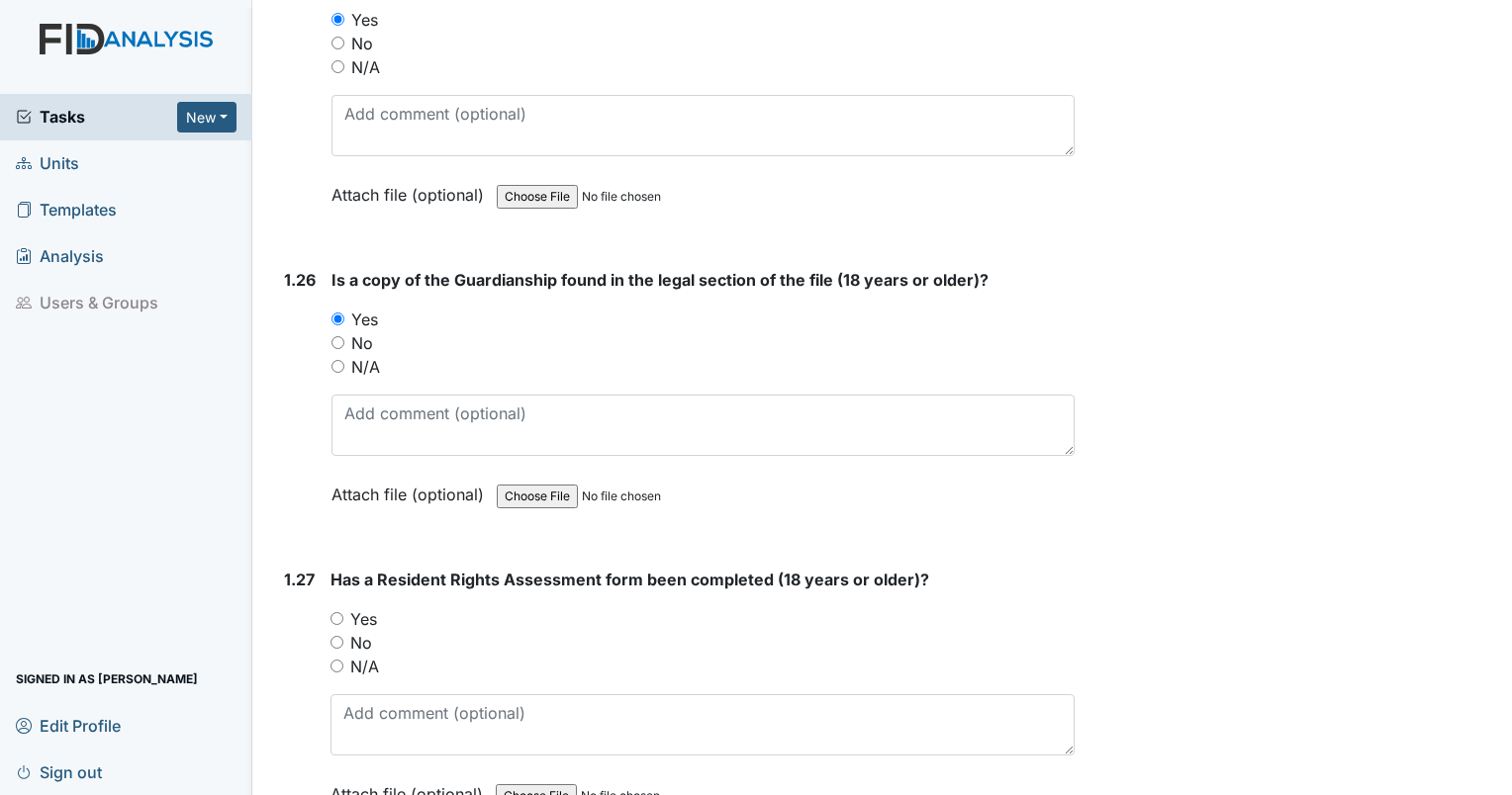
click at [335, 636] on input "No" at bounding box center [337, 642] width 13 height 13
radio input "true"
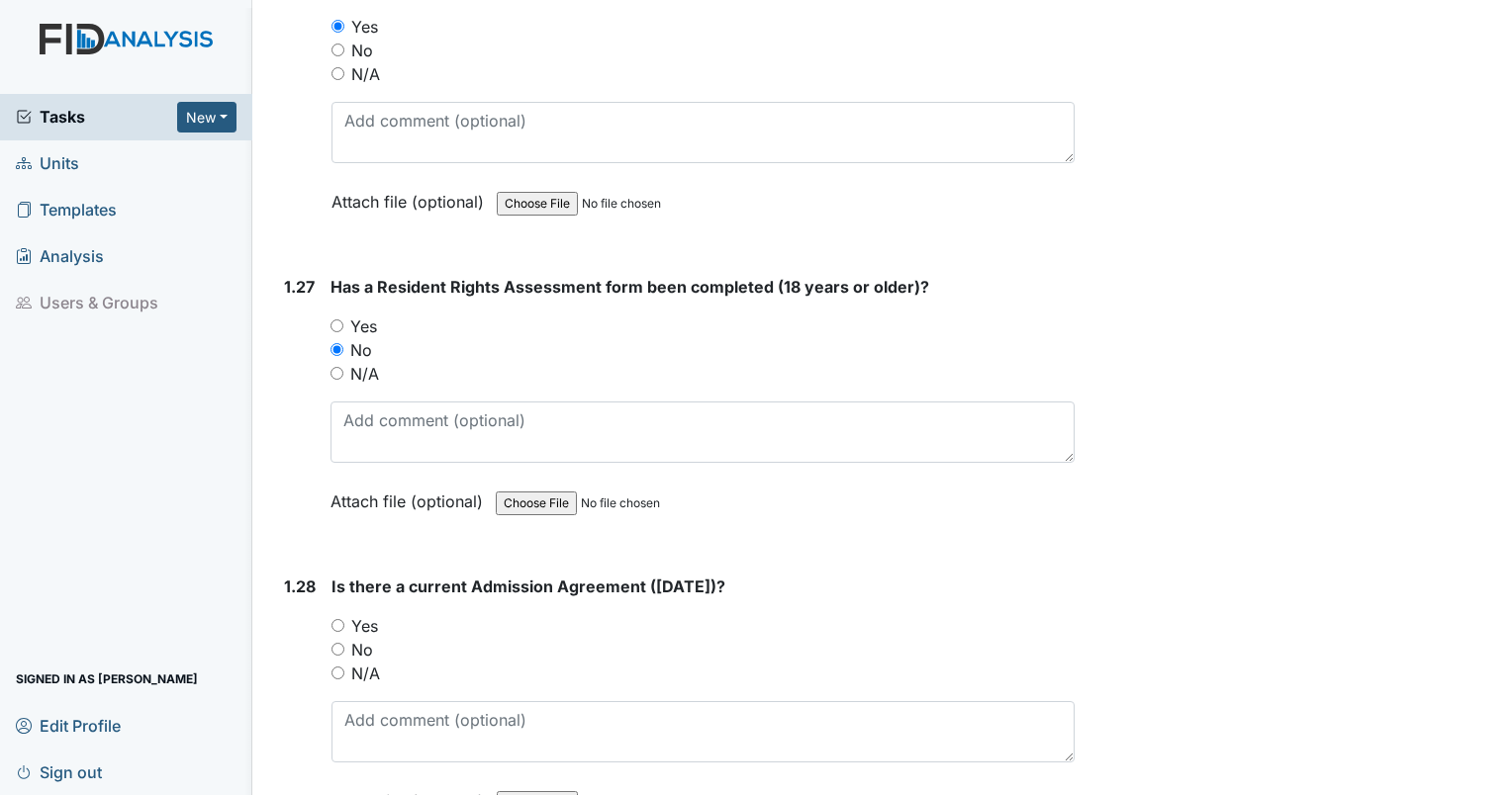
scroll to position [8011, 0]
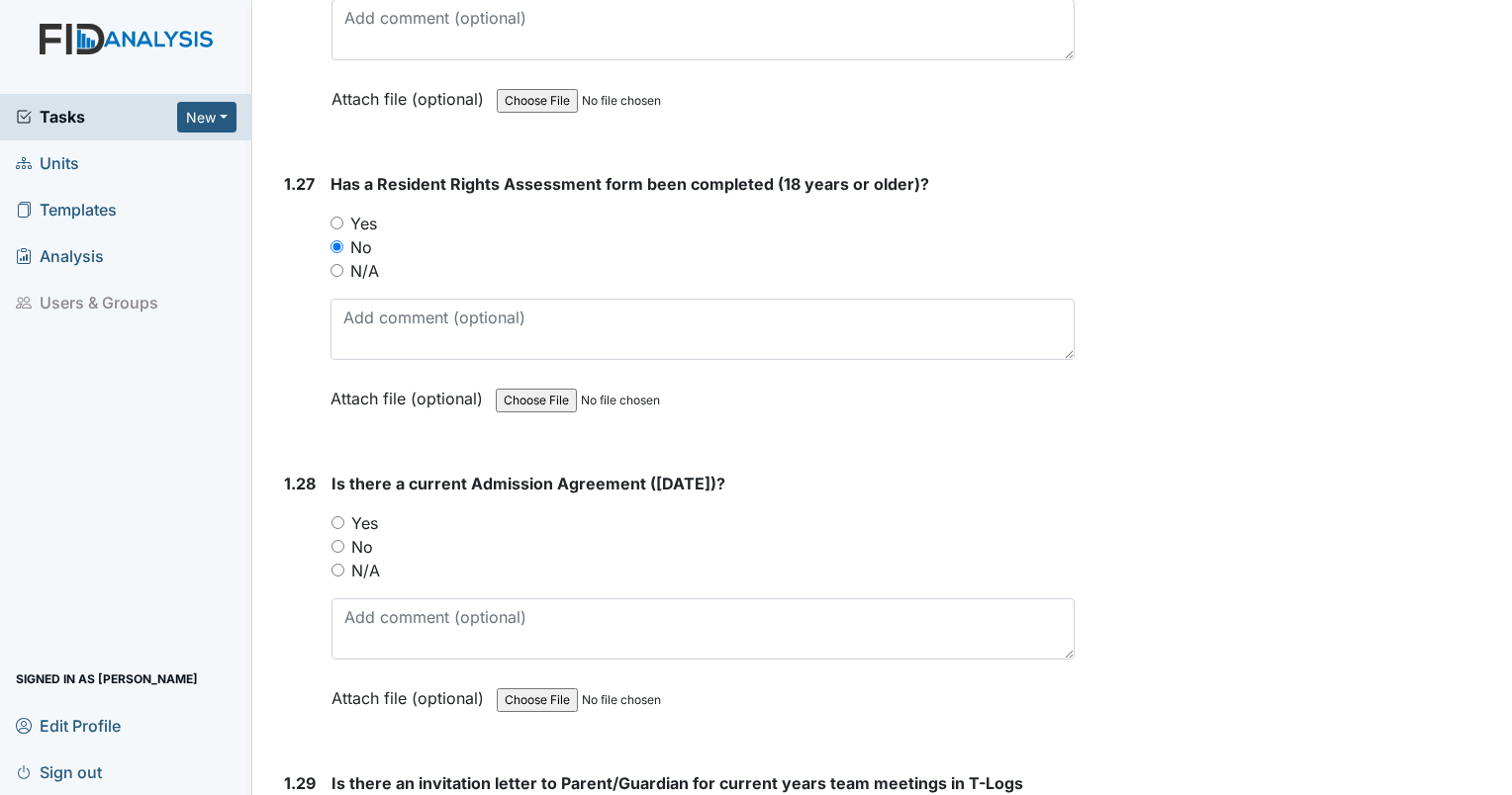
click at [341, 516] on input "Yes" at bounding box center [338, 522] width 13 height 13
radio input "true"
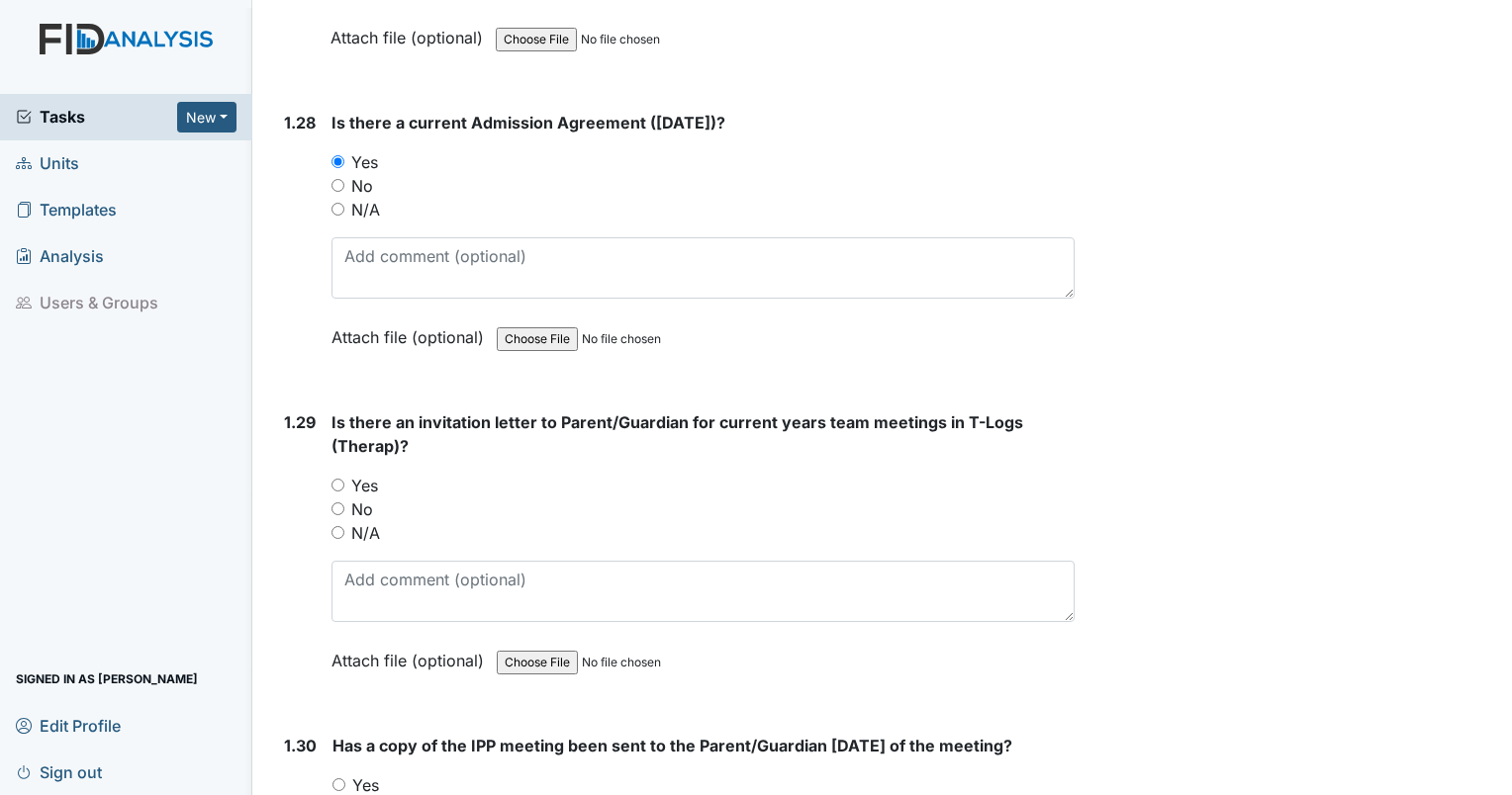
scroll to position [8406, 0]
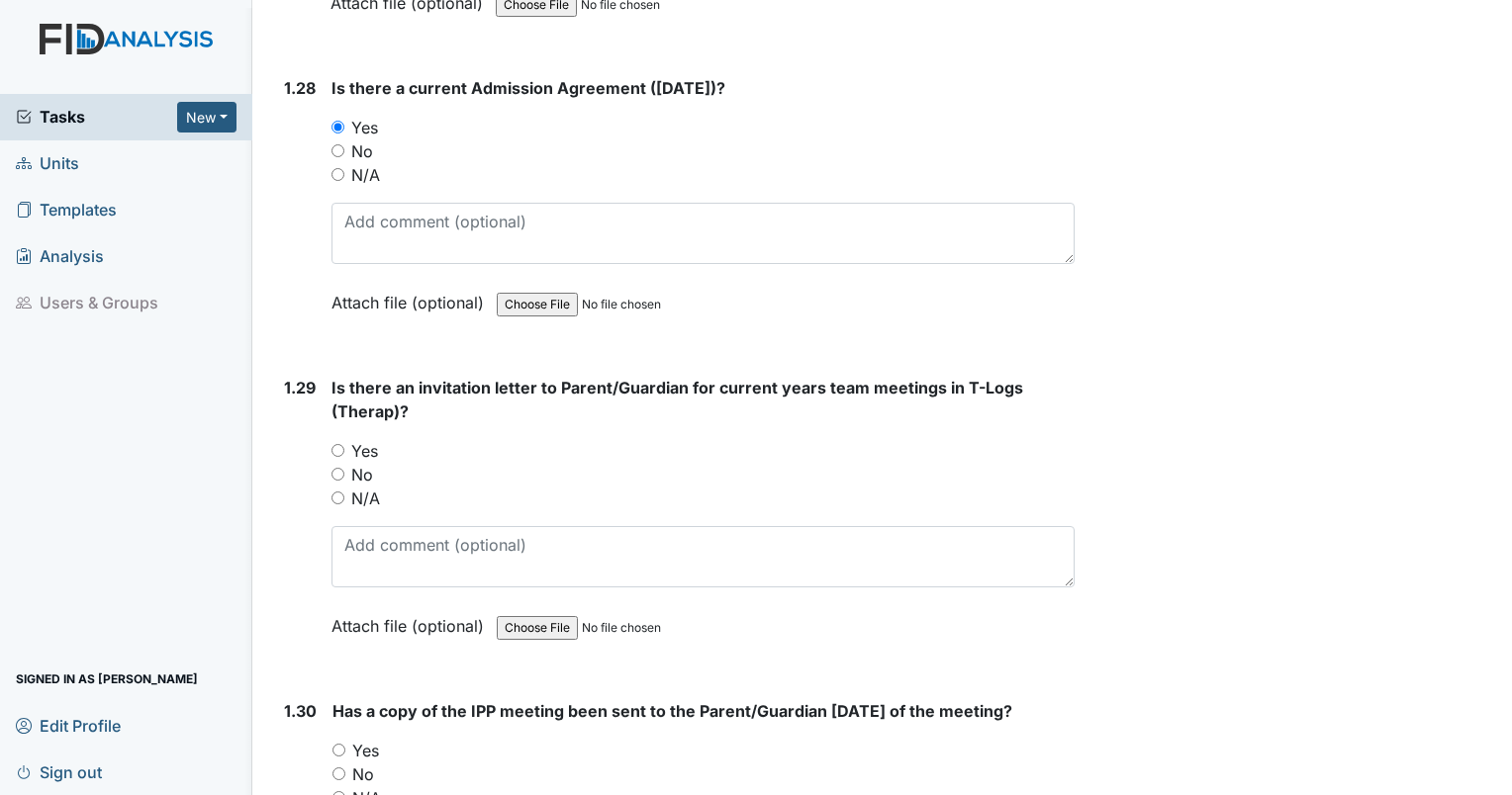
click at [339, 468] on input "No" at bounding box center [338, 474] width 13 height 13
radio input "true"
click at [339, 767] on input "No" at bounding box center [339, 773] width 13 height 13
radio input "true"
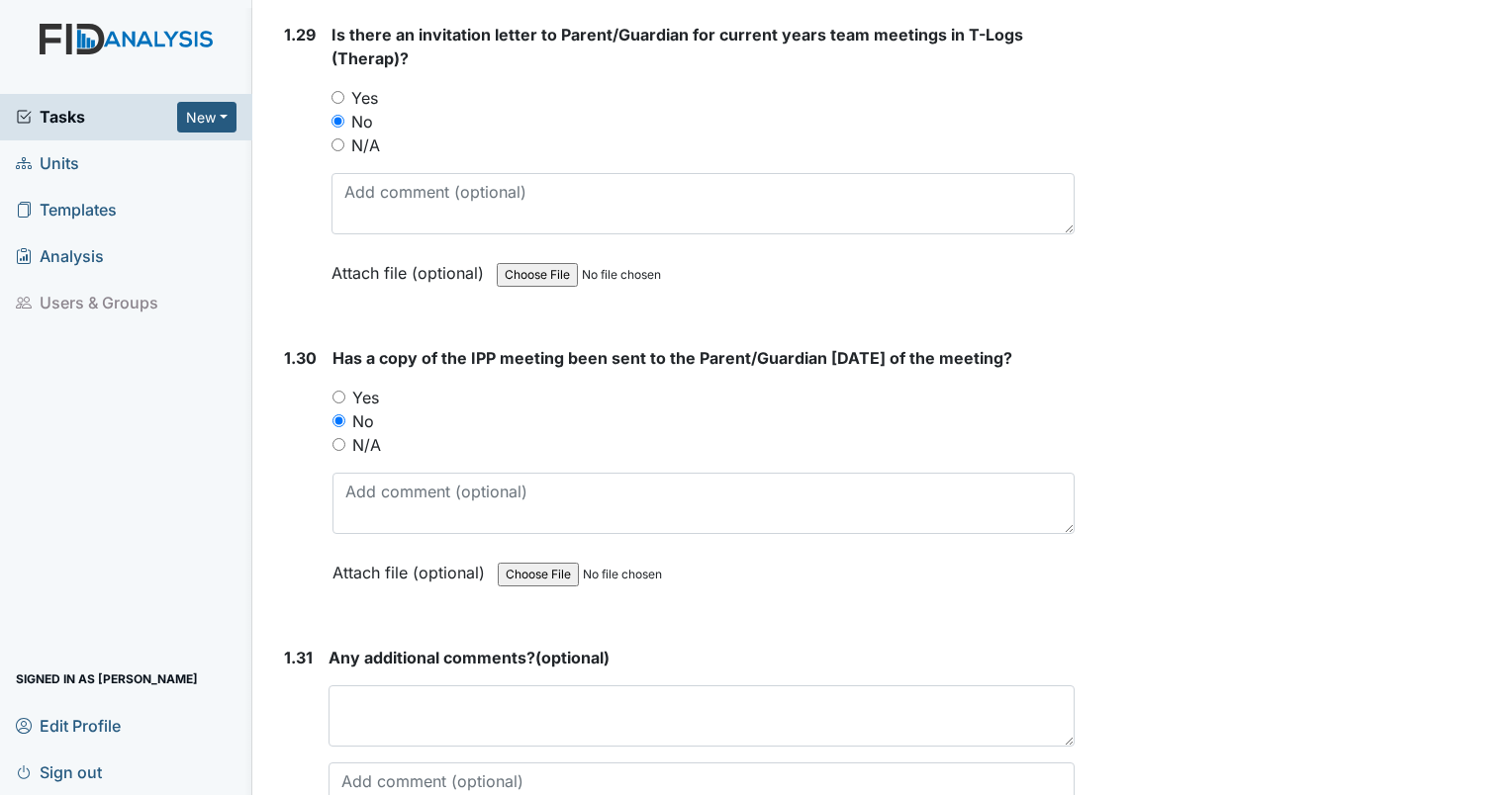
scroll to position [8897, 0]
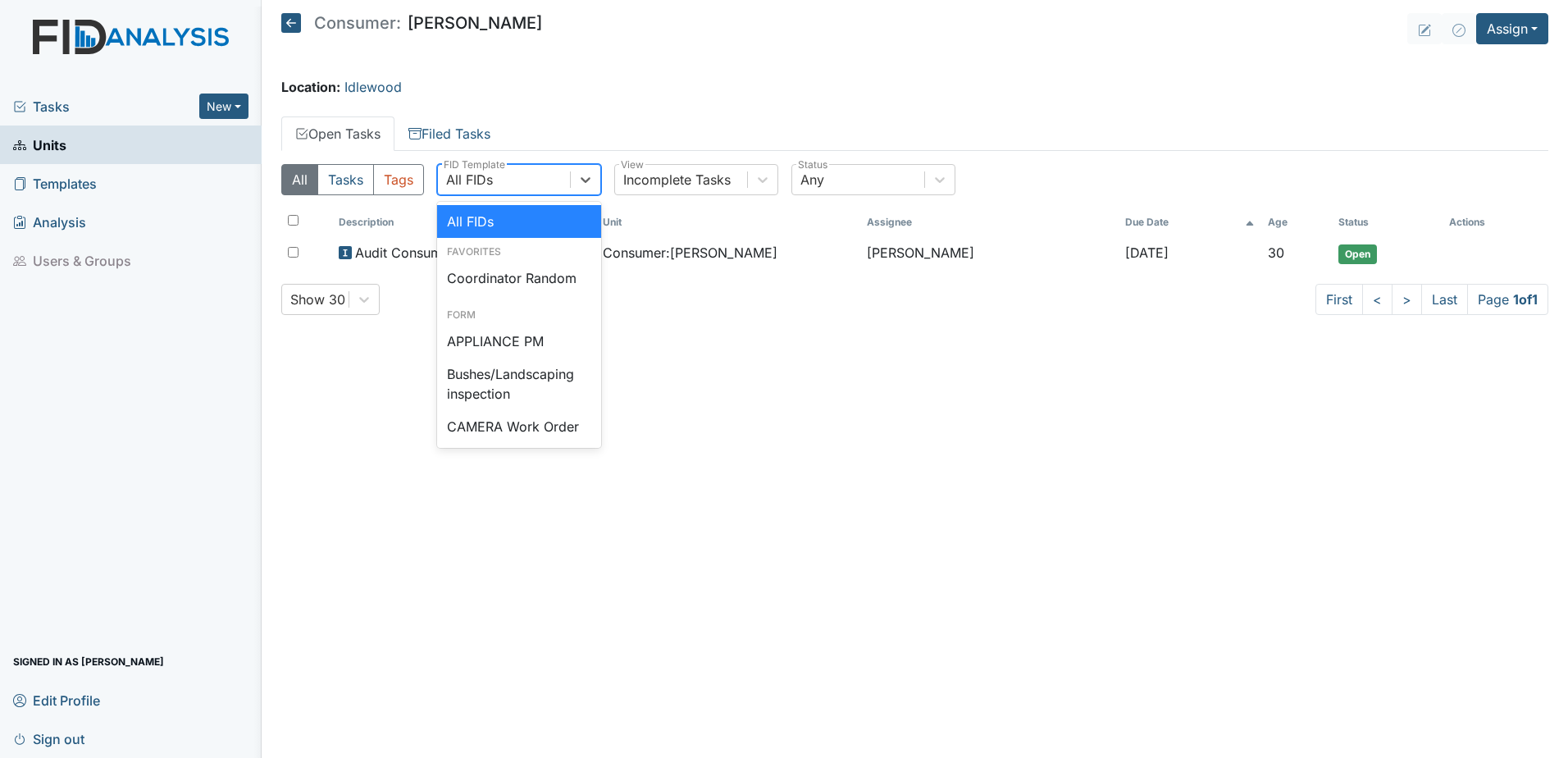
click at [496, 191] on div "All FIDs" at bounding box center [504, 180] width 132 height 30
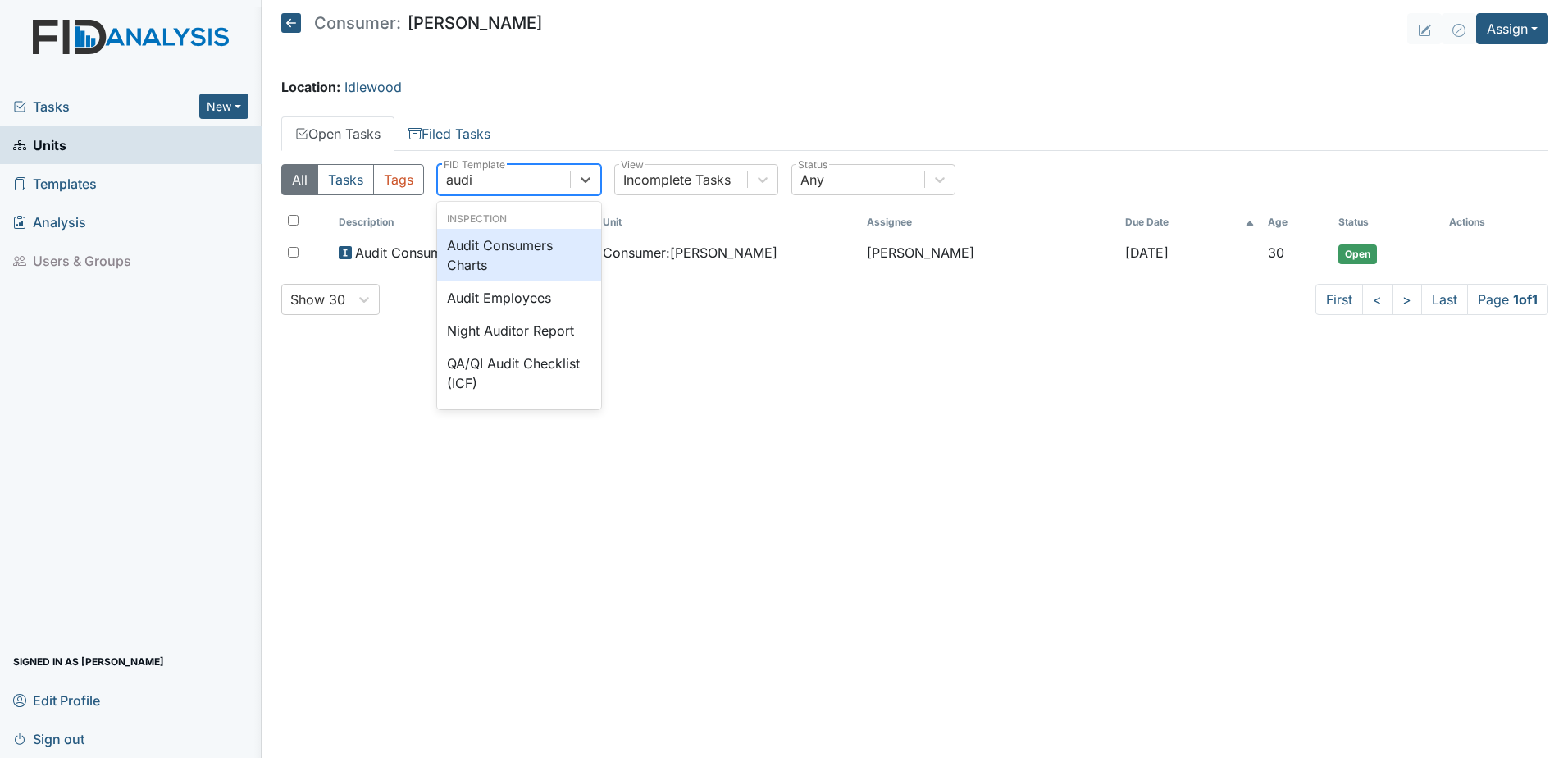
type input "audit"
click at [506, 254] on div "Audit Consumers Charts" at bounding box center [519, 255] width 164 height 53
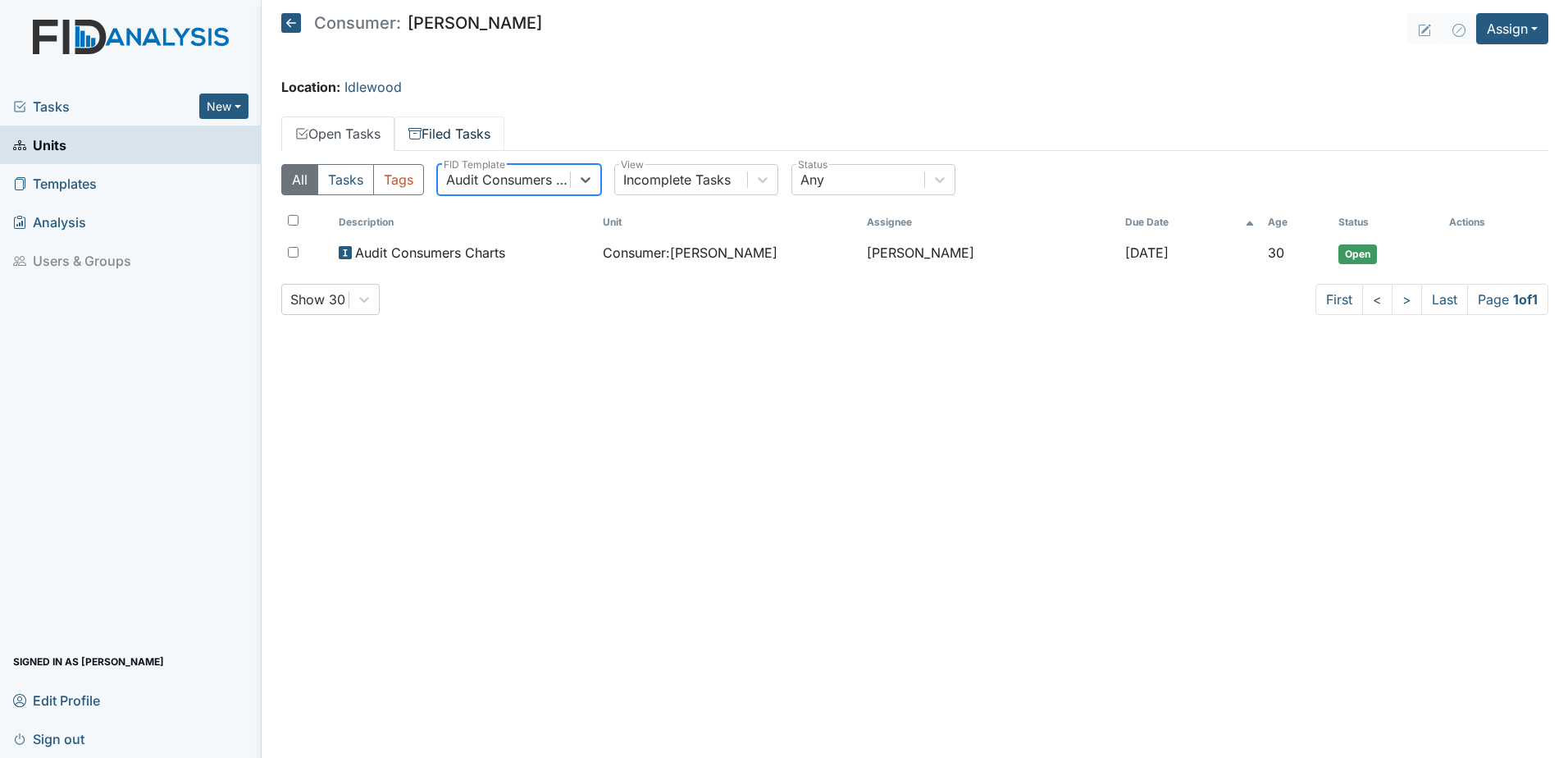
click at [430, 125] on link "Filed Tasks" at bounding box center [449, 134] width 110 height 35
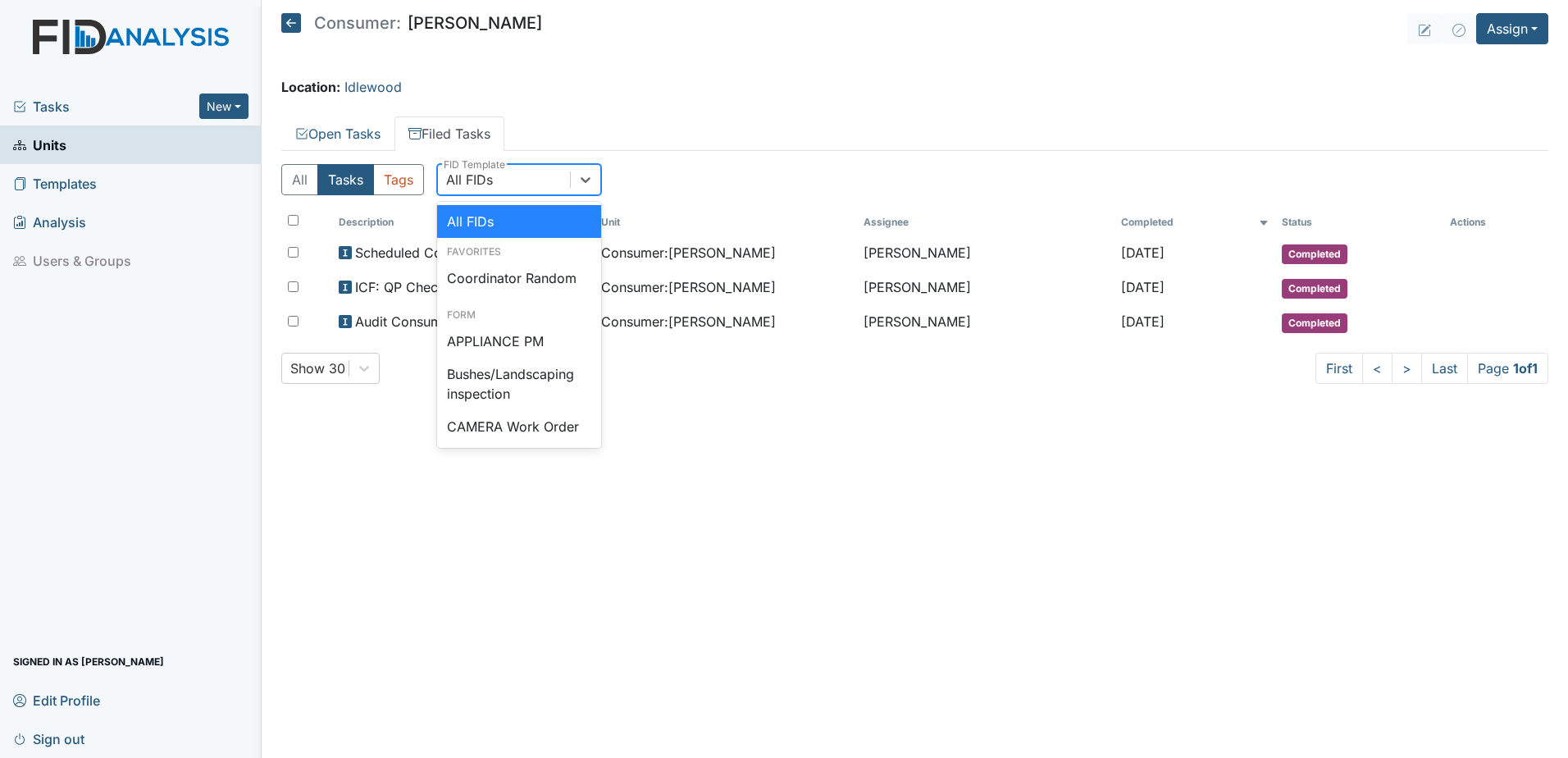
click at [504, 182] on div "All FIDs" at bounding box center [504, 180] width 132 height 30
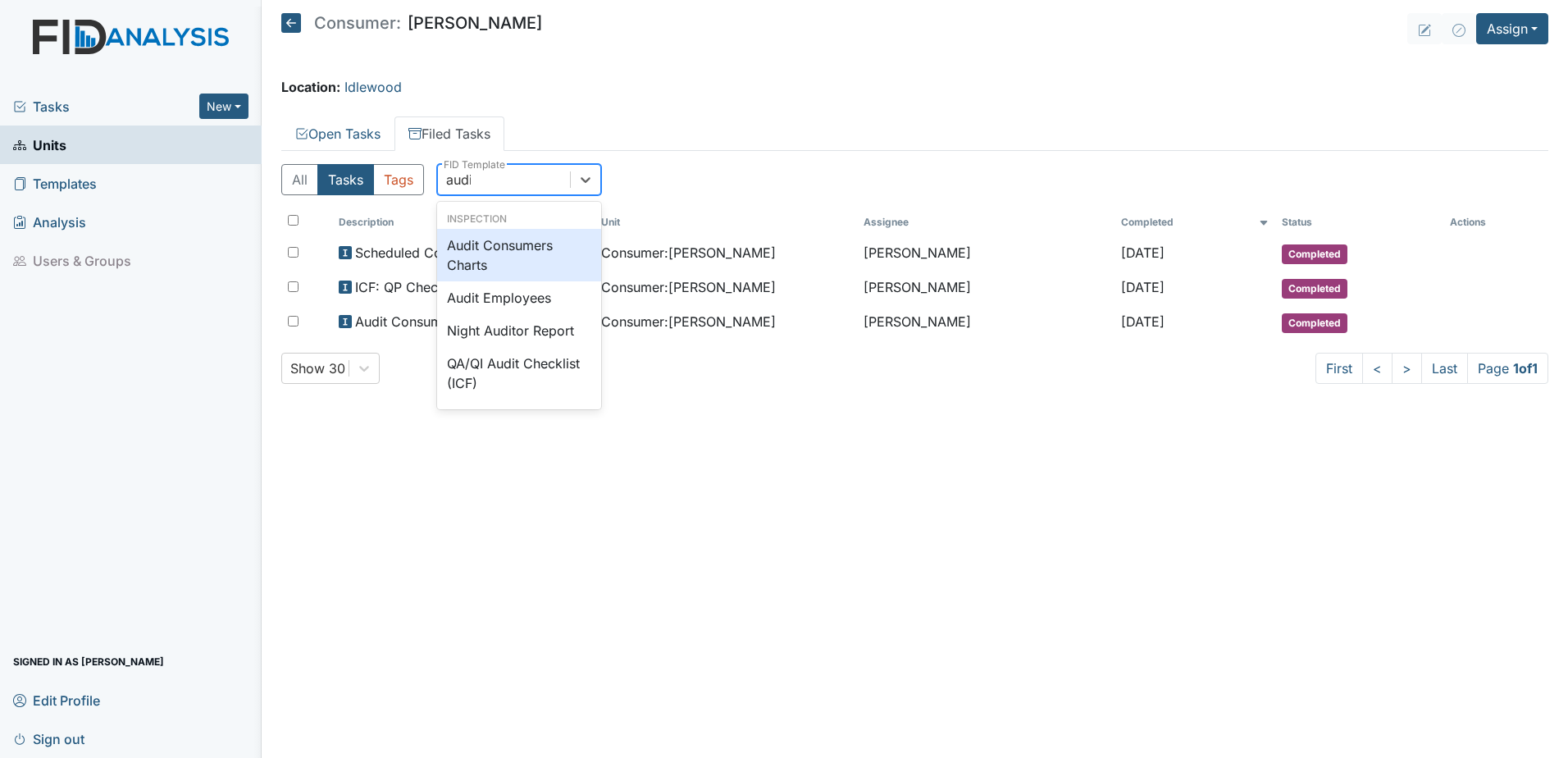
type input "audit"
click at [487, 252] on div "Audit Consumers Charts" at bounding box center [519, 255] width 164 height 53
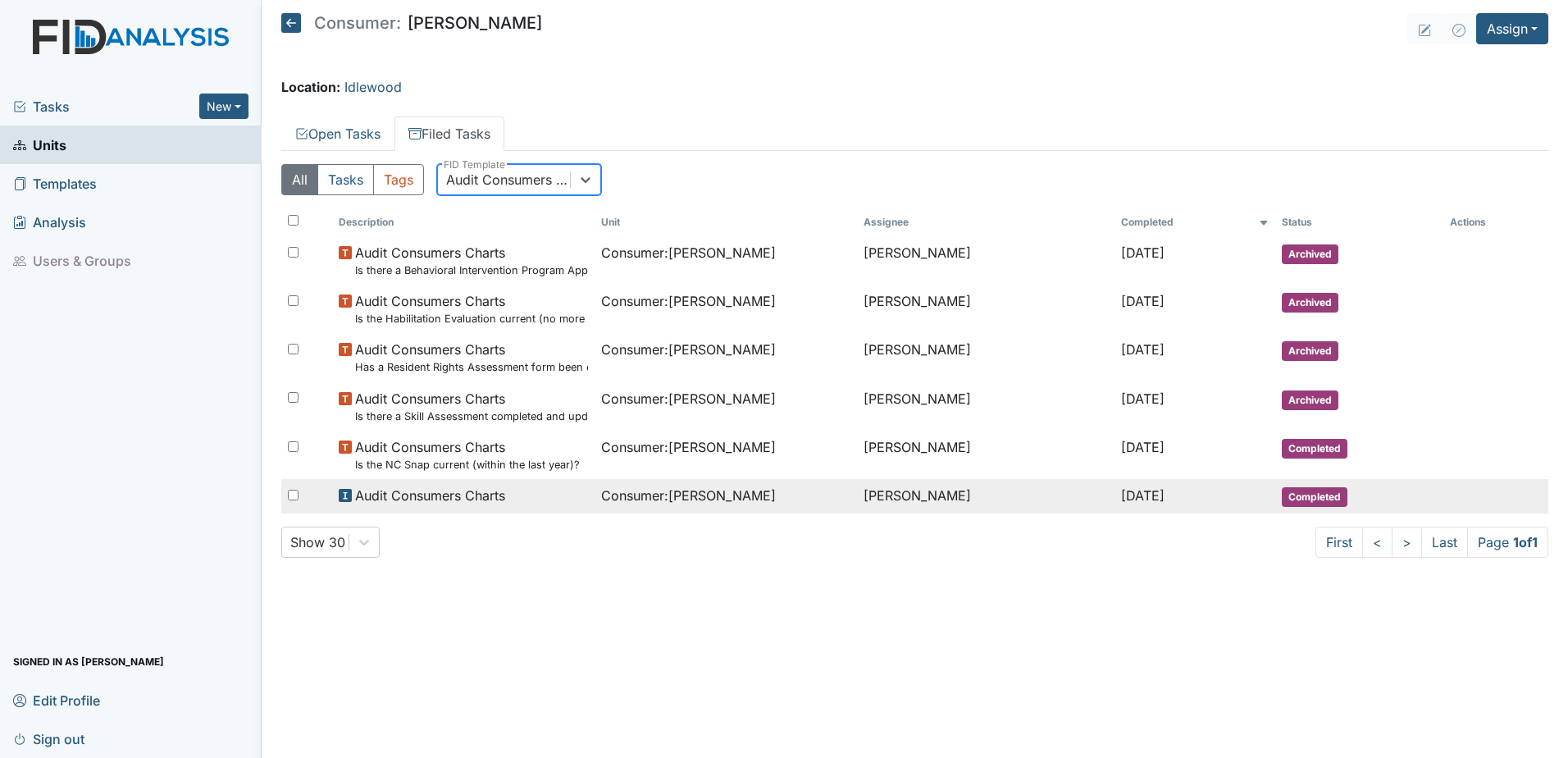
click at [674, 503] on span "Consumer : Parker, Gregory" at bounding box center [688, 496] width 174 height 20
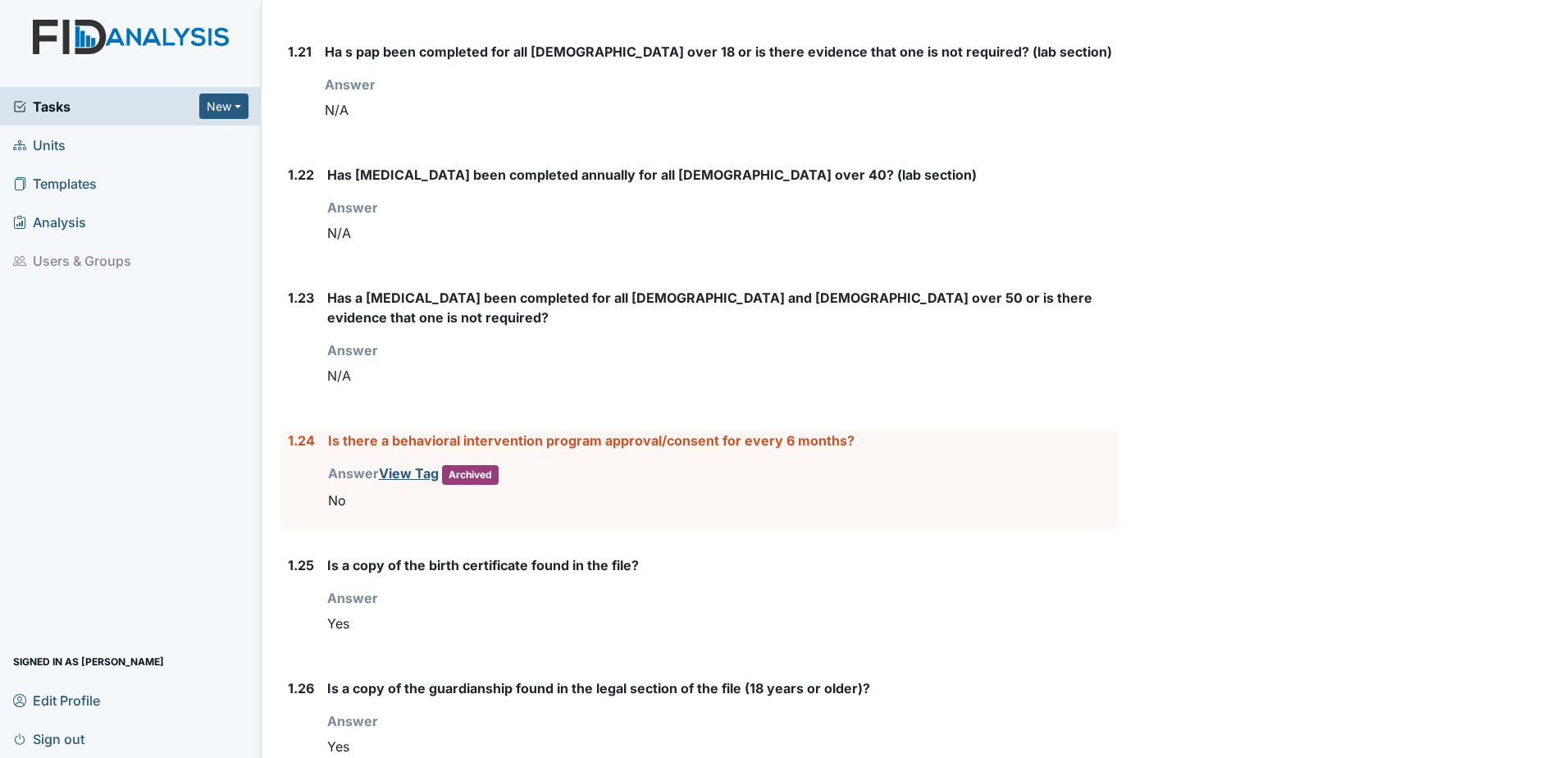
scroll to position [2790, 0]
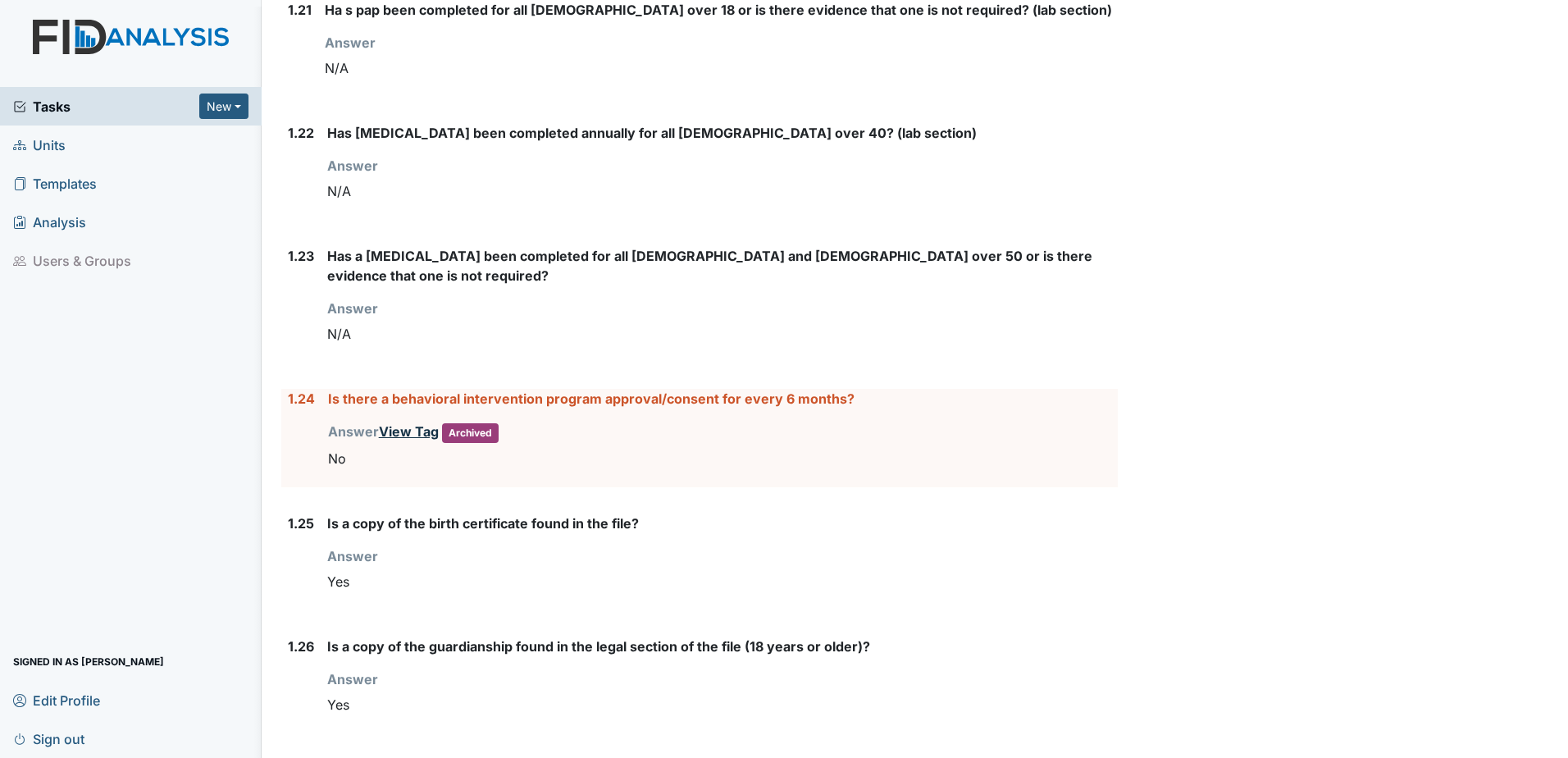
click at [402, 423] on link "View Tag" at bounding box center [409, 431] width 59 height 17
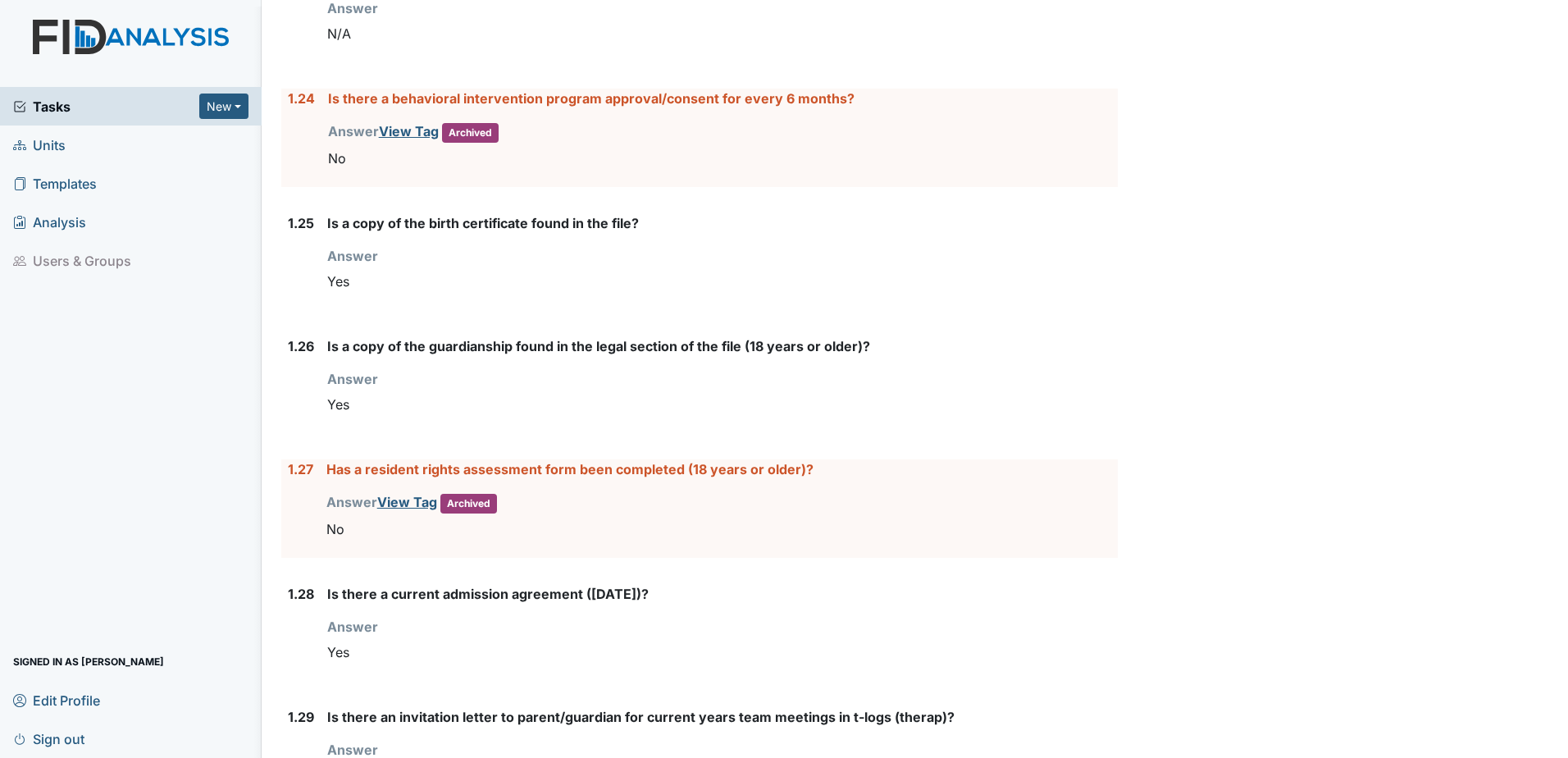
scroll to position [3118, 0]
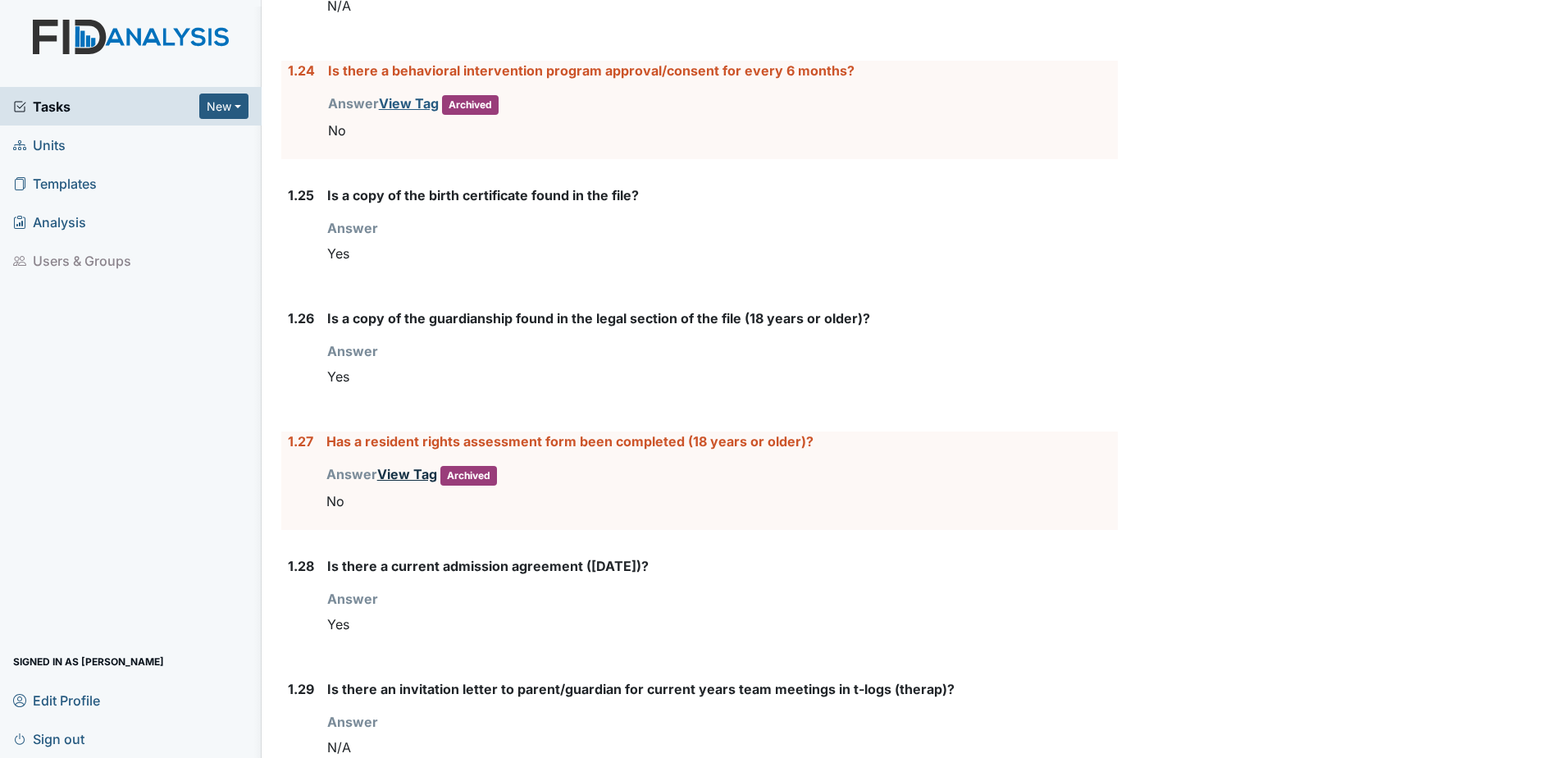
click at [401, 466] on link "View Tag" at bounding box center [407, 474] width 59 height 17
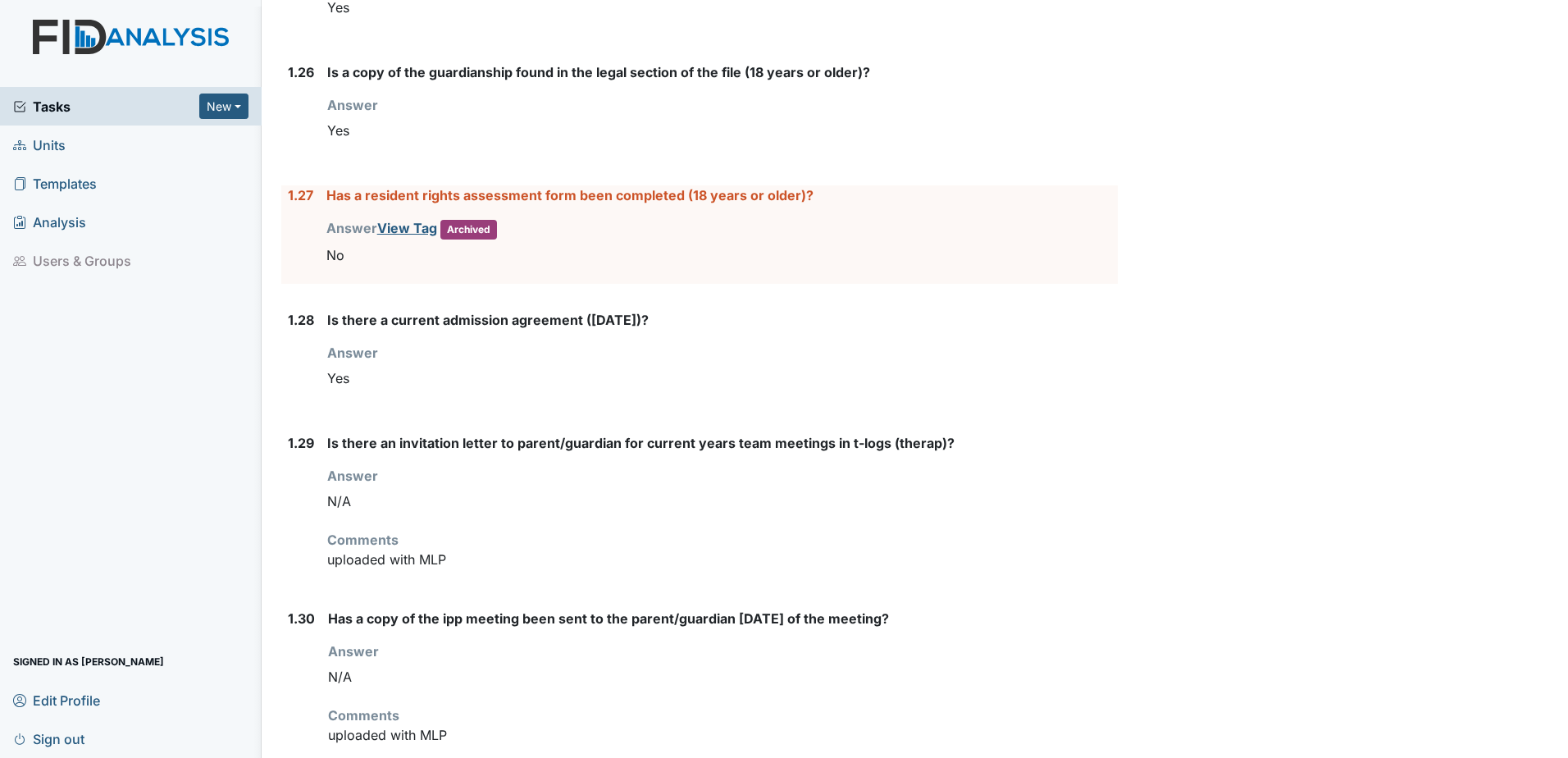
scroll to position [3496, 0]
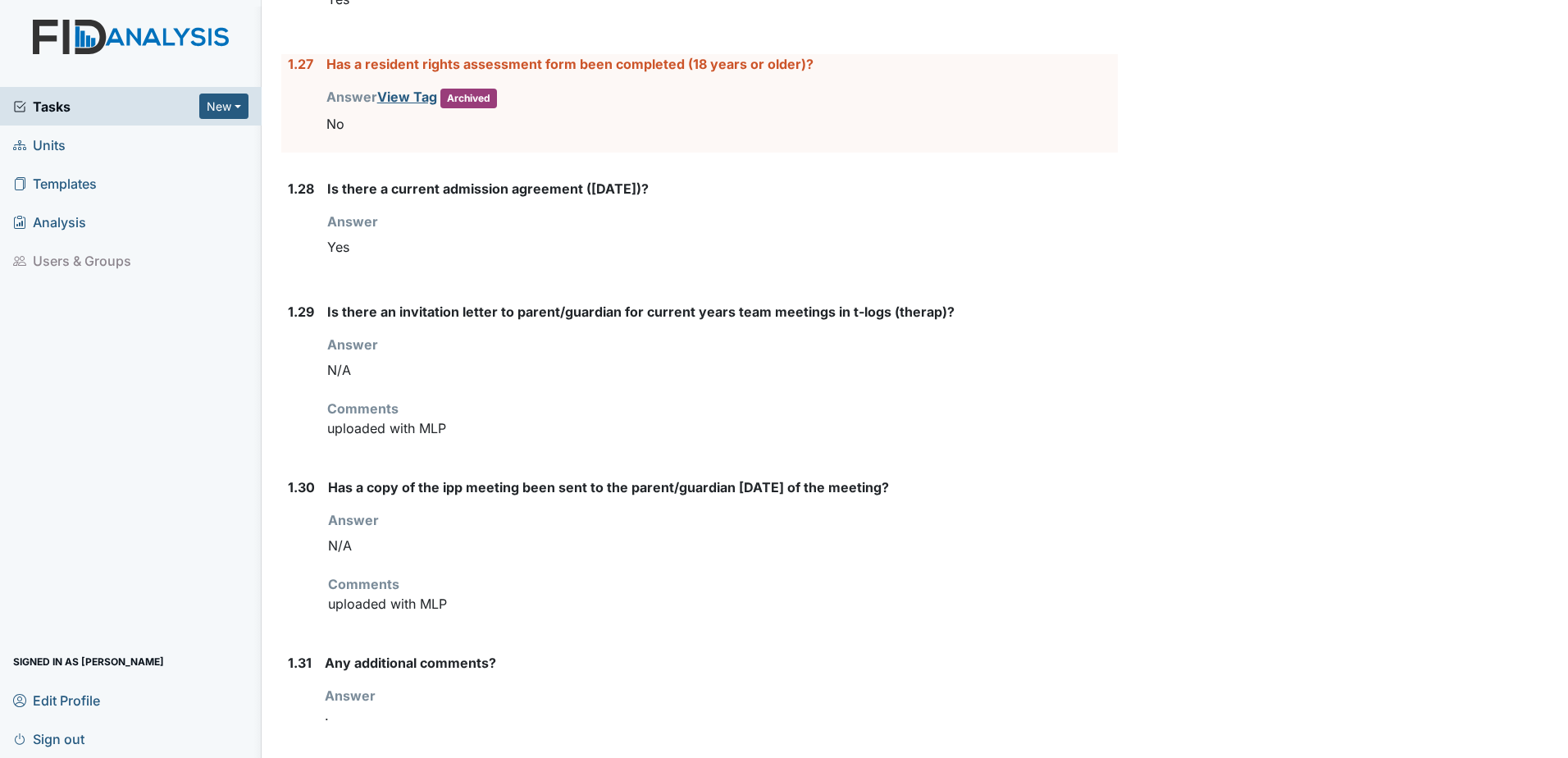
click at [322, 703] on div "1.31 Any additional comments? Answer ." at bounding box center [700, 695] width 837 height 85
drag, startPoint x: 341, startPoint y: 706, endPoint x: 316, endPoint y: 701, distance: 25.5
click at [316, 701] on div "1.31 Any additional comments? Answer ." at bounding box center [700, 695] width 837 height 85
drag, startPoint x: 316, startPoint y: 701, endPoint x: 356, endPoint y: 704, distance: 40.1
click at [355, 706] on p "." at bounding box center [721, 716] width 793 height 20
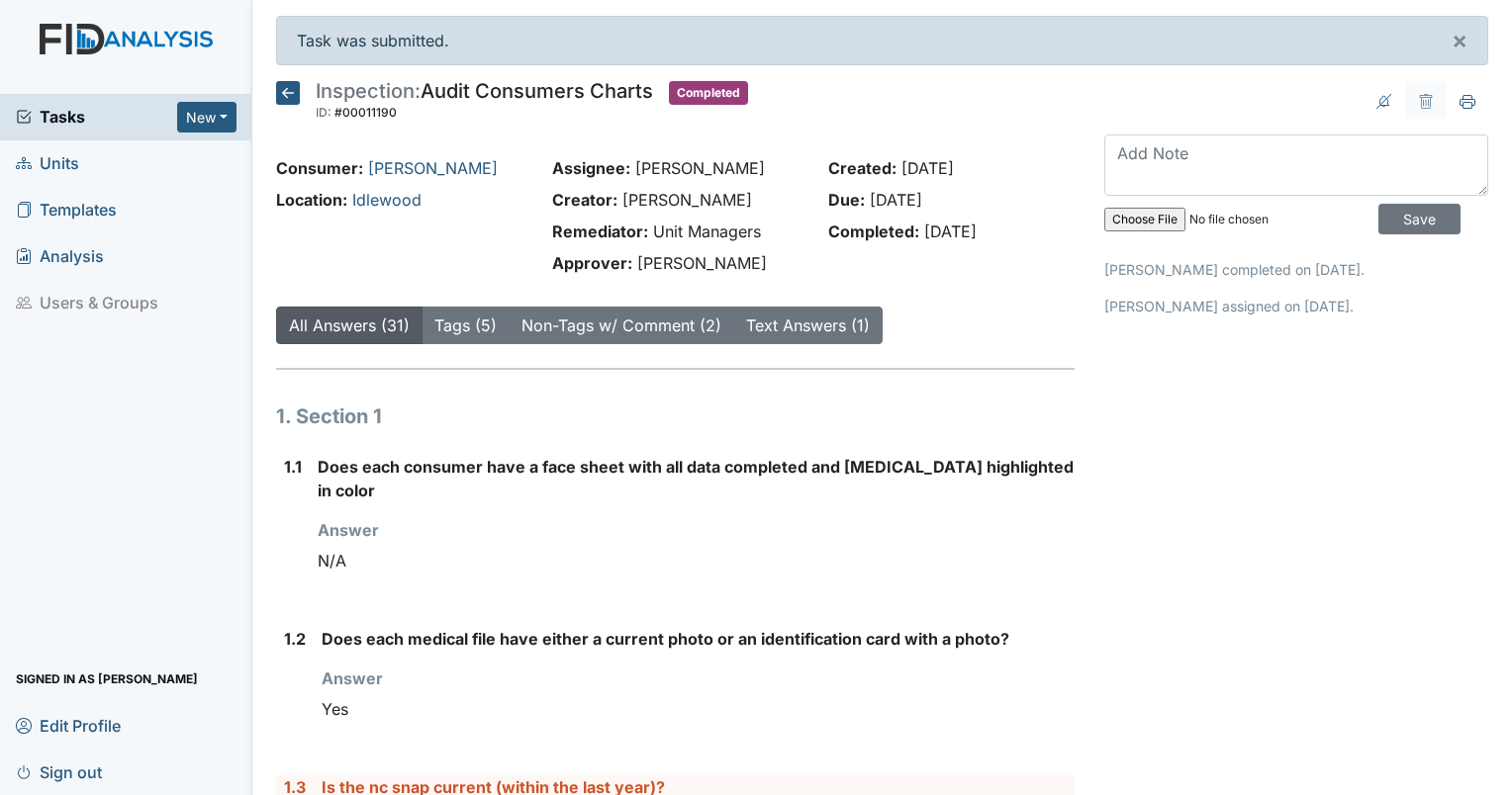
click at [50, 121] on span "Tasks" at bounding box center [97, 117] width 161 height 24
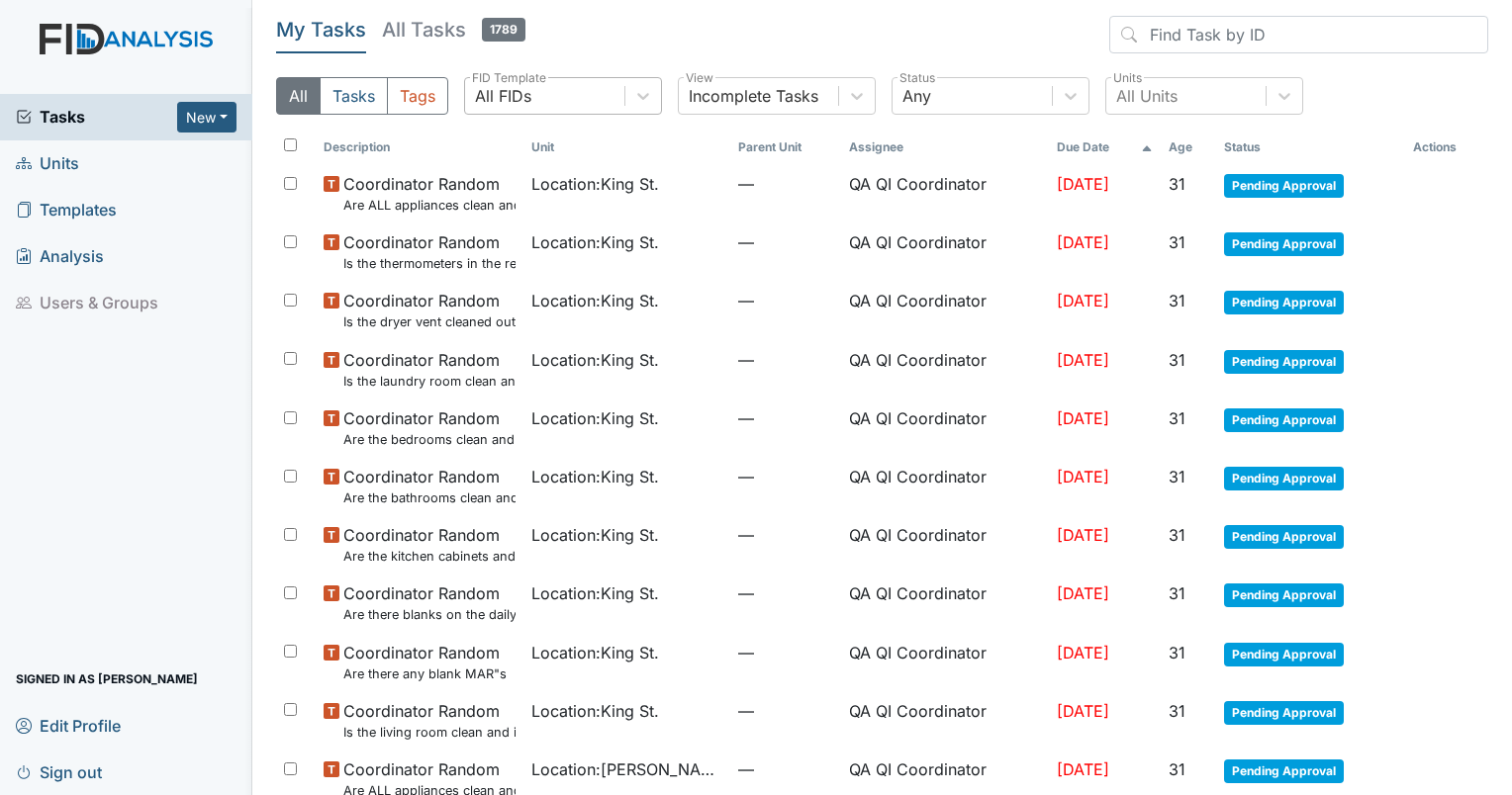
click at [531, 105] on div "All FIDs" at bounding box center [545, 96] width 159 height 36
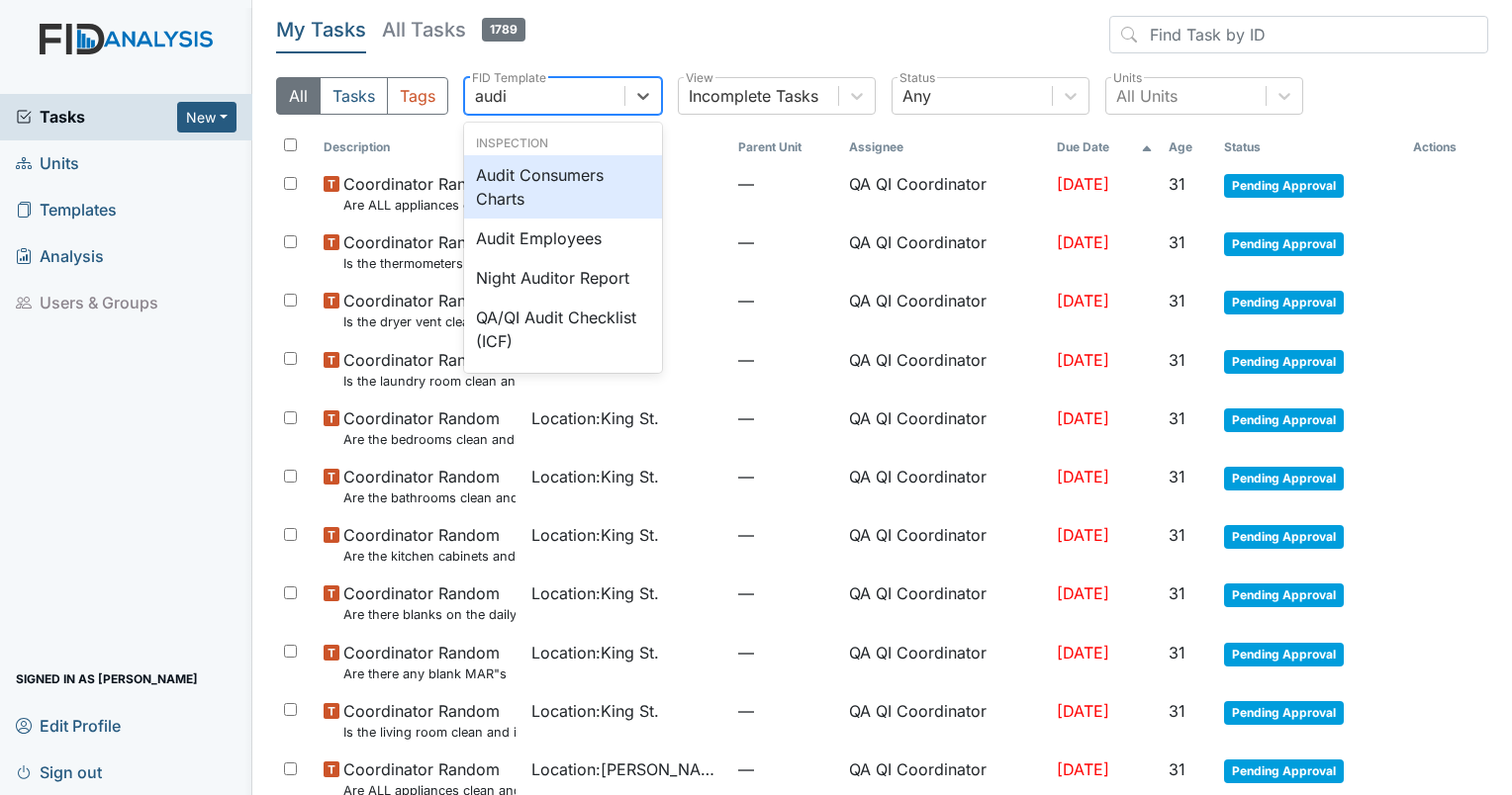
type input "audit"
click at [574, 187] on div "Audit Consumers Charts" at bounding box center [563, 187] width 198 height 64
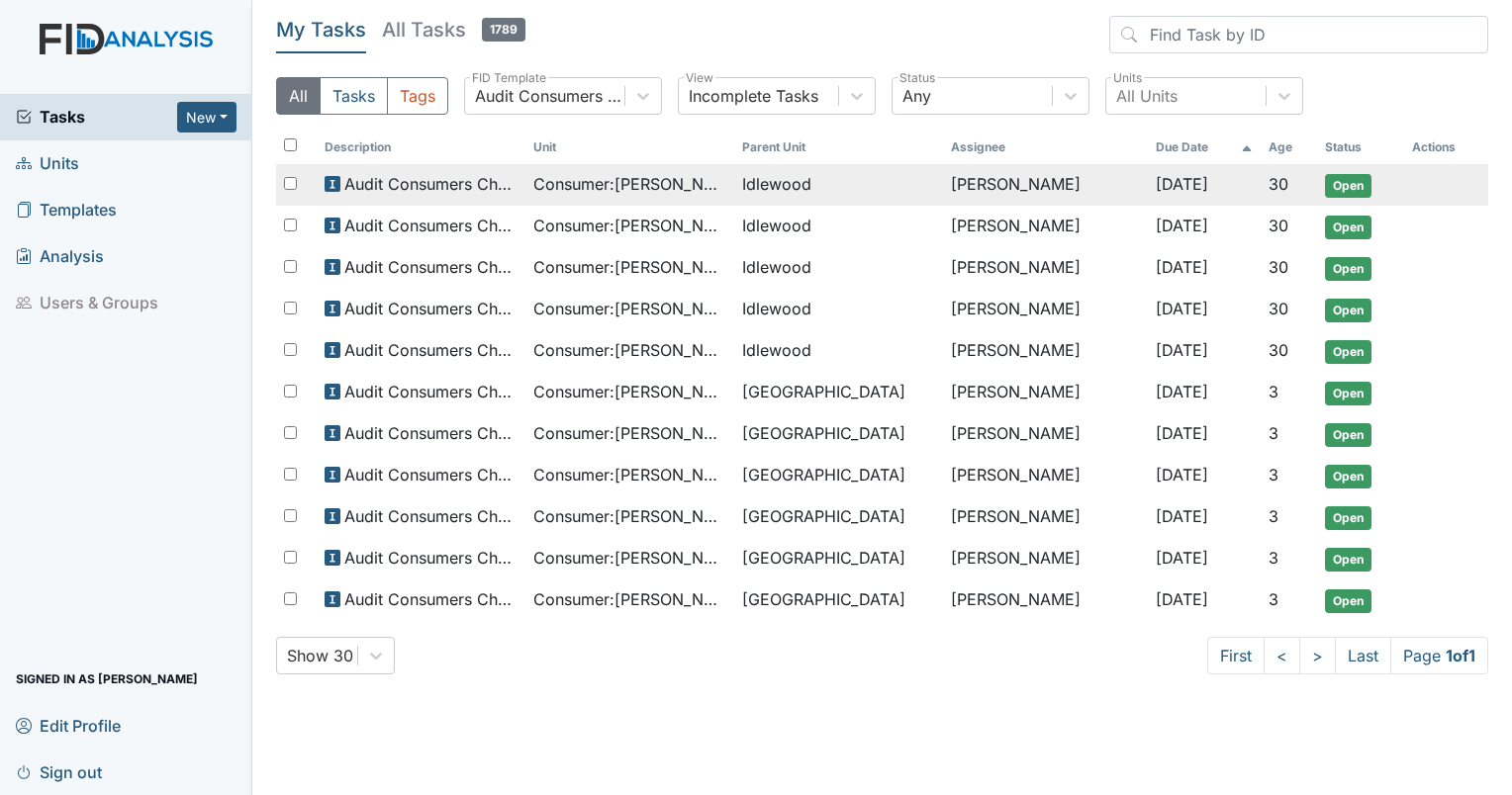
click at [623, 191] on span "Consumer : Biagi, Robin" at bounding box center [630, 184] width 193 height 24
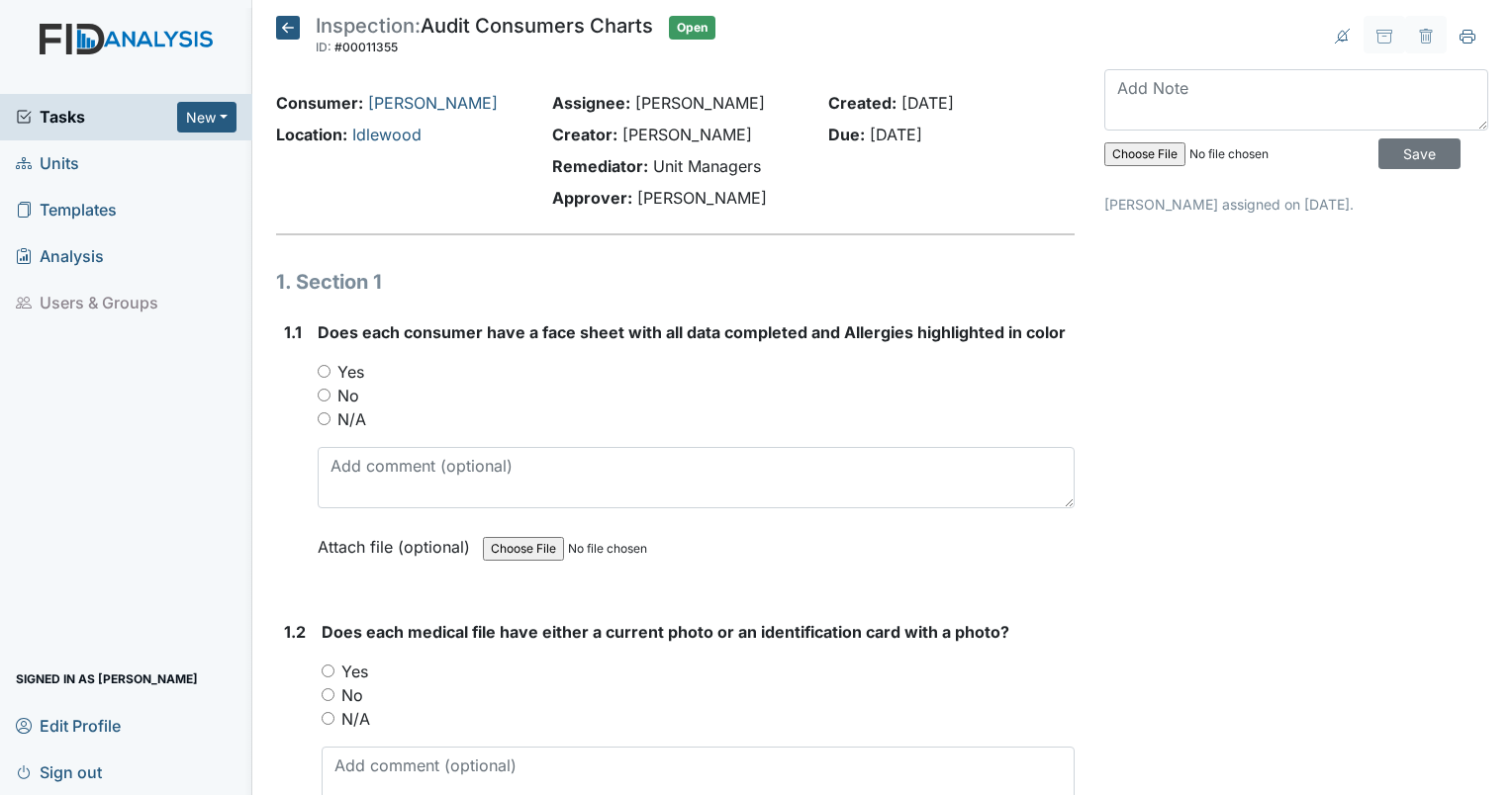
click at [318, 374] on input "Yes" at bounding box center [324, 371] width 13 height 13
radio input "true"
click at [331, 666] on input "Yes" at bounding box center [328, 670] width 13 height 13
radio input "true"
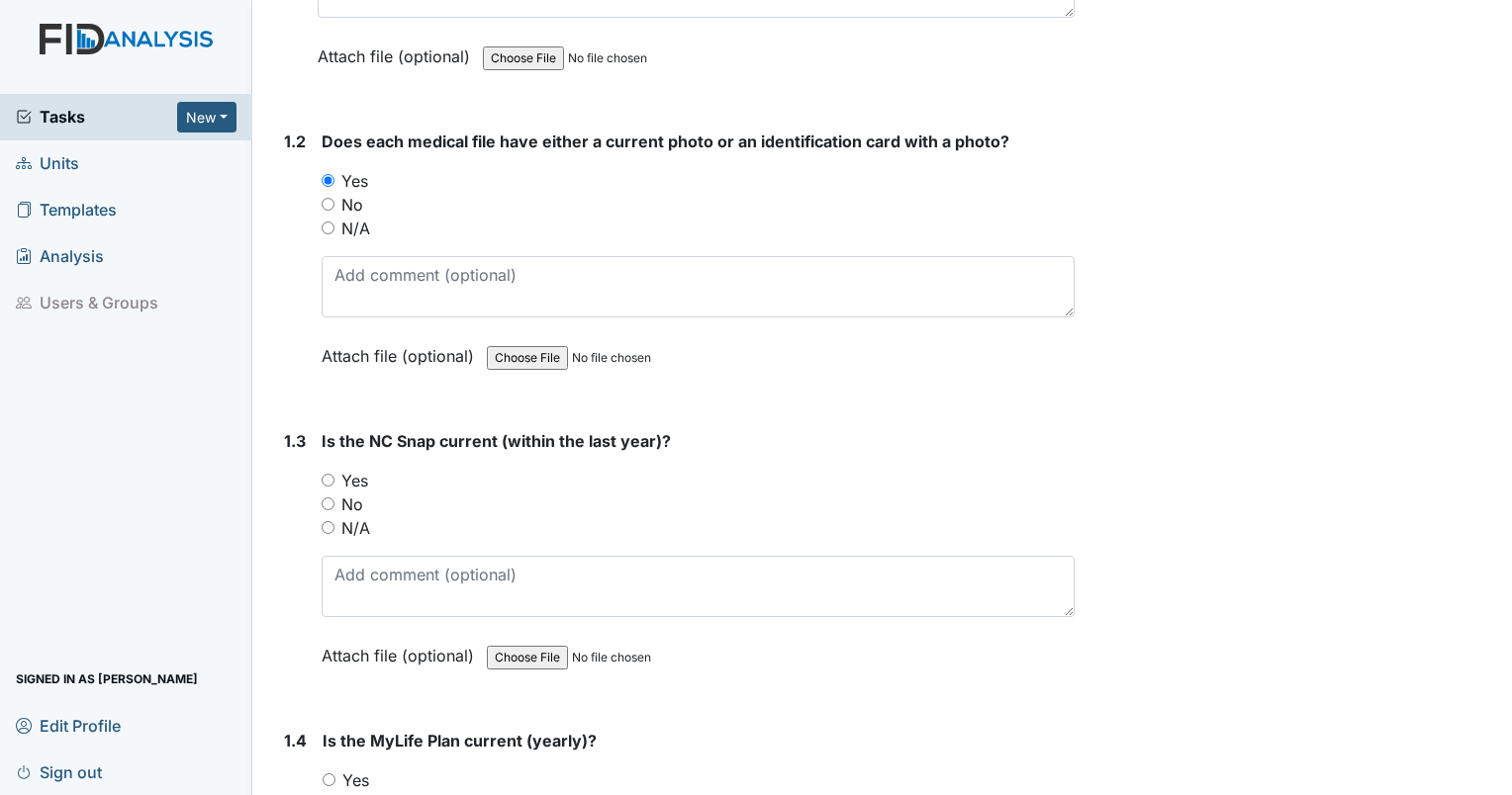
scroll to position [594, 0]
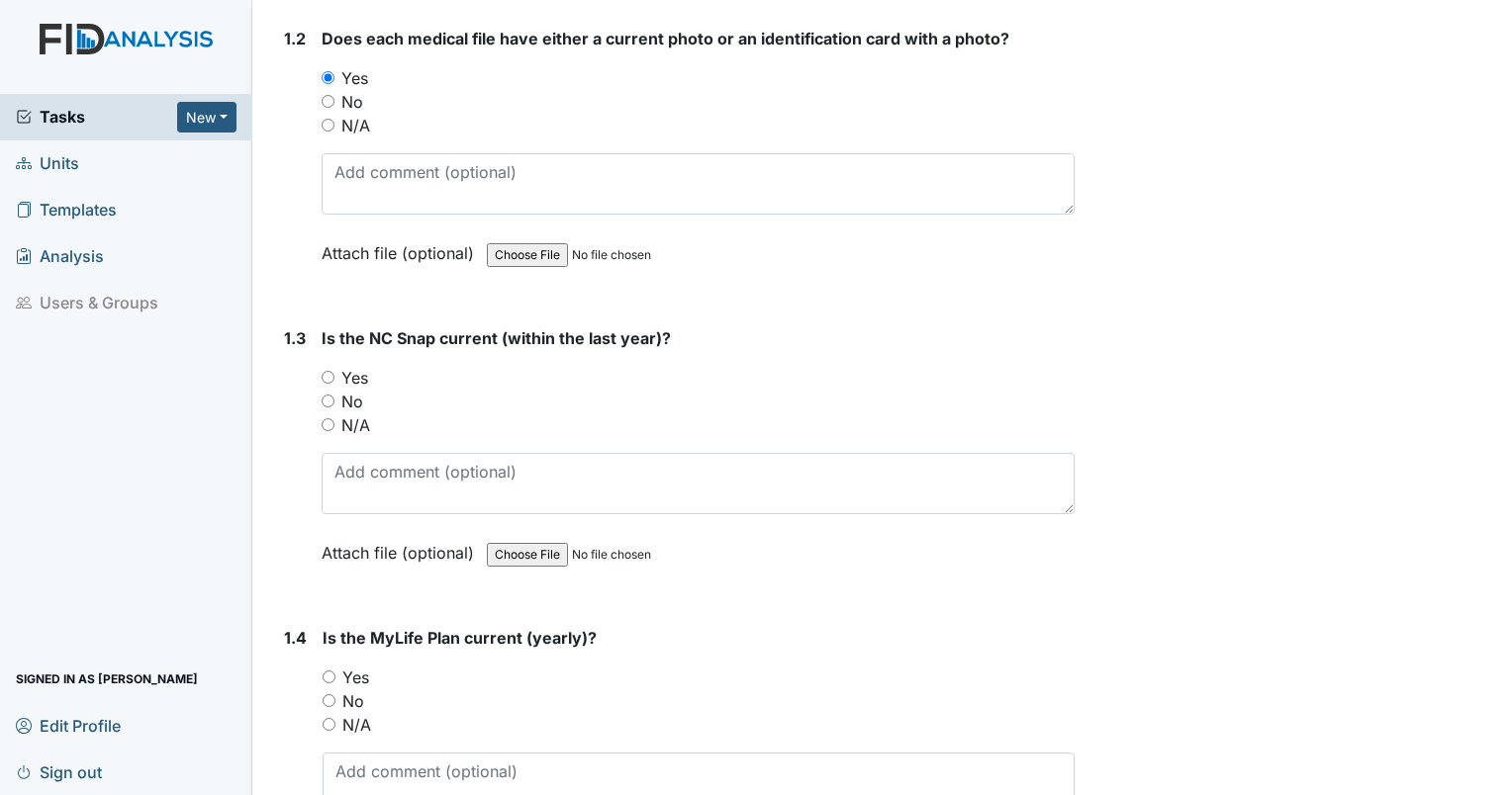
click at [326, 375] on input "Yes" at bounding box center [328, 377] width 13 height 13
radio input "true"
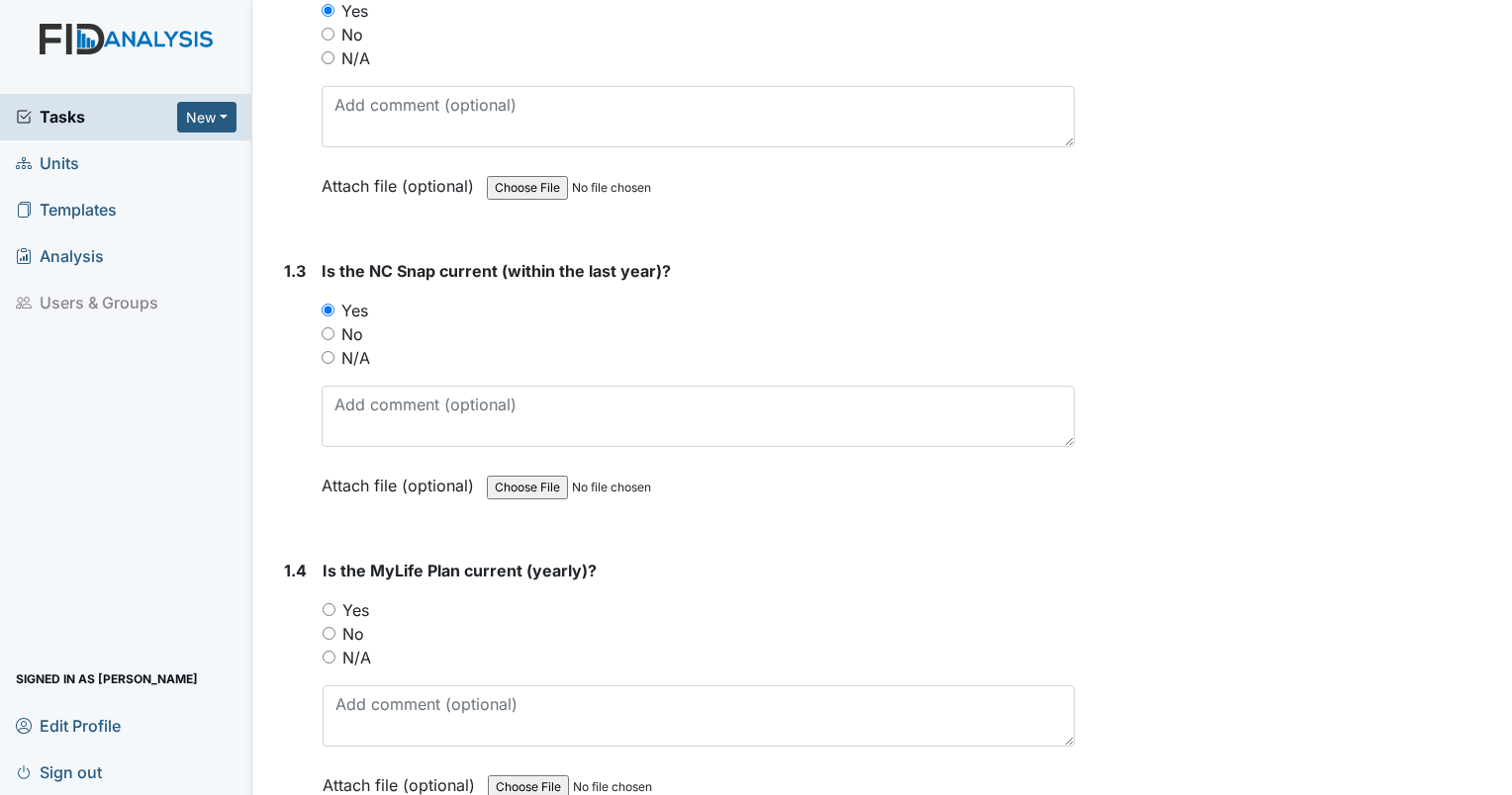
scroll to position [692, 0]
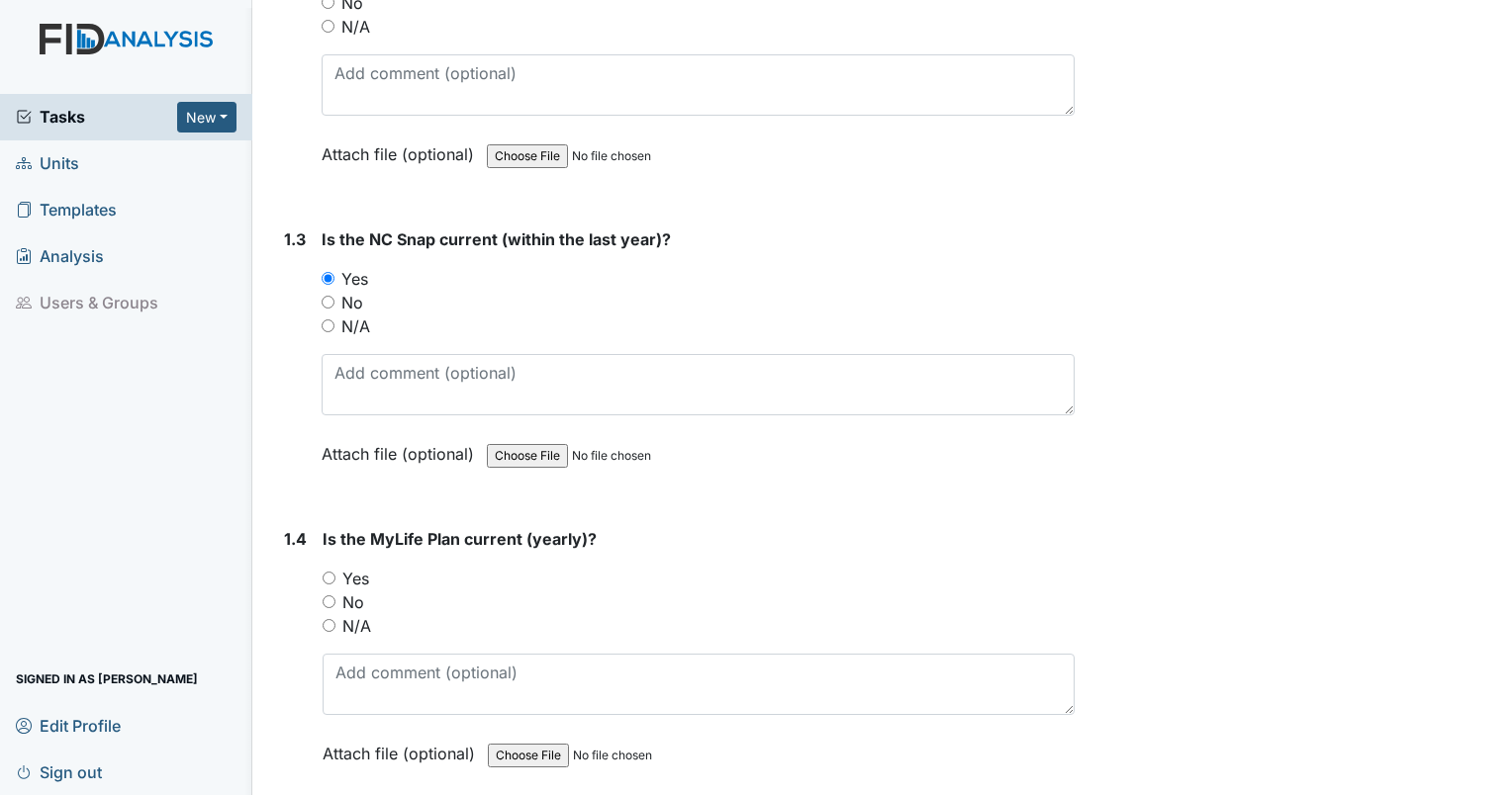
click at [326, 578] on input "Yes" at bounding box center [329, 578] width 13 height 13
radio input "true"
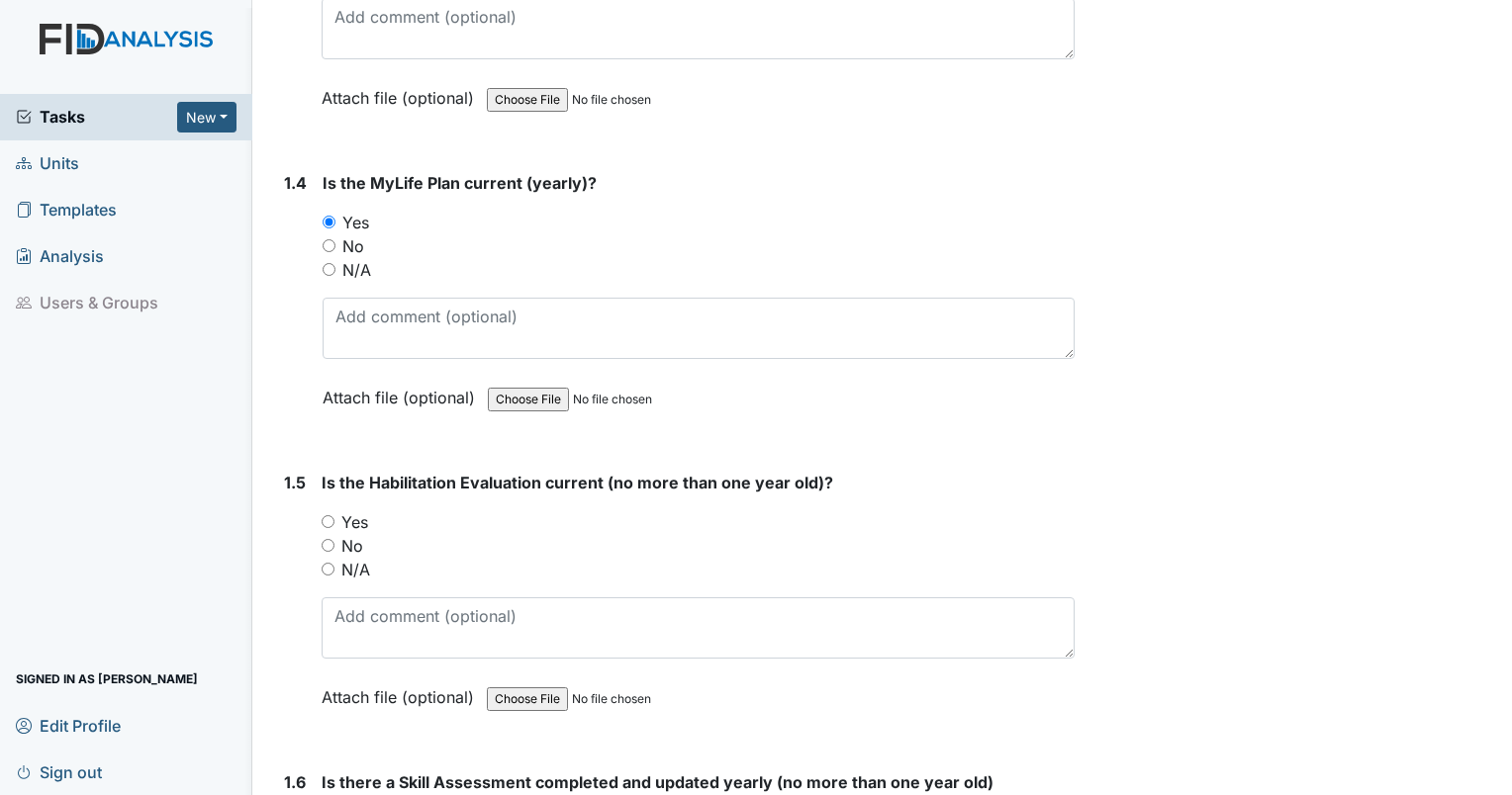
scroll to position [1088, 0]
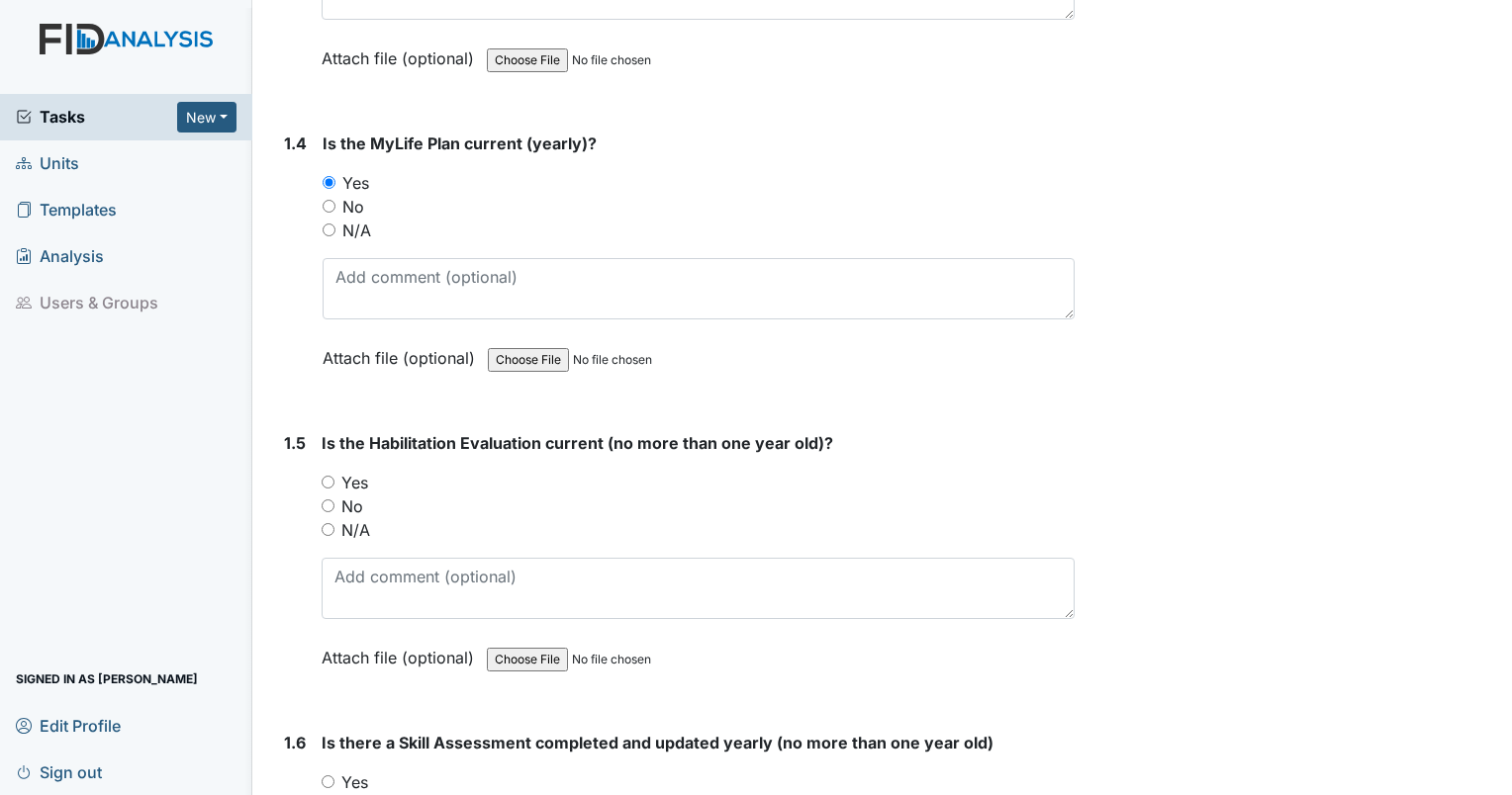
click at [322, 478] on input "Yes" at bounding box center [328, 482] width 13 height 13
radio input "true"
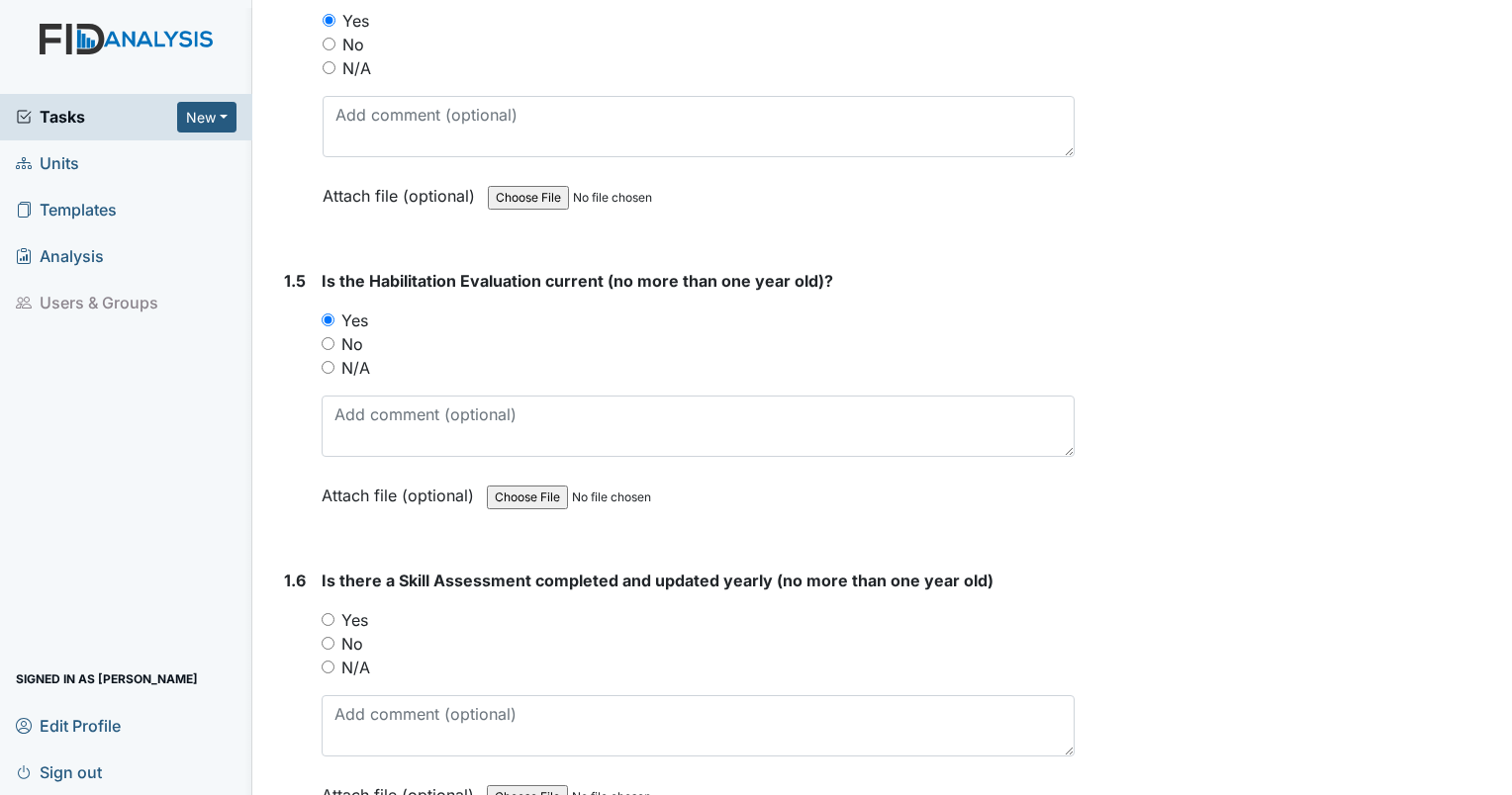
scroll to position [1385, 0]
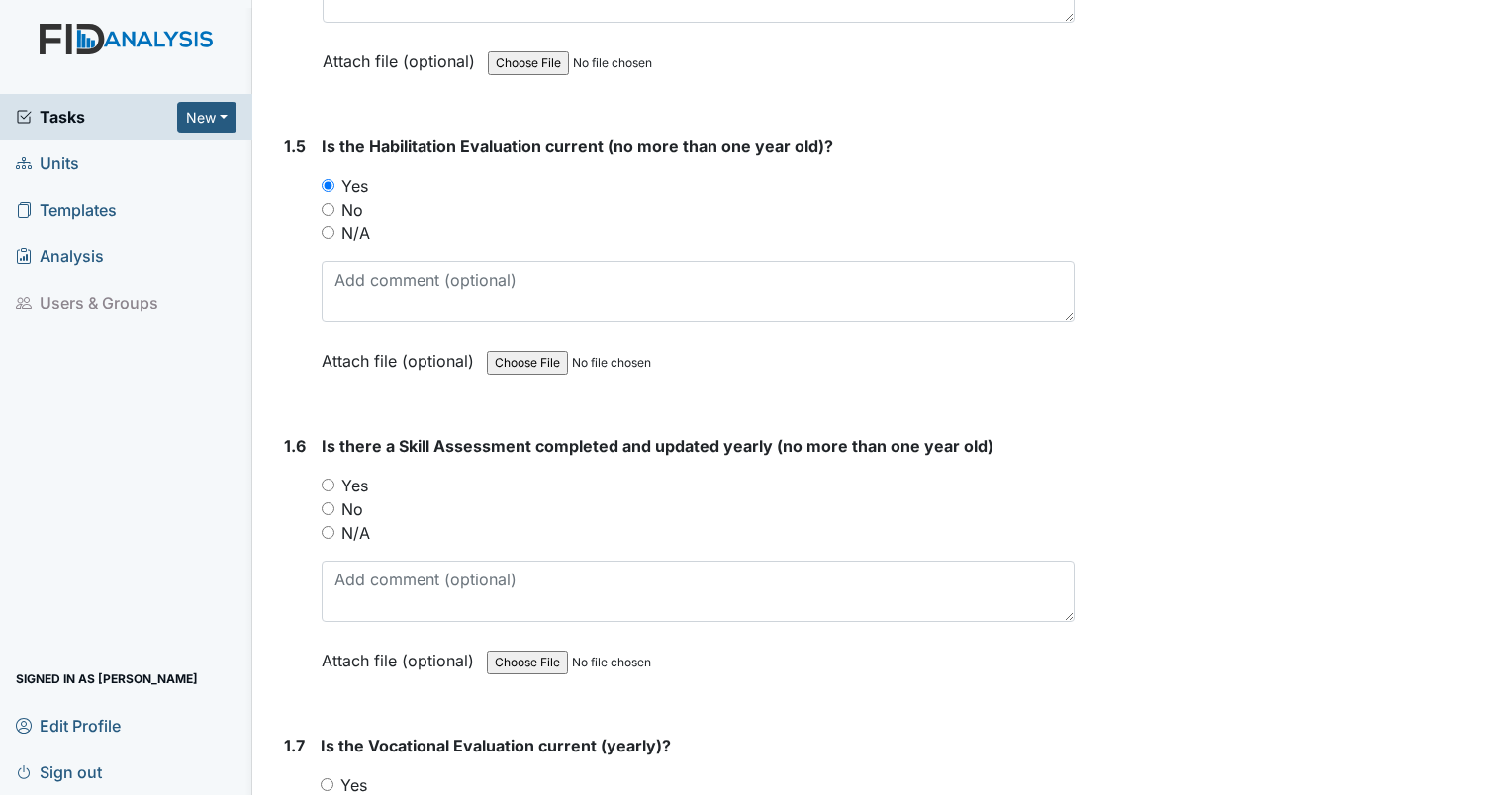
click at [326, 474] on div "Yes" at bounding box center [698, 486] width 753 height 24
click at [327, 478] on input "Yes" at bounding box center [328, 484] width 13 height 13
radio input "true"
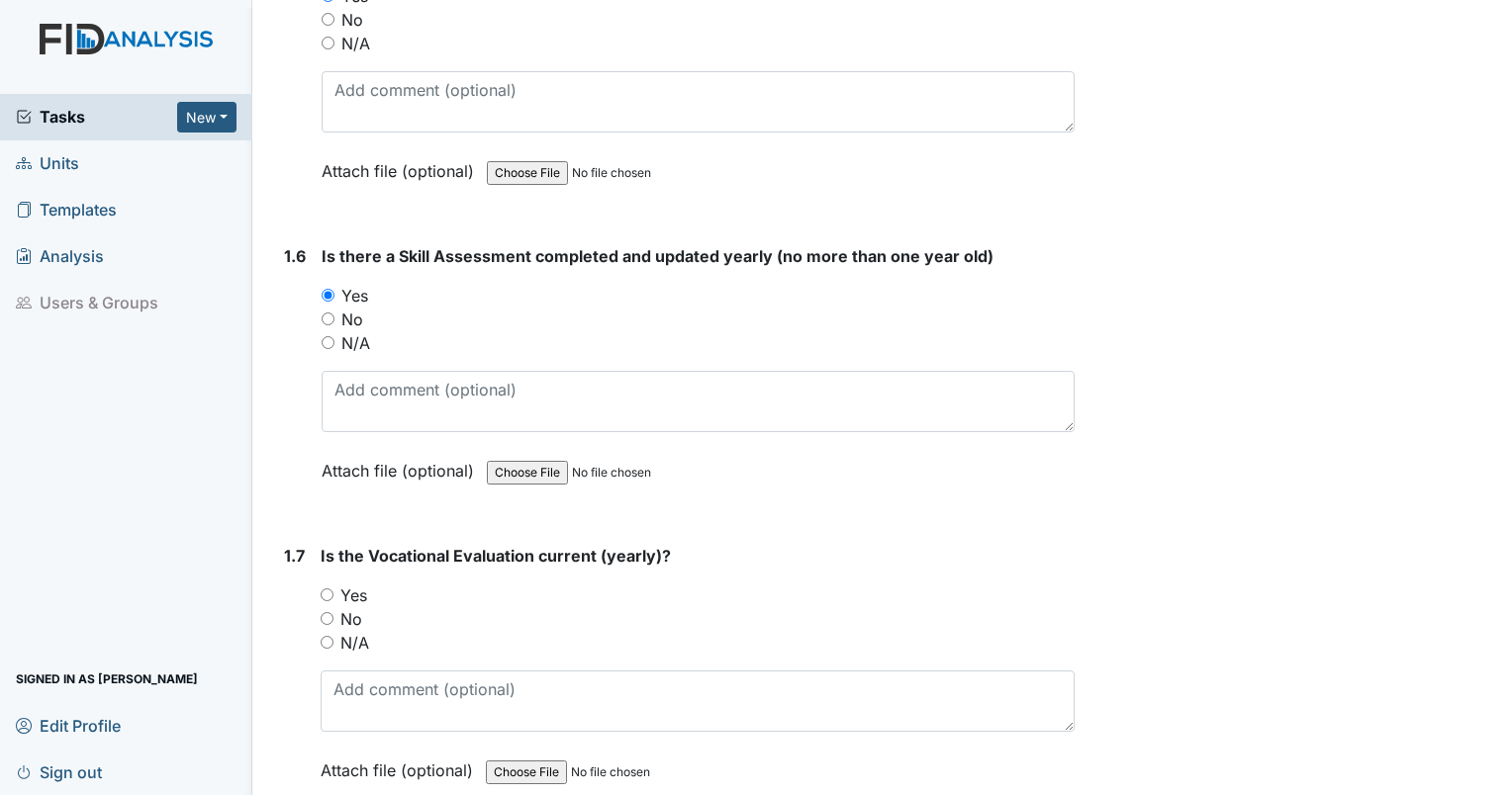
scroll to position [1582, 0]
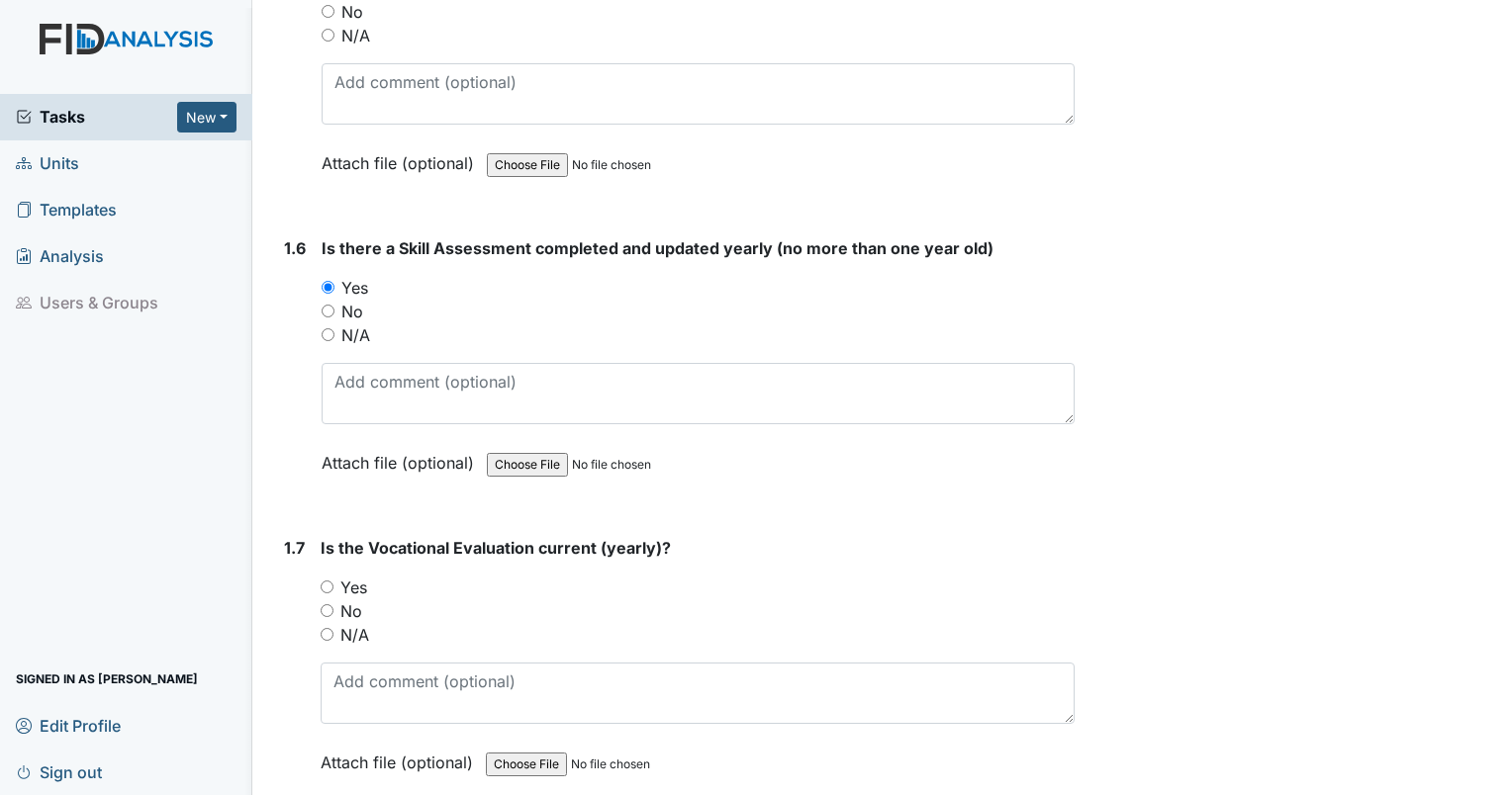
click at [332, 584] on input "Yes" at bounding box center [327, 587] width 13 height 13
radio input "true"
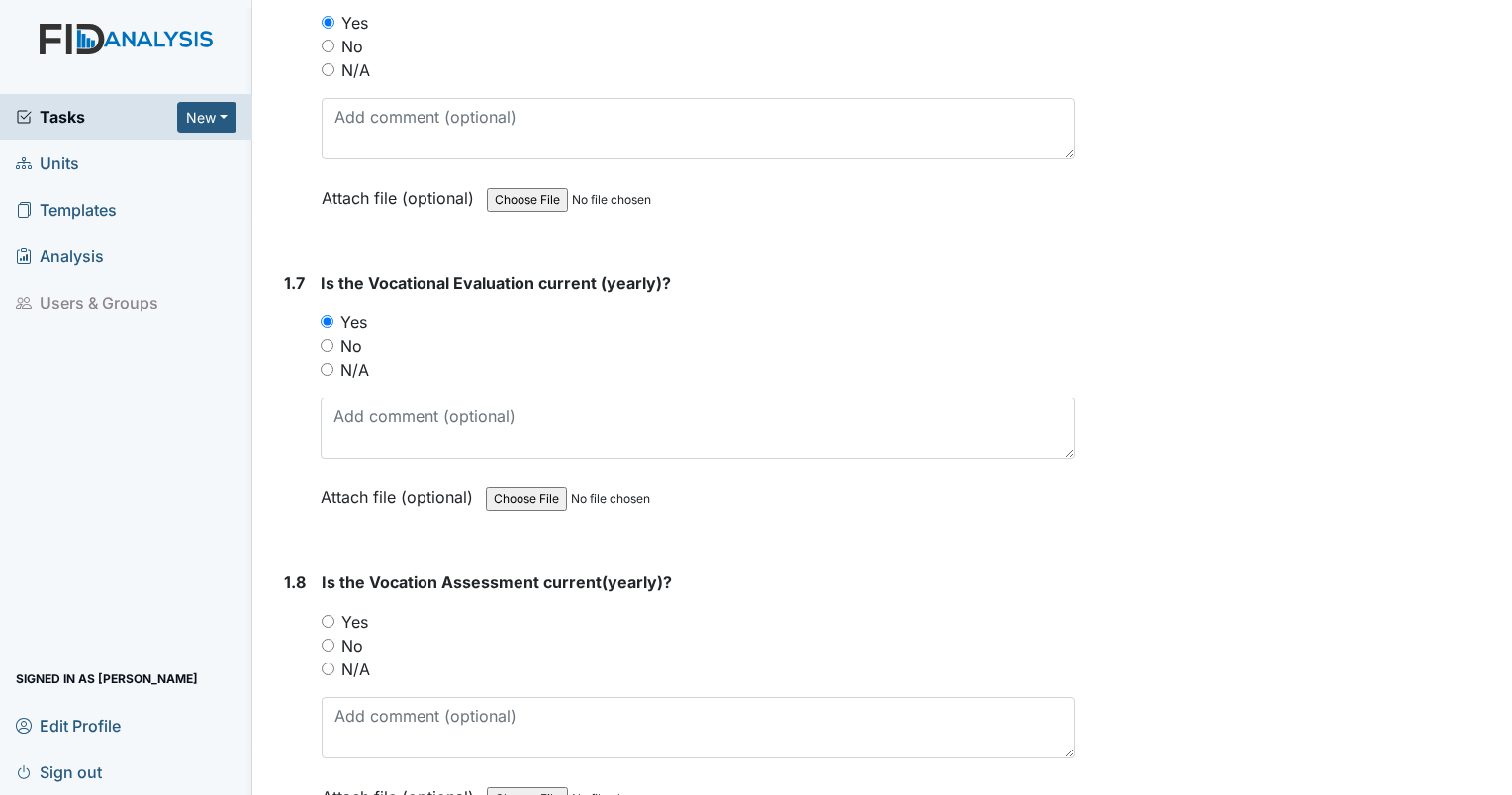
scroll to position [1879, 0]
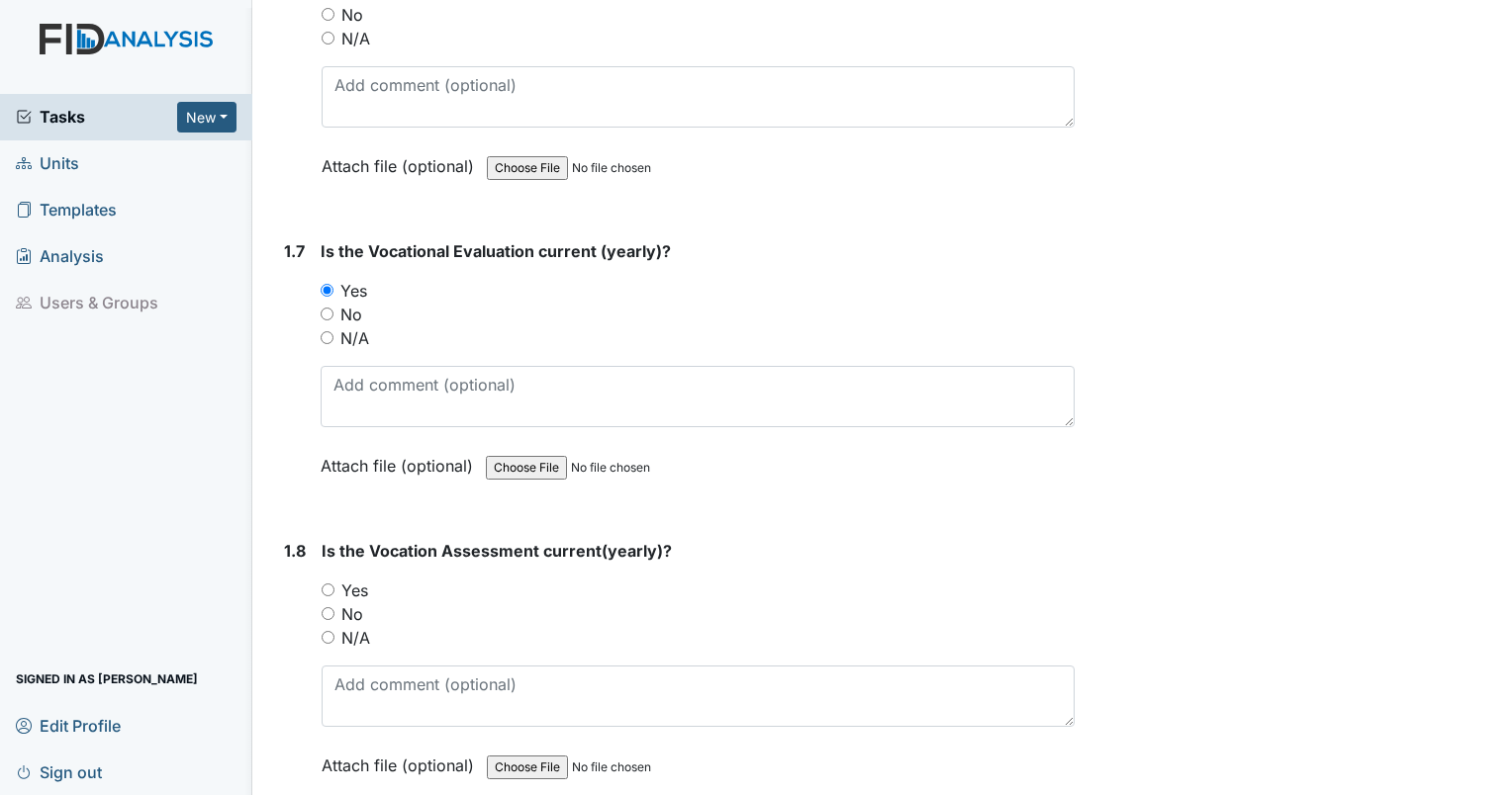
click at [330, 586] on input "Yes" at bounding box center [328, 590] width 13 height 13
radio input "true"
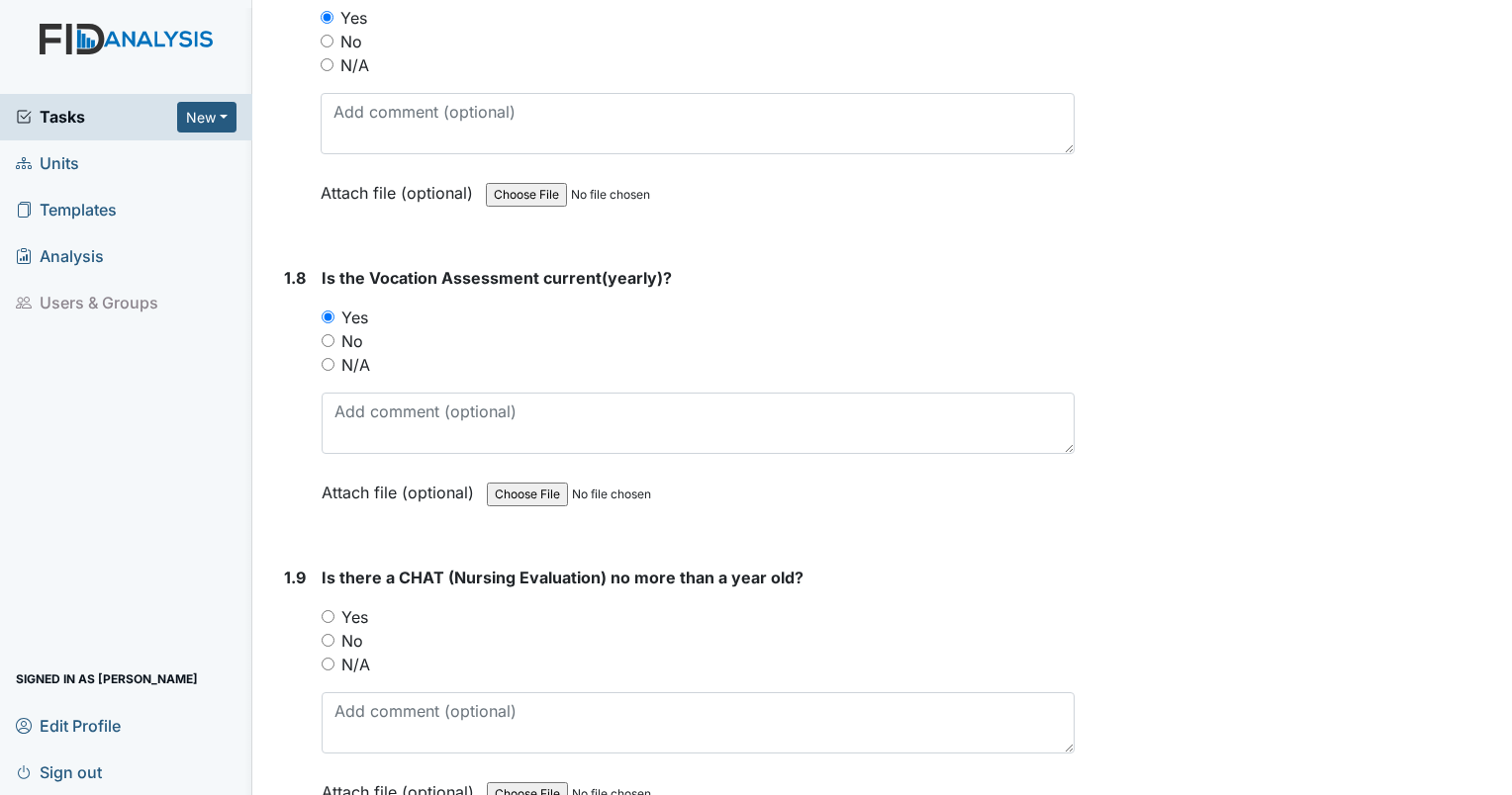
scroll to position [2274, 0]
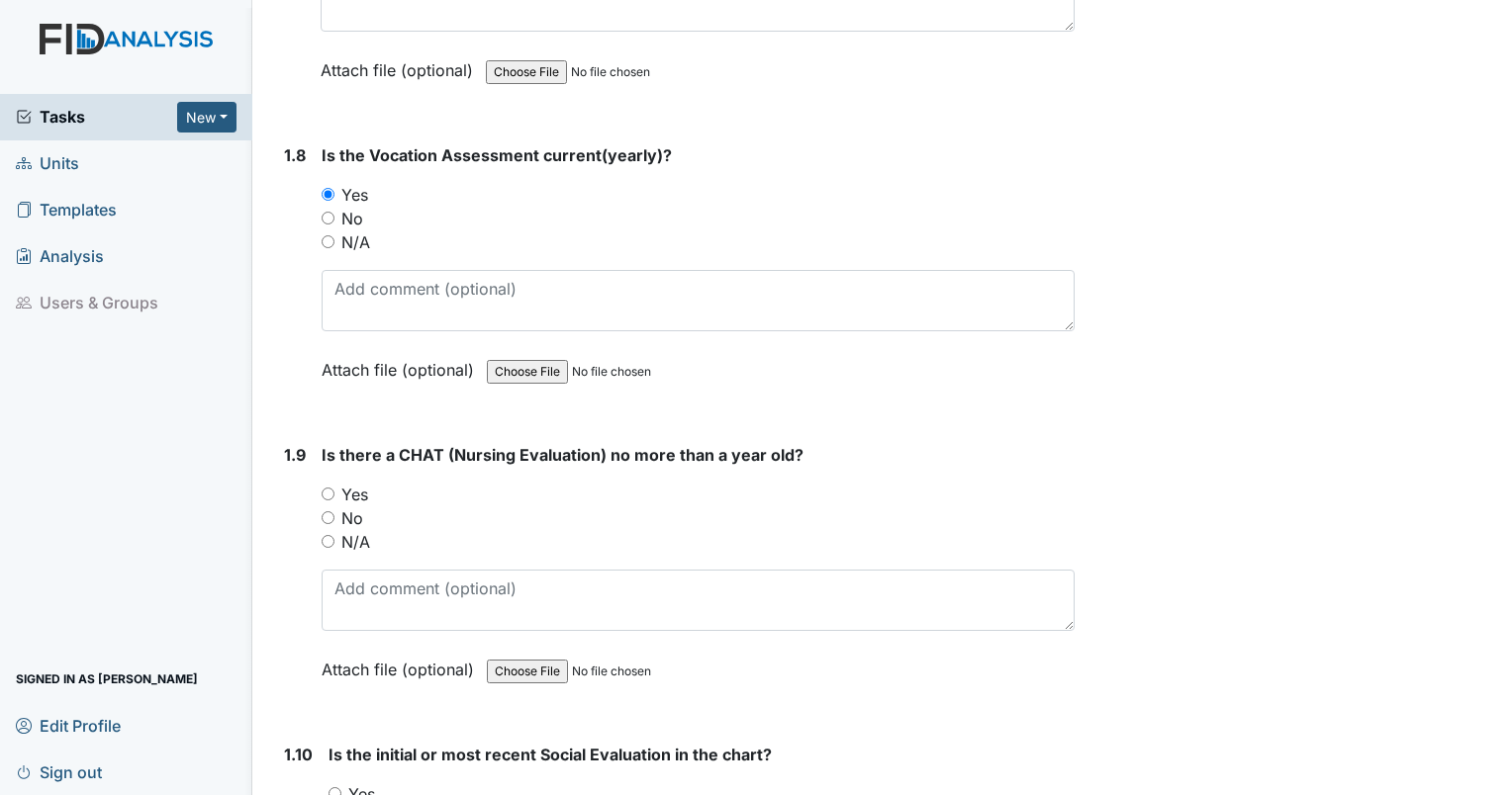
click at [328, 490] on input "Yes" at bounding box center [328, 493] width 13 height 13
radio input "true"
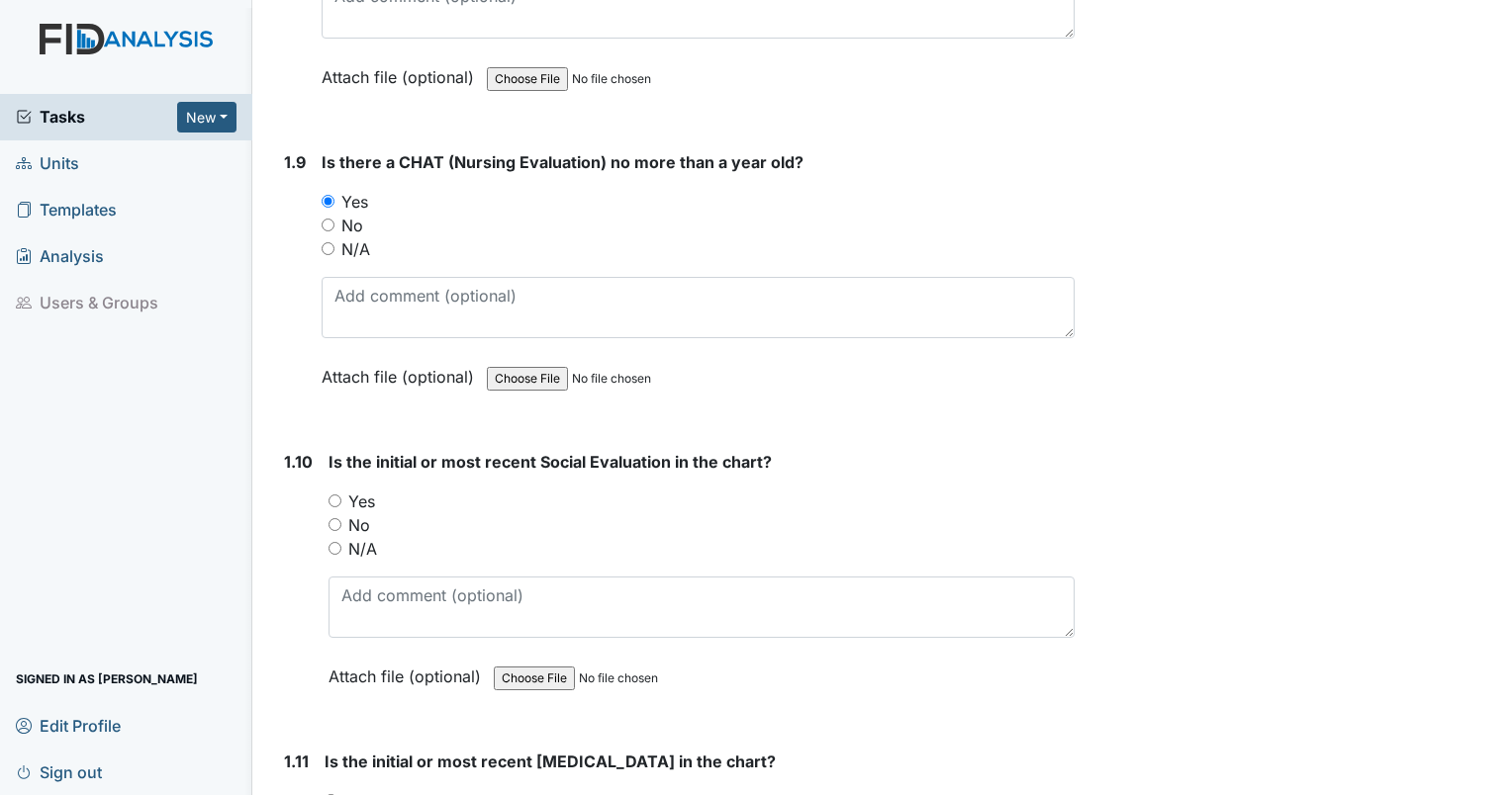
scroll to position [2571, 0]
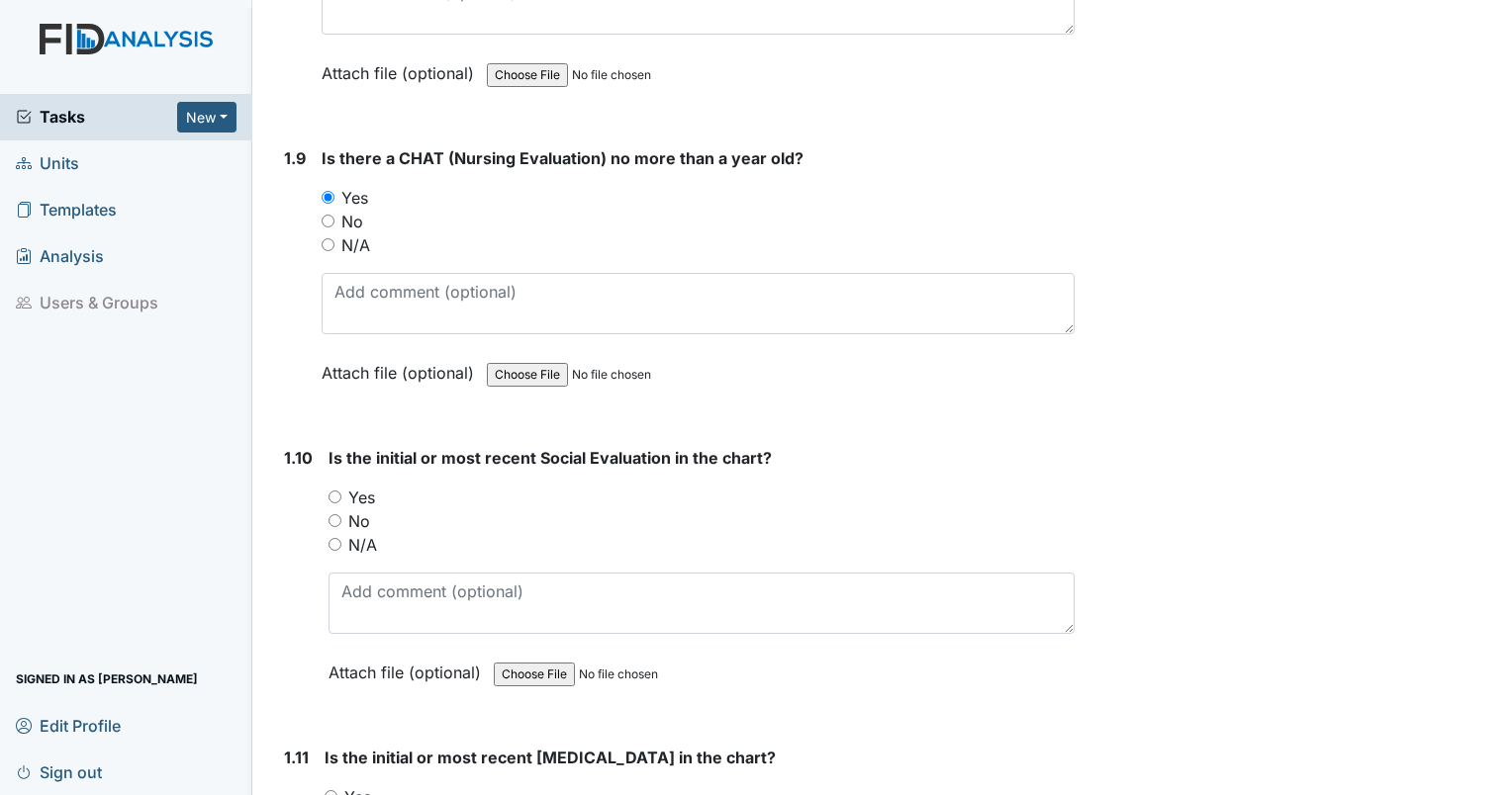
click at [335, 490] on input "Yes" at bounding box center [335, 496] width 13 height 13
radio input "true"
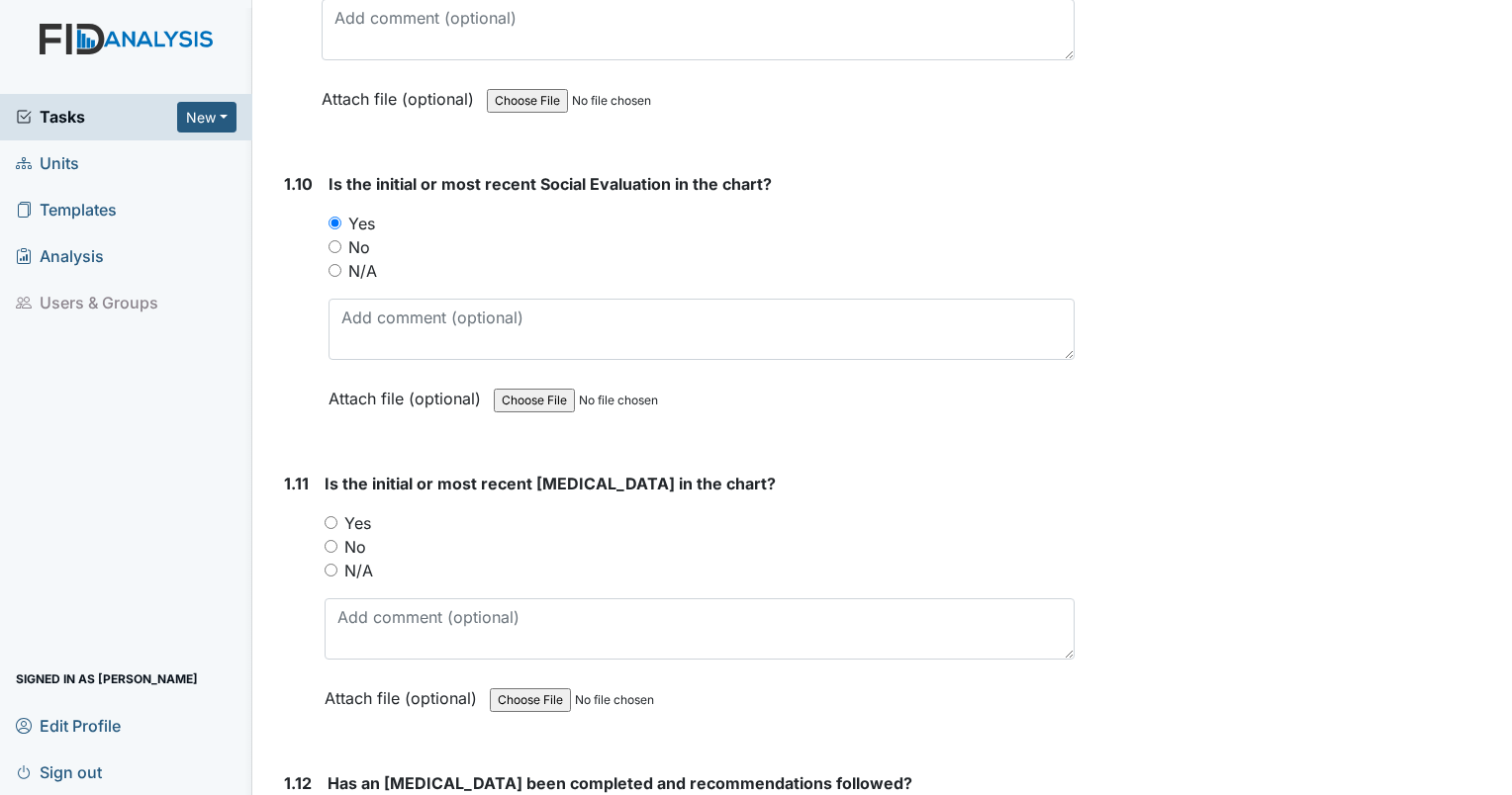
scroll to position [2868, 0]
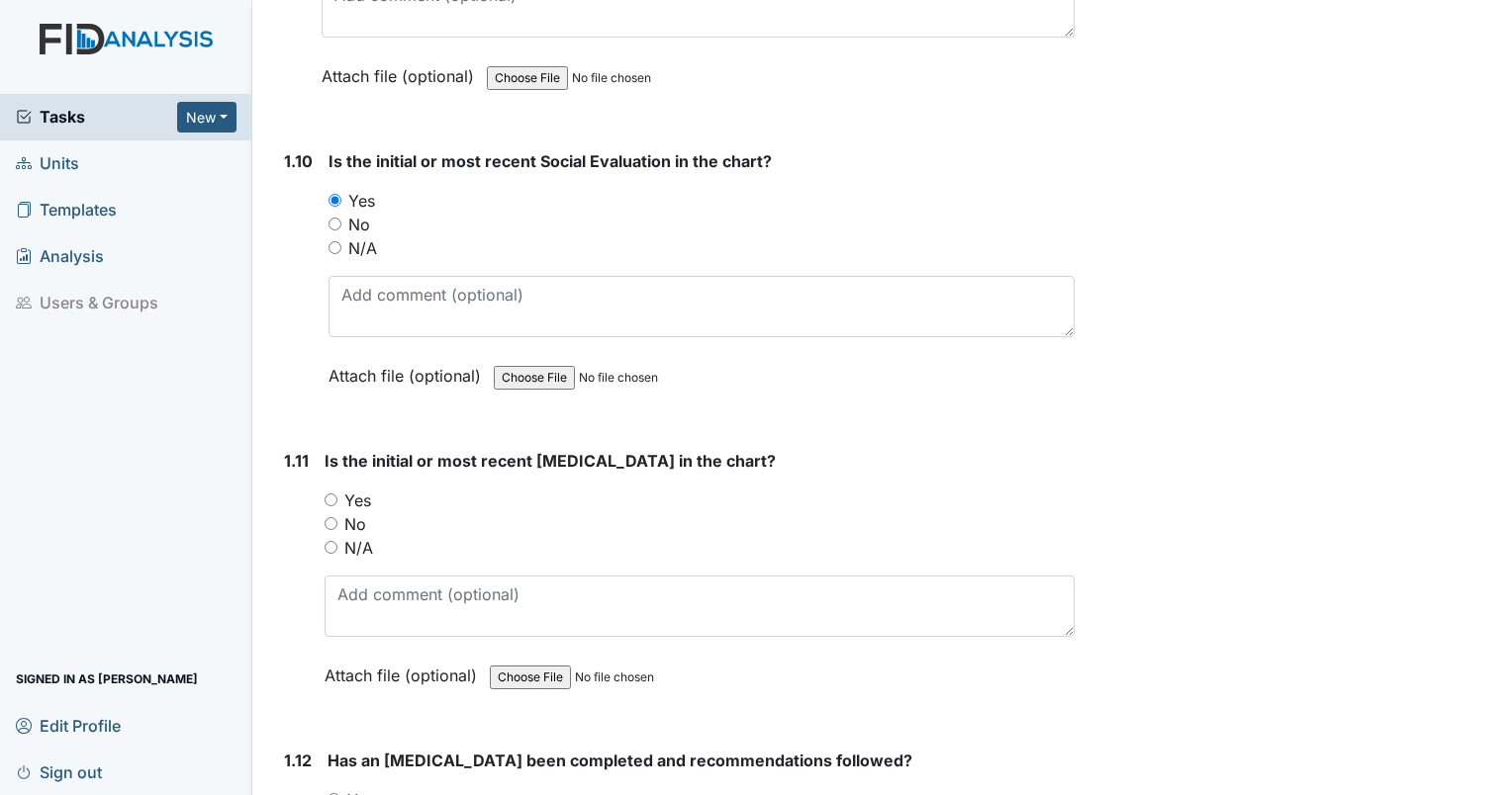
click at [332, 493] on input "Yes" at bounding box center [331, 499] width 13 height 13
radio input "true"
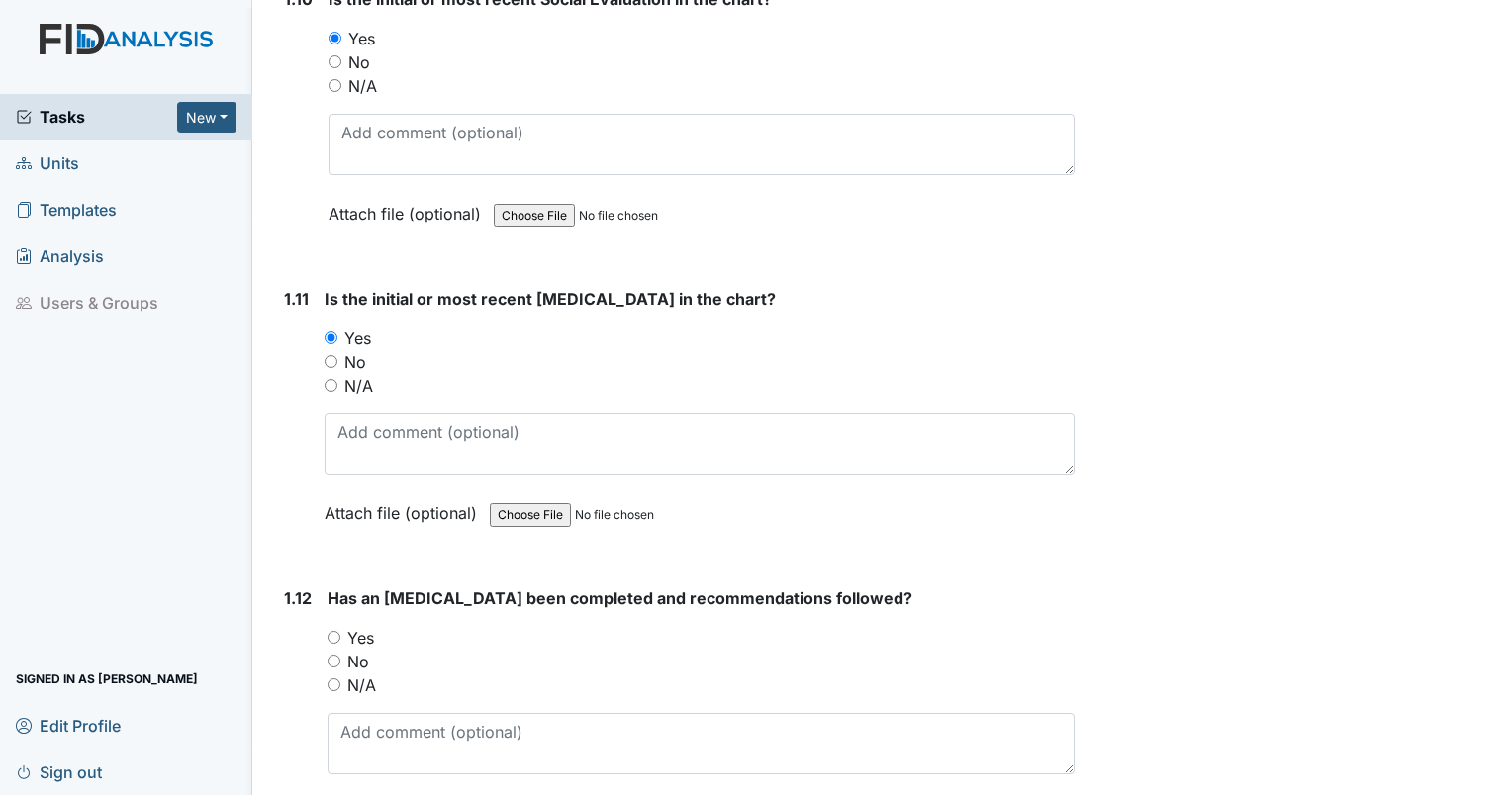
scroll to position [3065, 0]
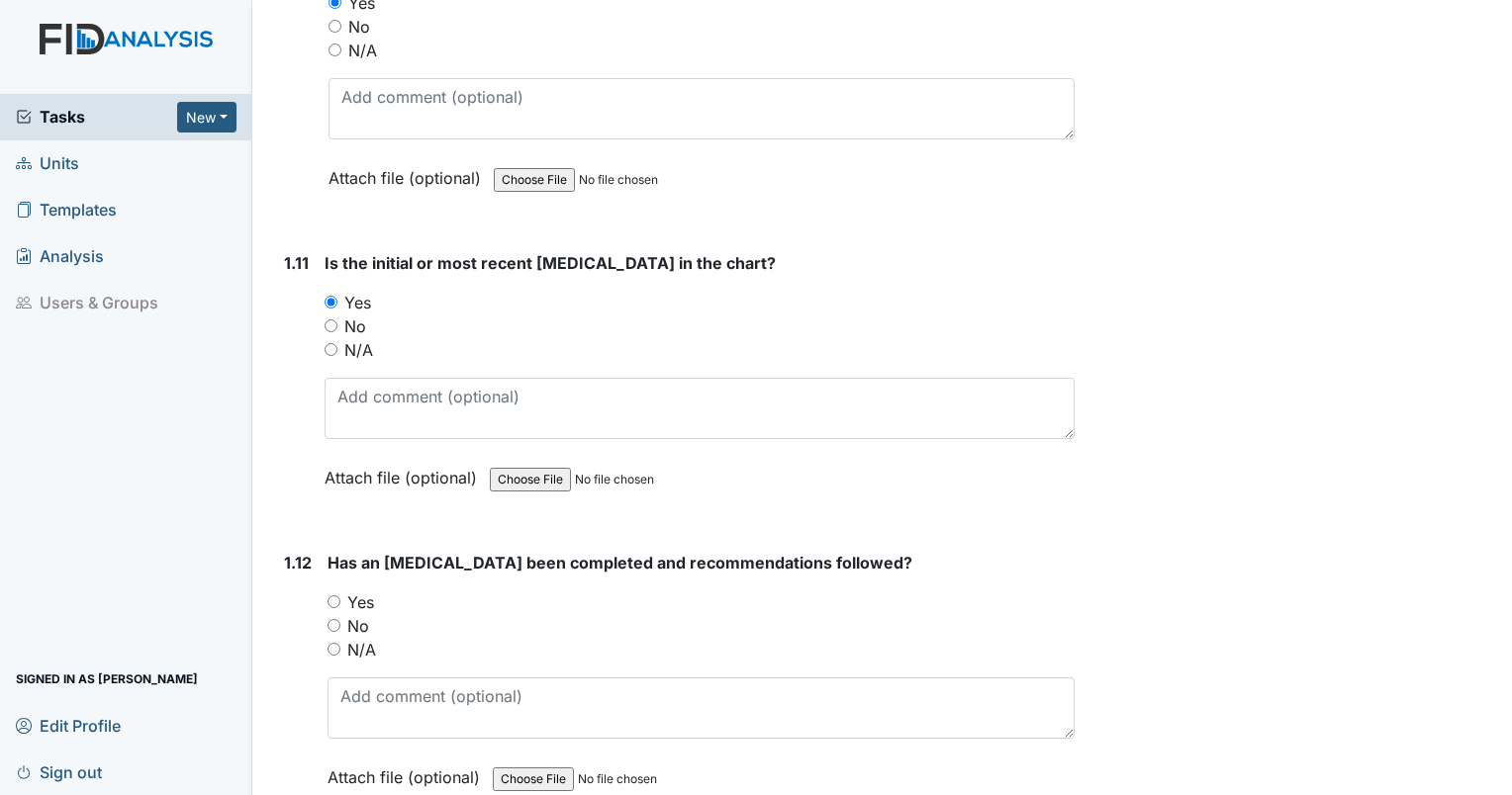
click at [328, 596] on input "Yes" at bounding box center [334, 602] width 13 height 13
radio input "true"
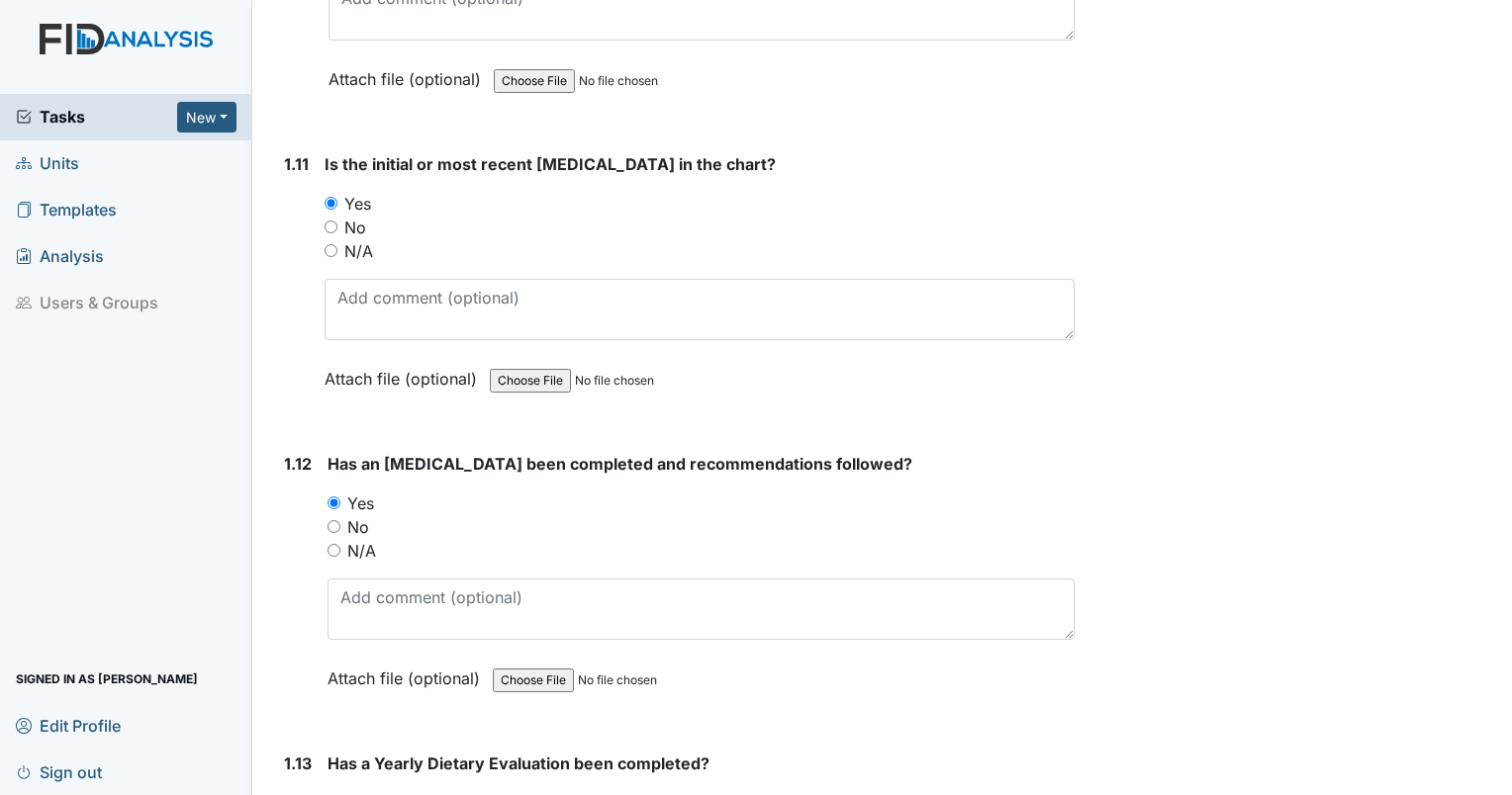
scroll to position [3462, 0]
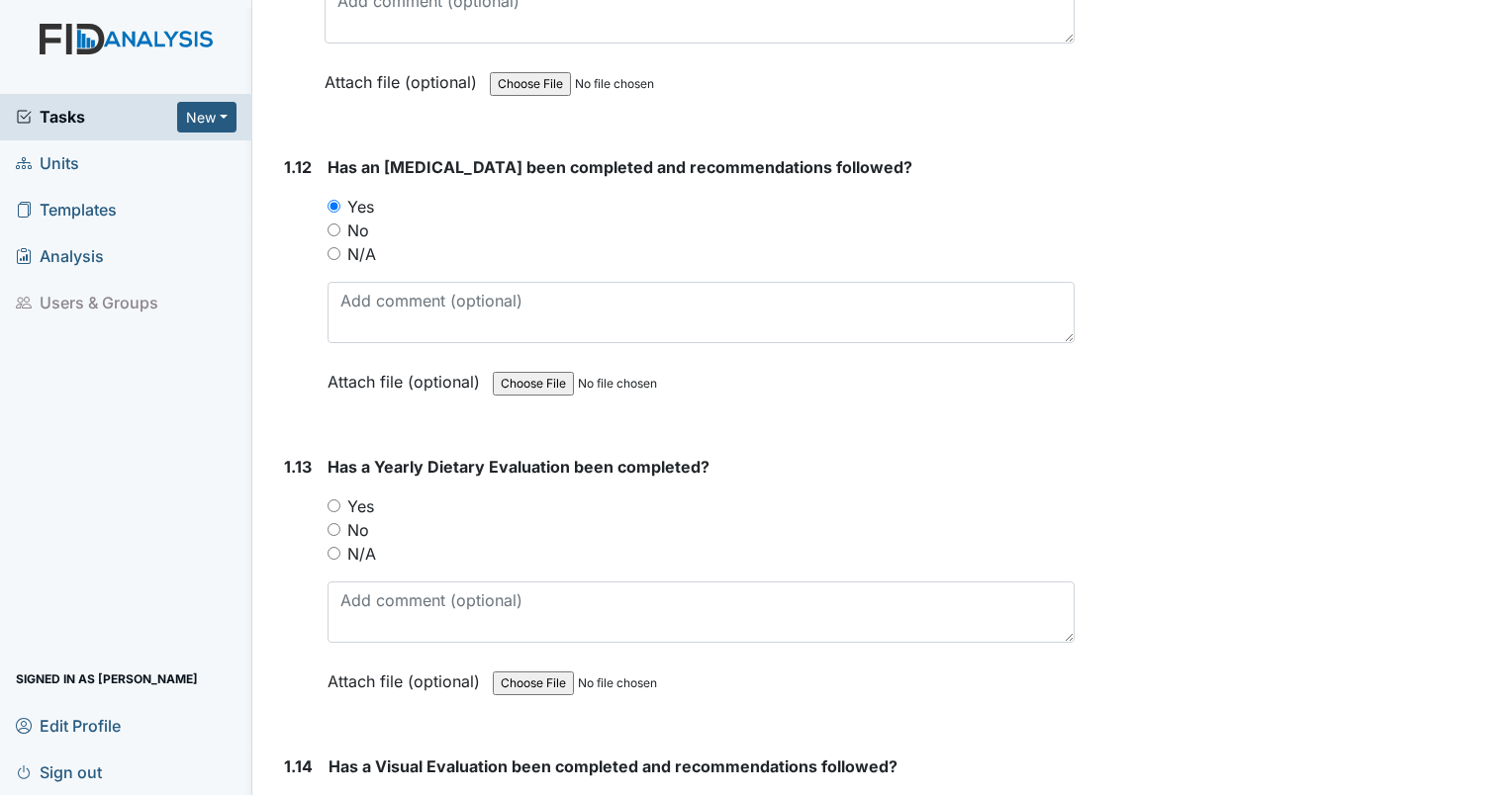
click at [333, 499] on input "Yes" at bounding box center [334, 505] width 13 height 13
radio input "true"
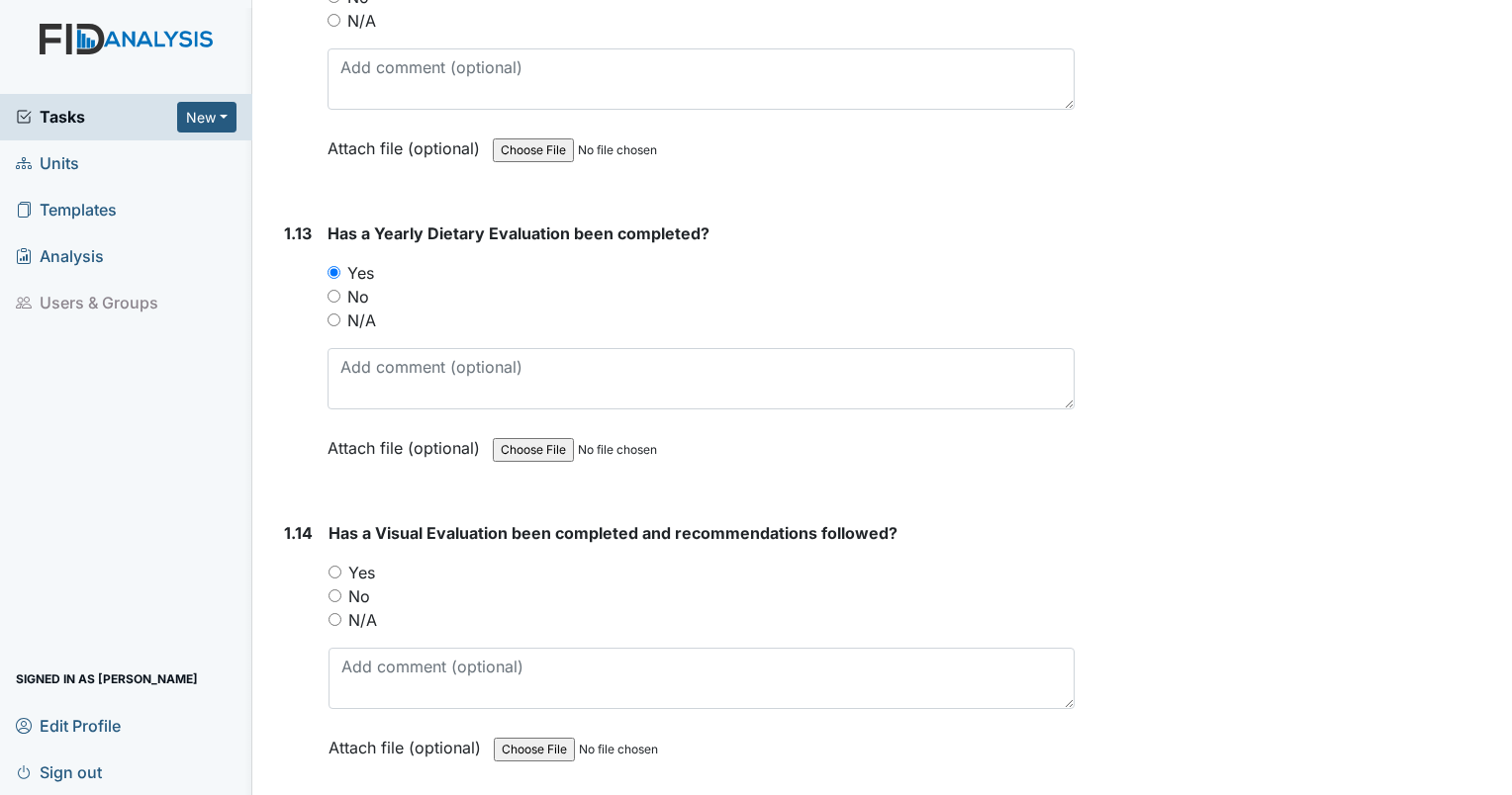
scroll to position [3758, 0]
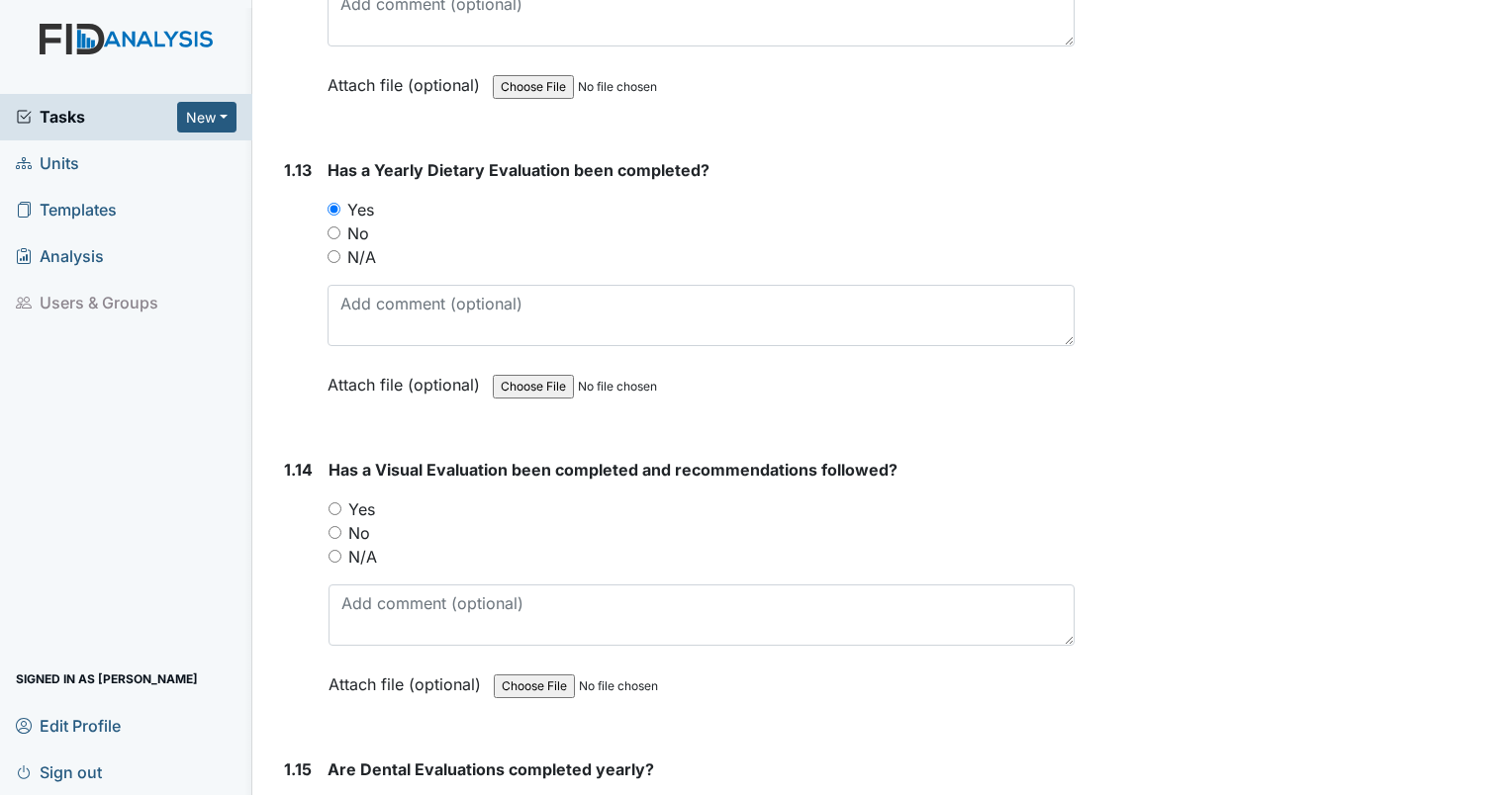
click at [337, 502] on div "Yes" at bounding box center [702, 509] width 747 height 24
click at [333, 502] on input "Yes" at bounding box center [335, 508] width 13 height 13
radio input "true"
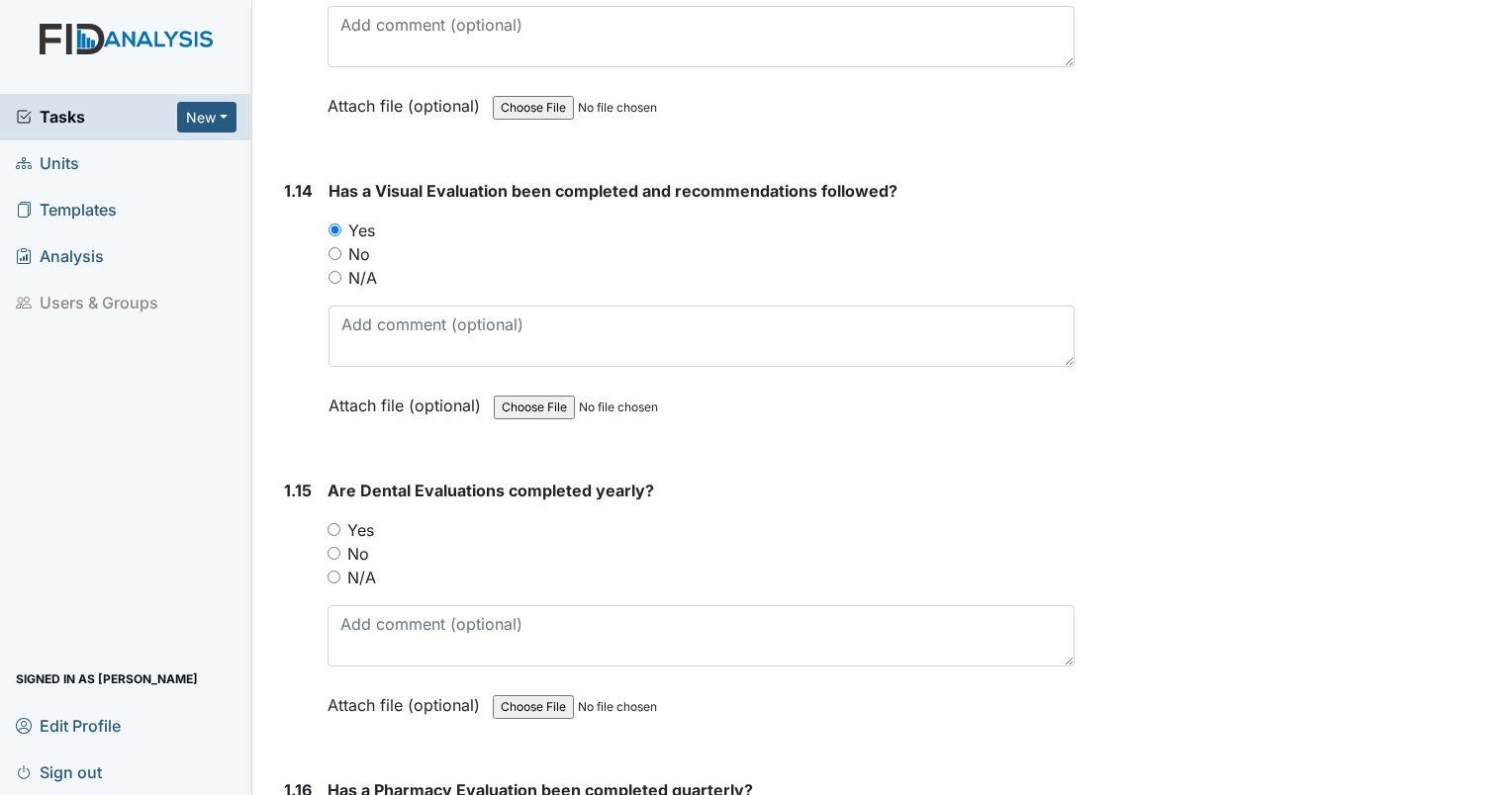
scroll to position [4055, 0]
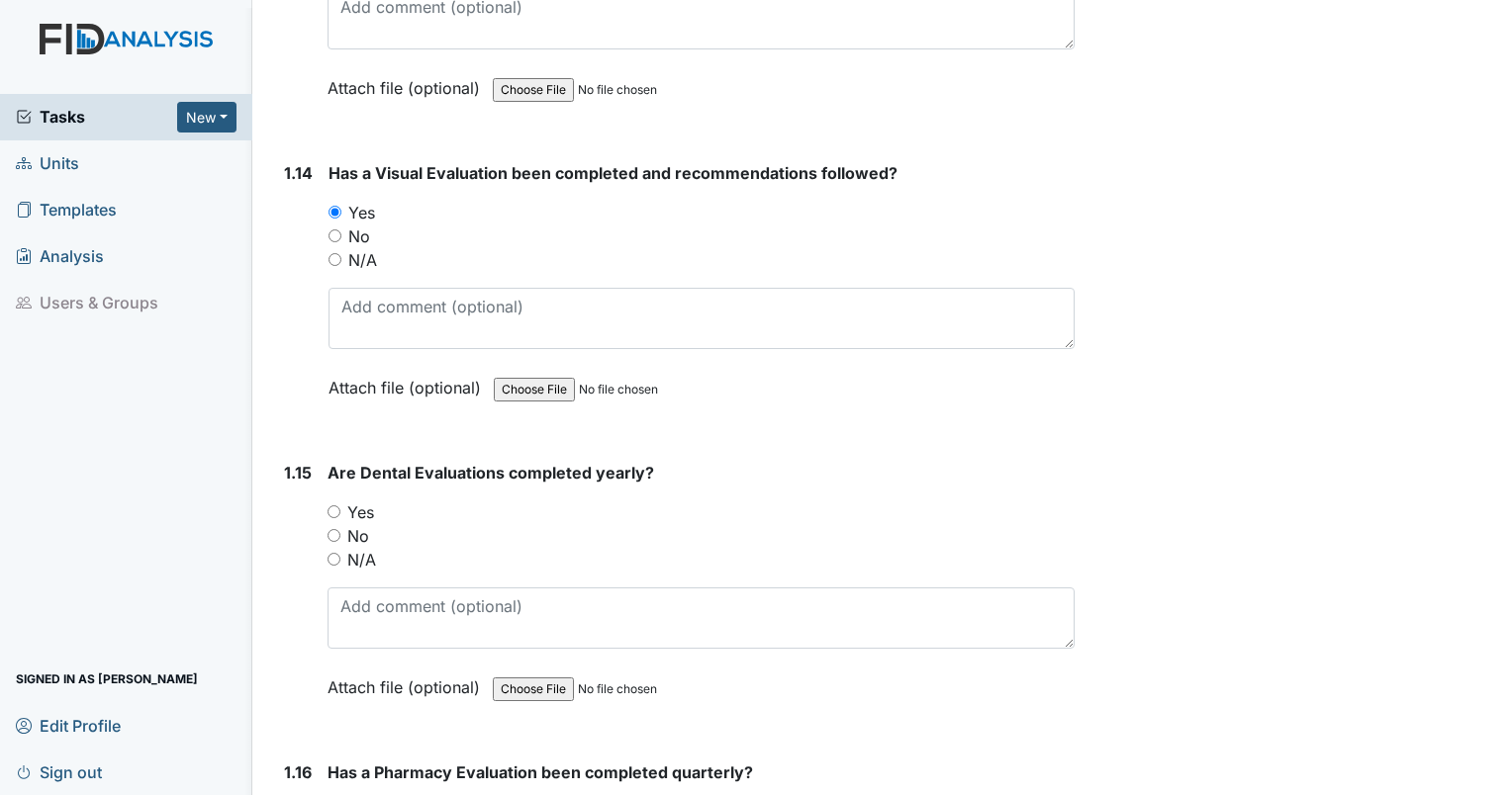
click at [333, 505] on input "Yes" at bounding box center [334, 511] width 13 height 13
radio input "true"
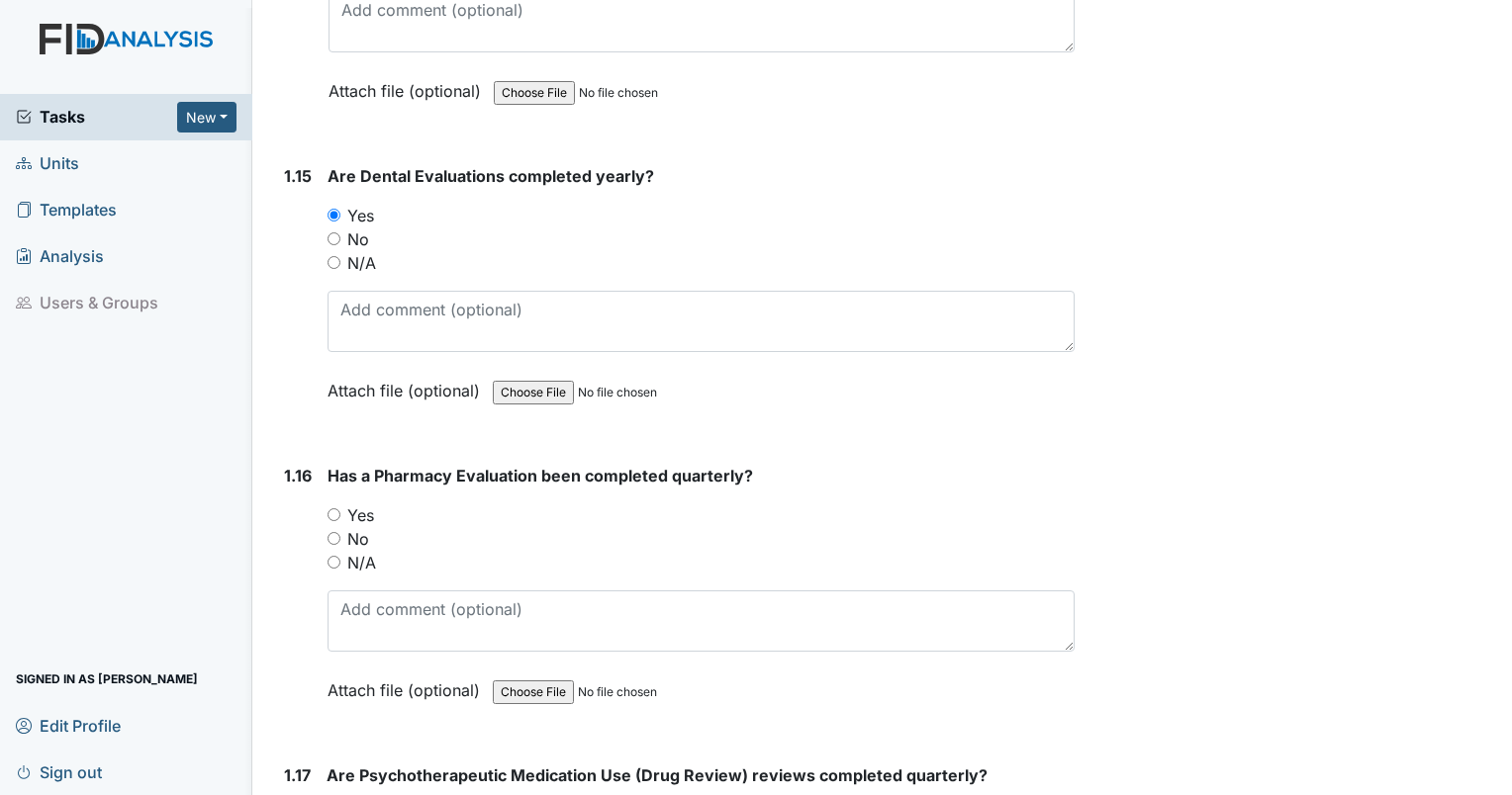
click at [331, 508] on input "Yes" at bounding box center [334, 514] width 13 height 13
radio input "true"
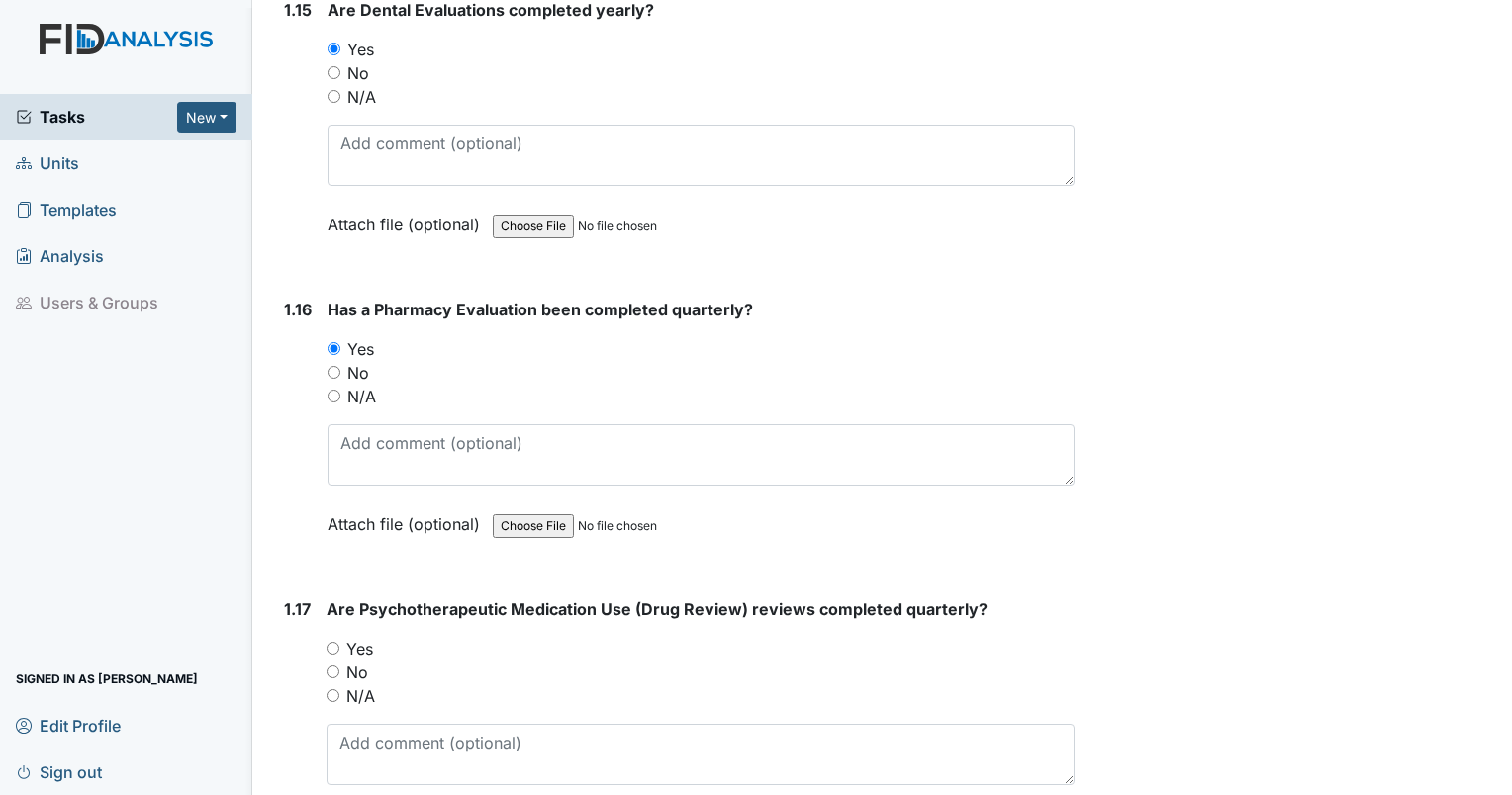
scroll to position [4550, 0]
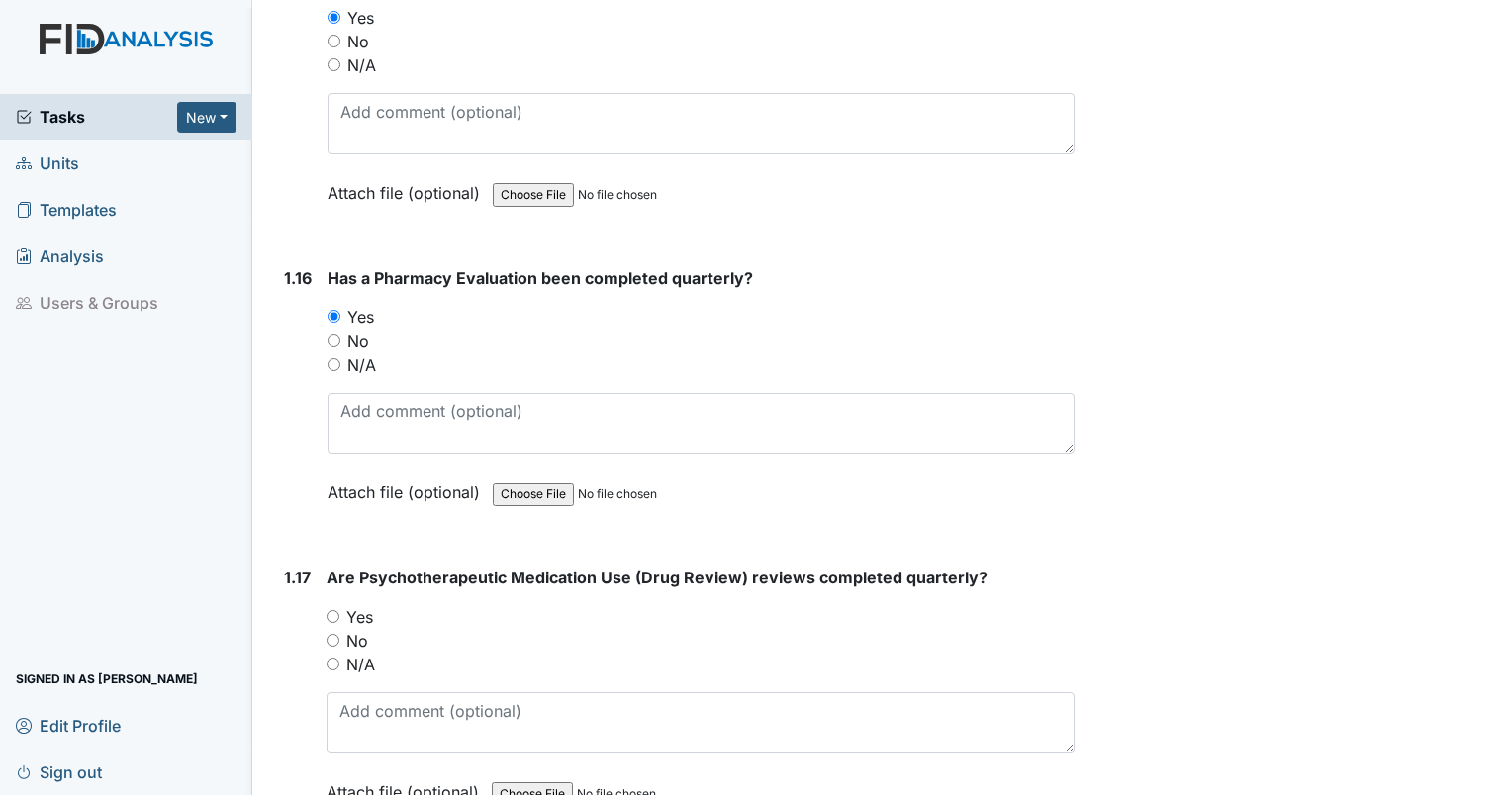
click at [335, 611] on input "Yes" at bounding box center [333, 617] width 13 height 13
radio input "true"
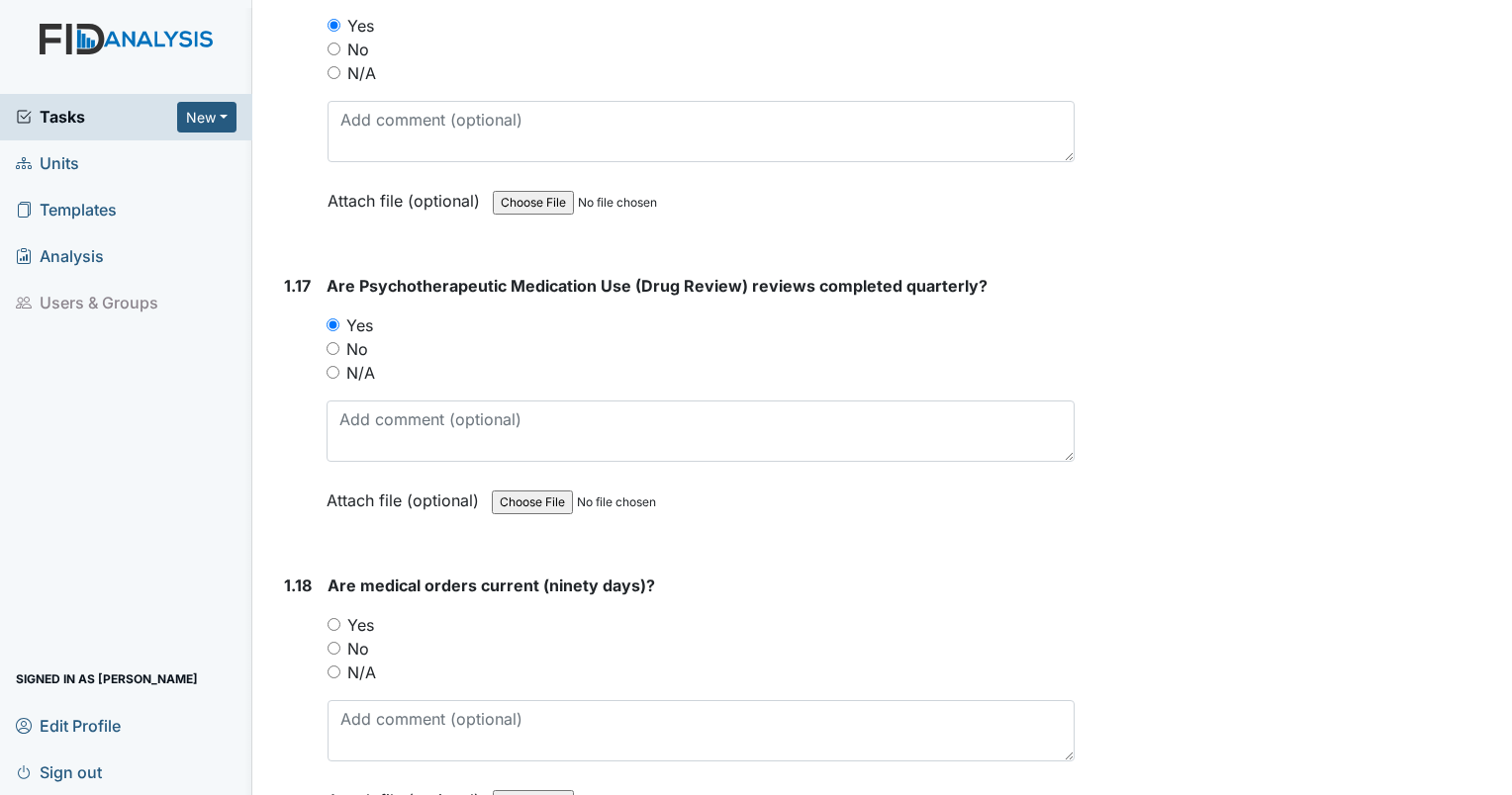
scroll to position [4846, 0]
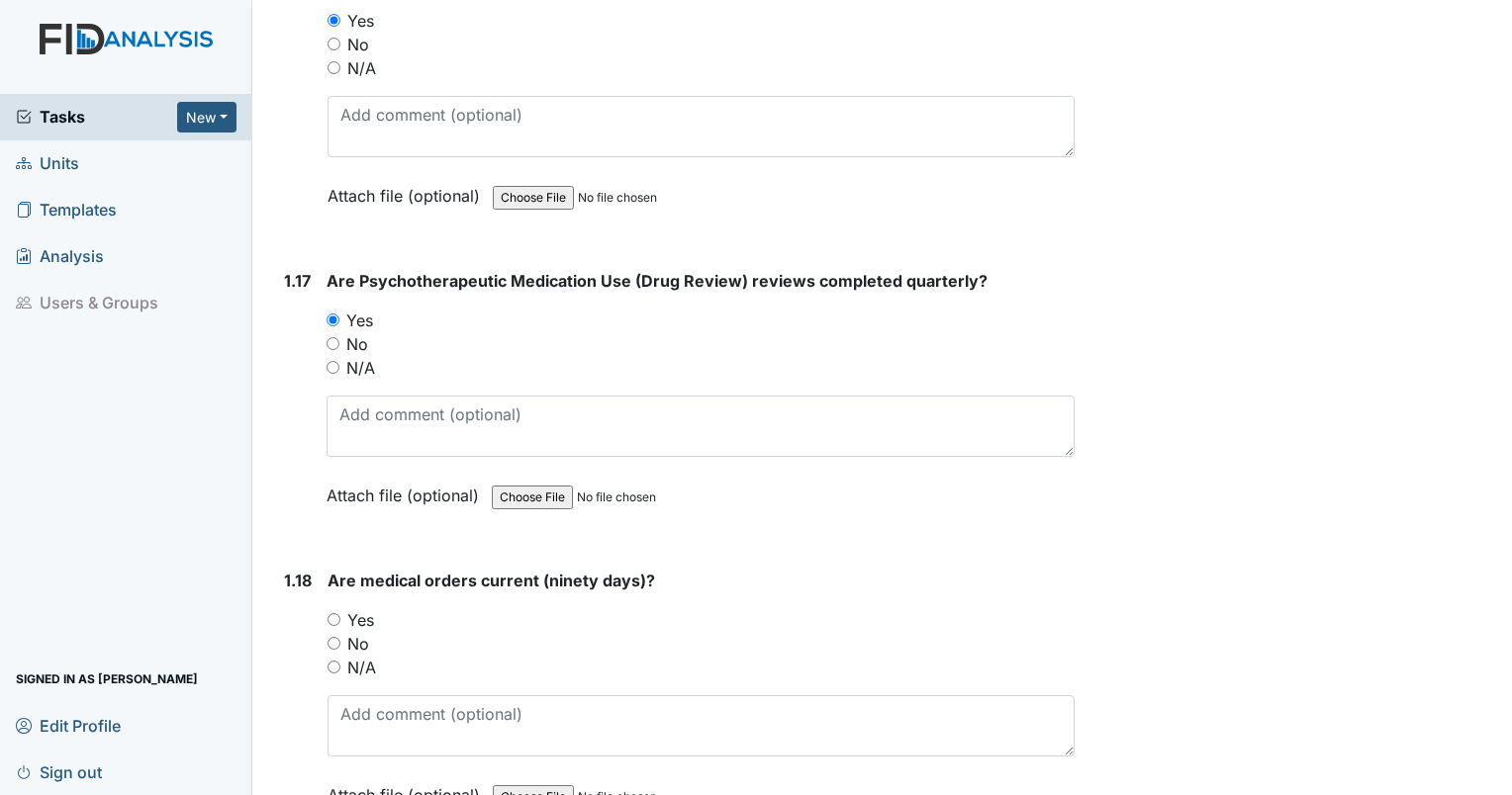
click at [337, 613] on input "Yes" at bounding box center [334, 619] width 13 height 13
radio input "true"
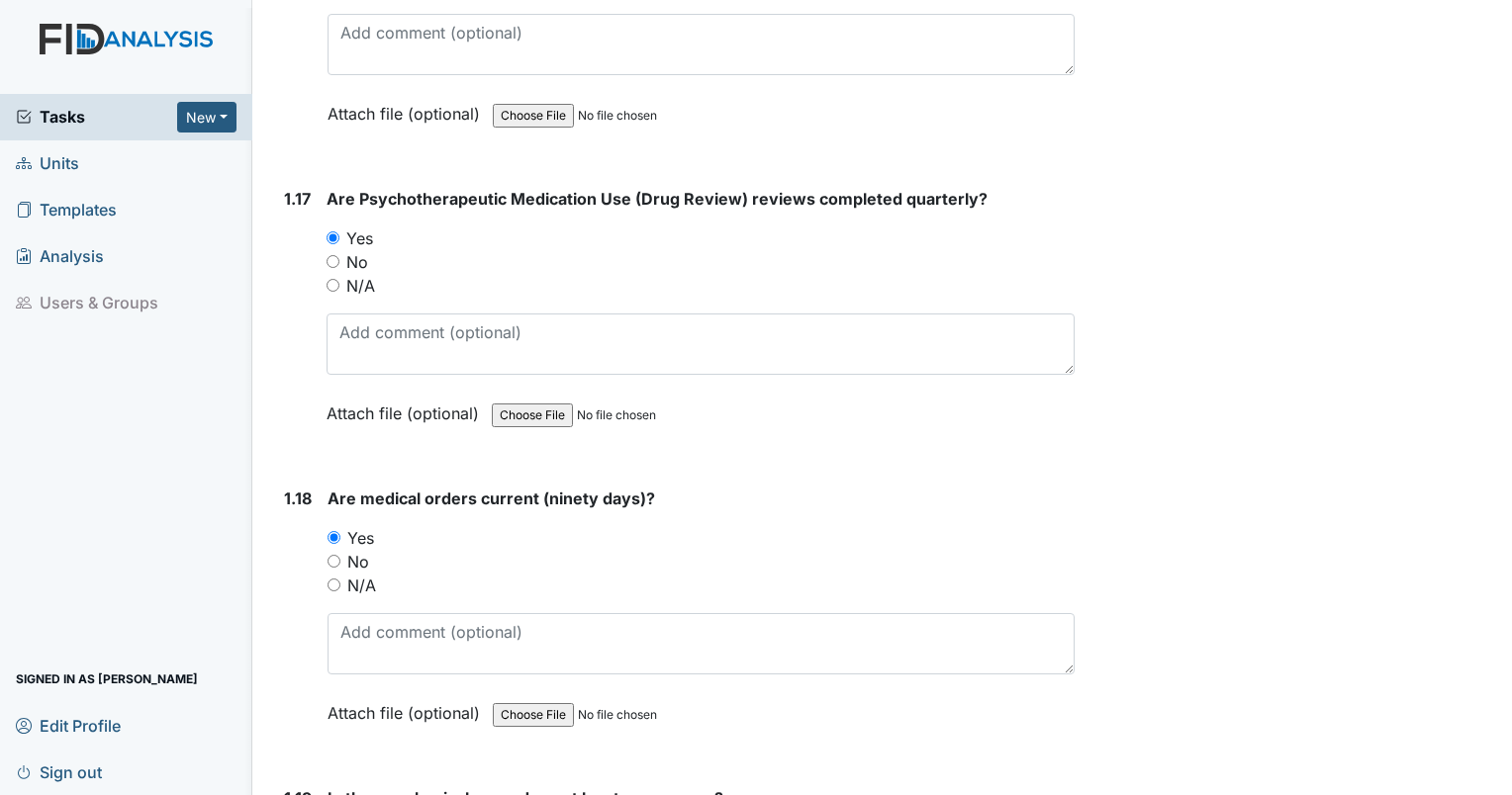
scroll to position [5044, 0]
